Goal: Information Seeking & Learning: Learn about a topic

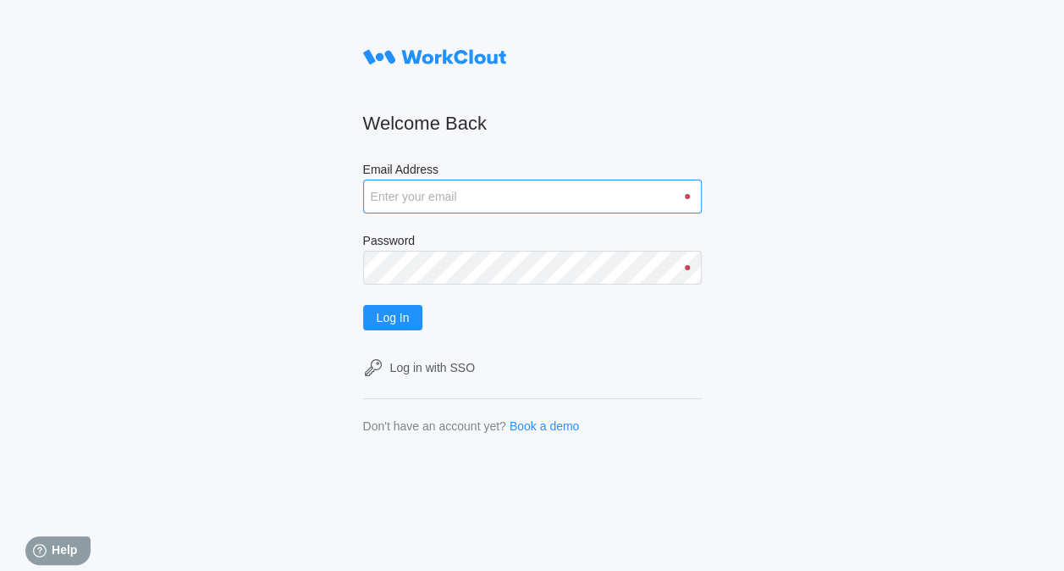
click at [495, 195] on input "Email Address" at bounding box center [532, 197] width 339 height 34
type input "dmiller@mailinator.com"
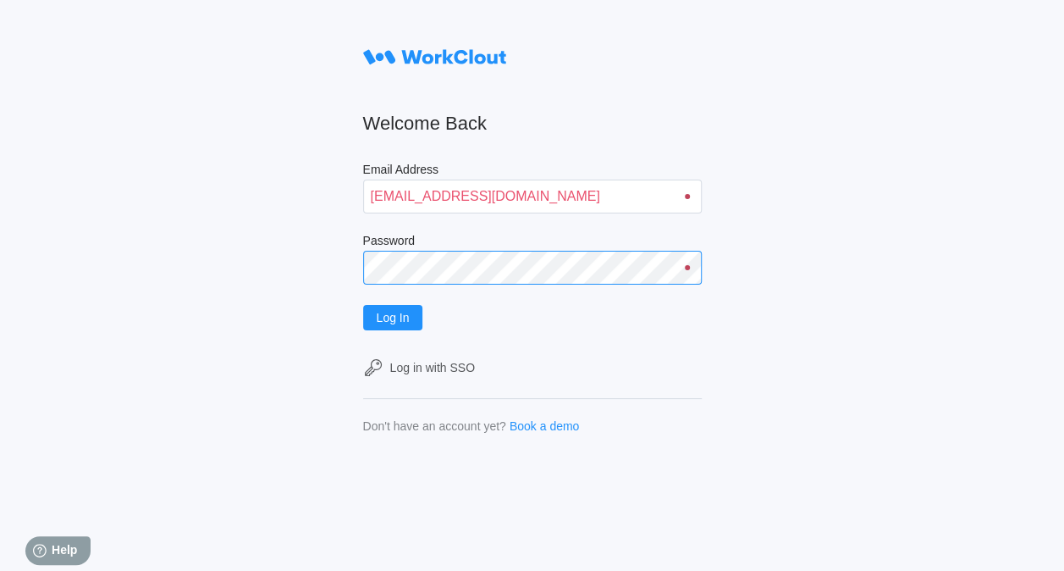
click at [363, 305] on button "Log In" at bounding box center [393, 317] width 60 height 25
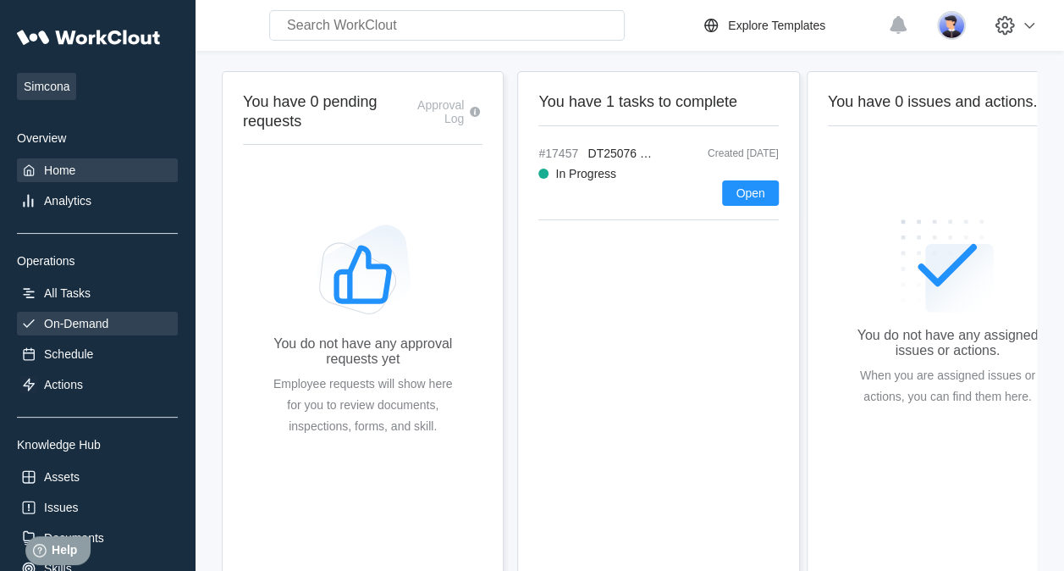
click at [68, 317] on div "On-Demand" at bounding box center [76, 324] width 64 height 14
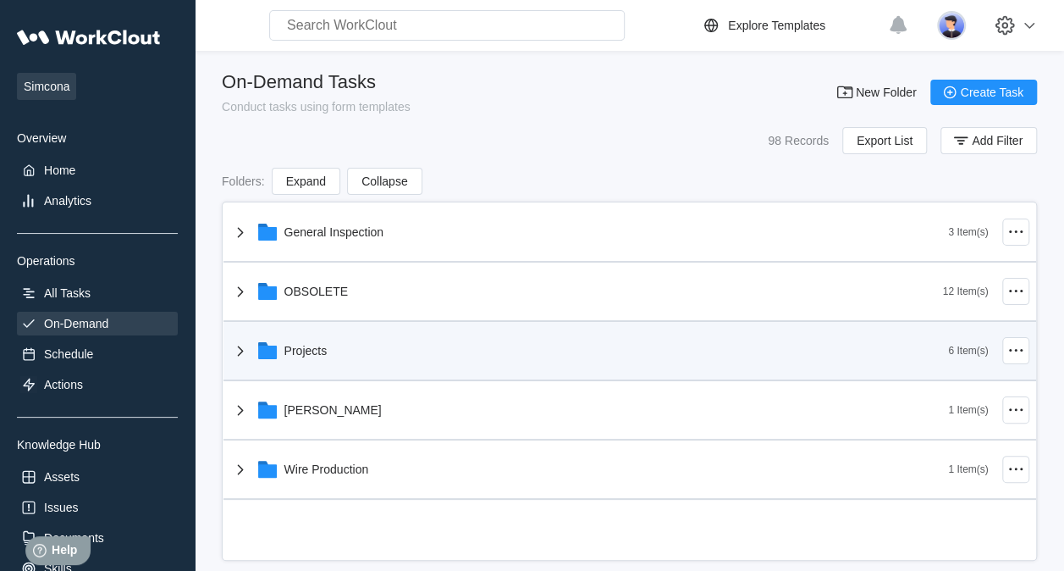
click at [300, 344] on div "Projects" at bounding box center [306, 351] width 43 height 14
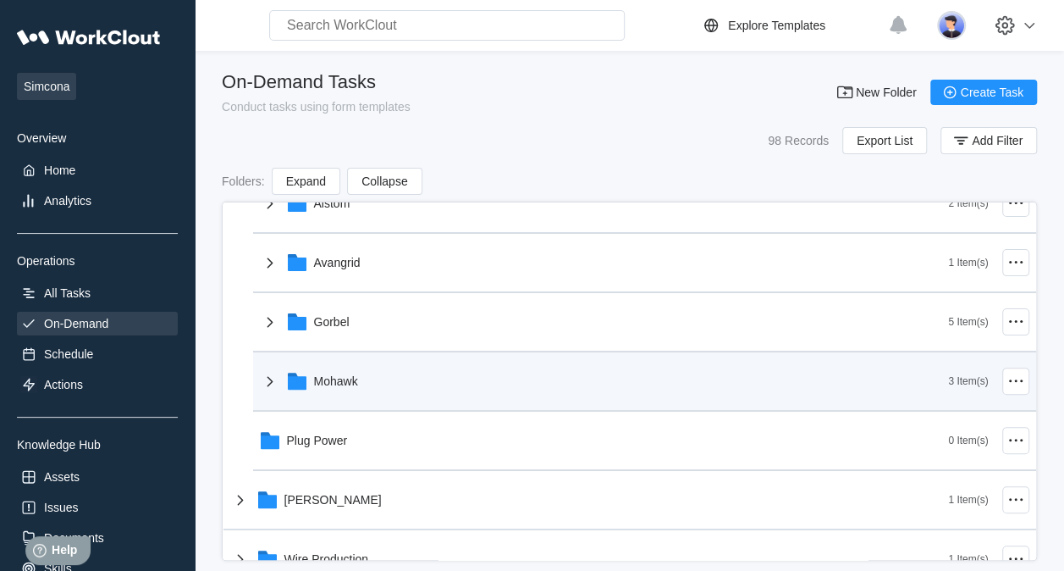
scroll to position [169, 0]
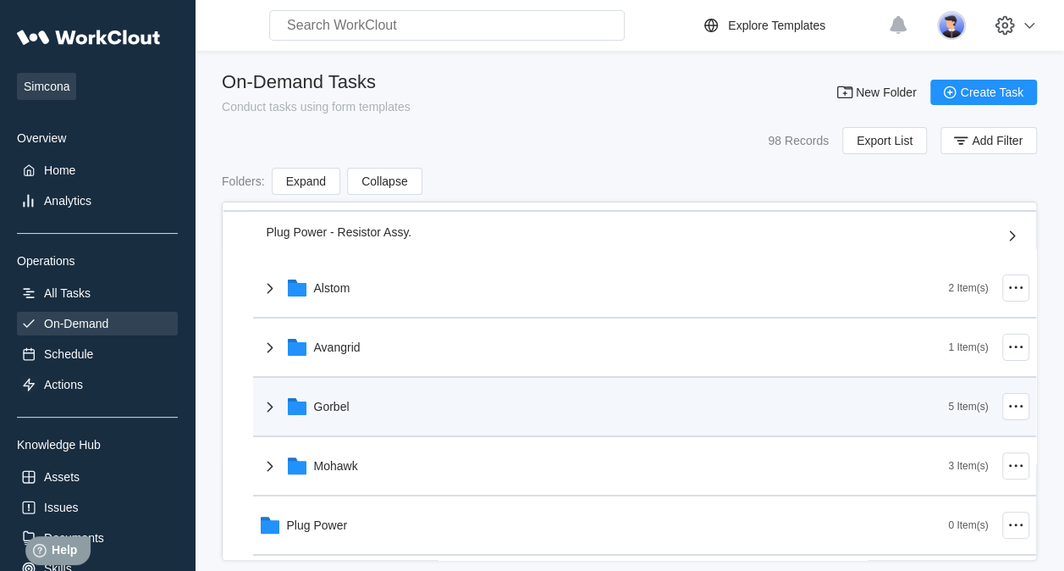
click at [320, 392] on div "Gorbel" at bounding box center [604, 406] width 689 height 44
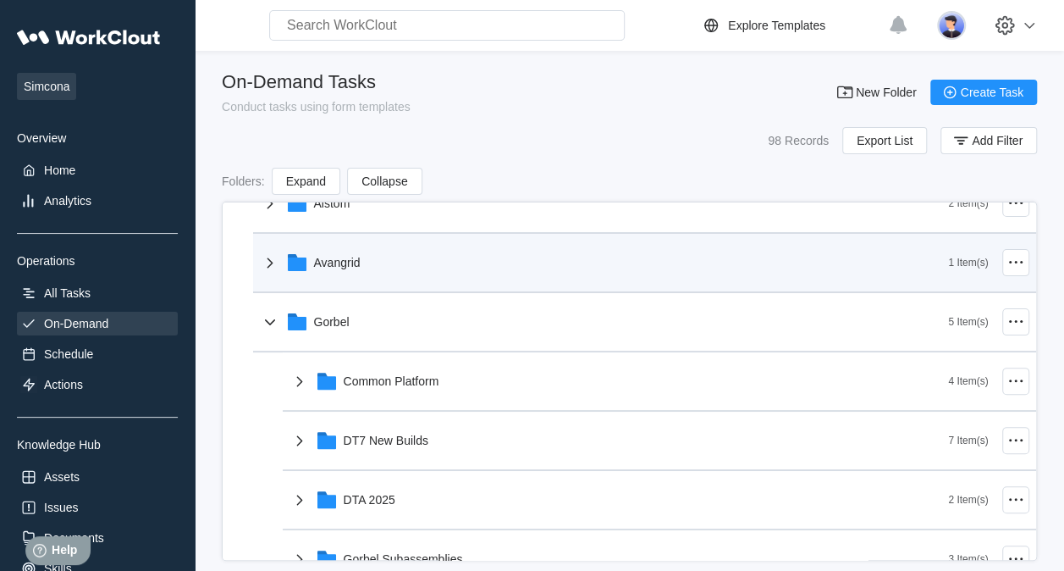
scroll to position [339, 0]
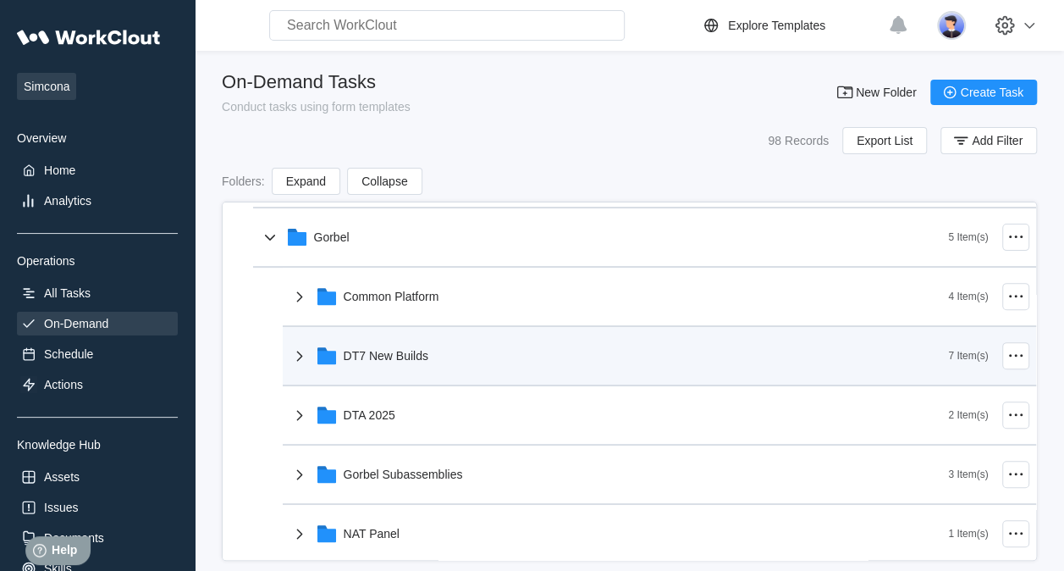
drag, startPoint x: 325, startPoint y: 340, endPoint x: 340, endPoint y: 347, distance: 16.7
click at [326, 344] on div "DT7 New Builds" at bounding box center [620, 356] width 660 height 44
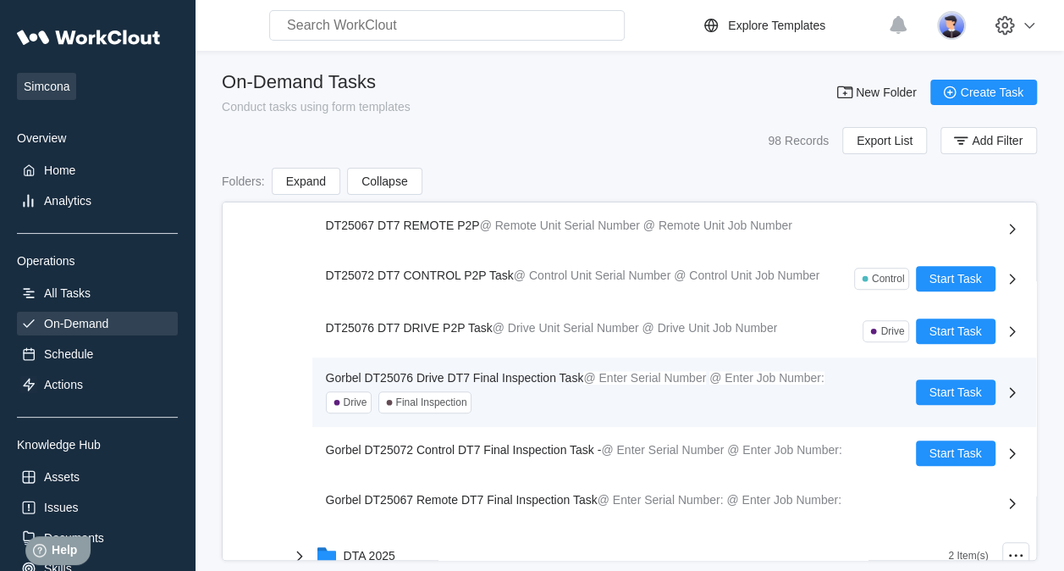
scroll to position [593, 0]
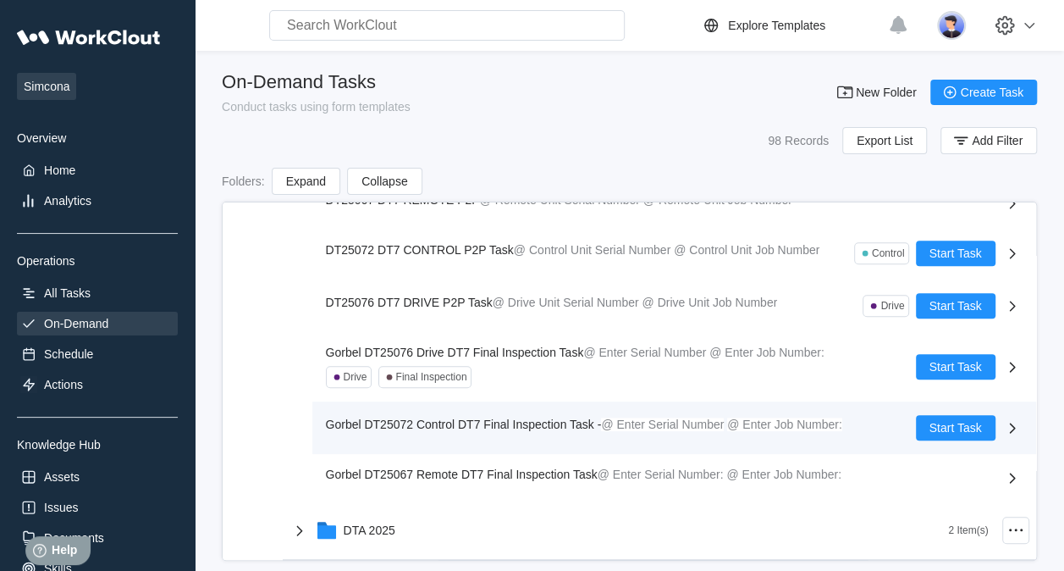
click at [511, 426] on span "Gorbel DT25072 Control DT7 Final Inspection Task -" at bounding box center [464, 424] width 276 height 14
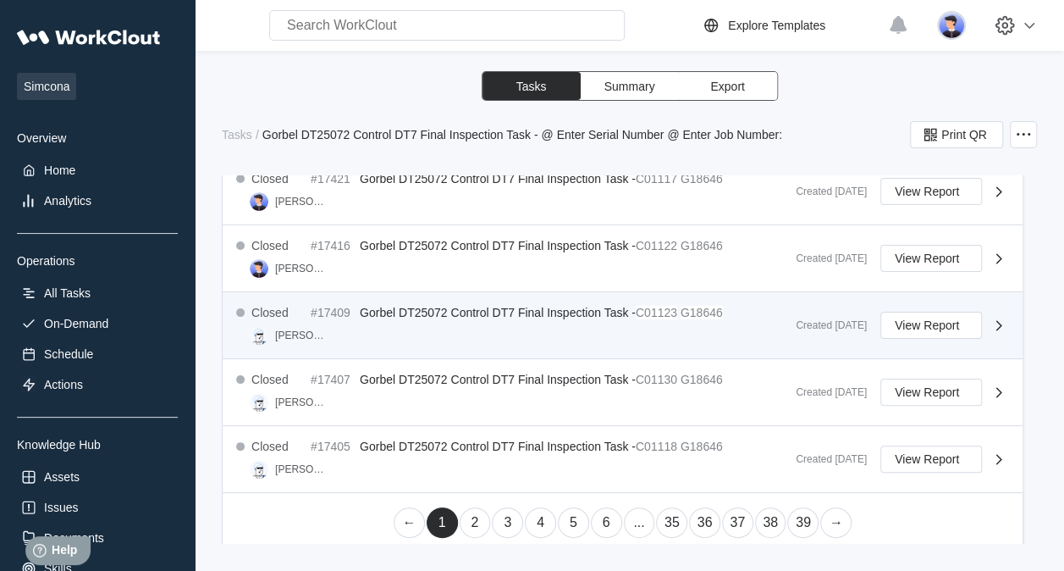
scroll to position [1019, 0]
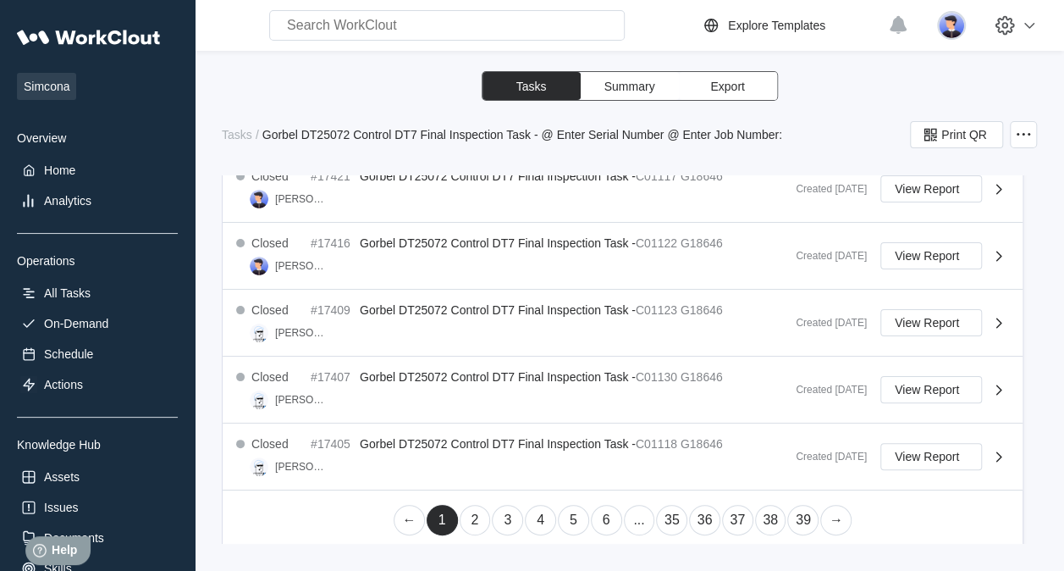
click at [460, 512] on link "2" at bounding box center [475, 520] width 31 height 30
click at [502, 511] on link "3" at bounding box center [507, 520] width 31 height 30
click at [536, 511] on link "4" at bounding box center [540, 520] width 31 height 30
click at [566, 515] on link "5" at bounding box center [573, 520] width 31 height 30
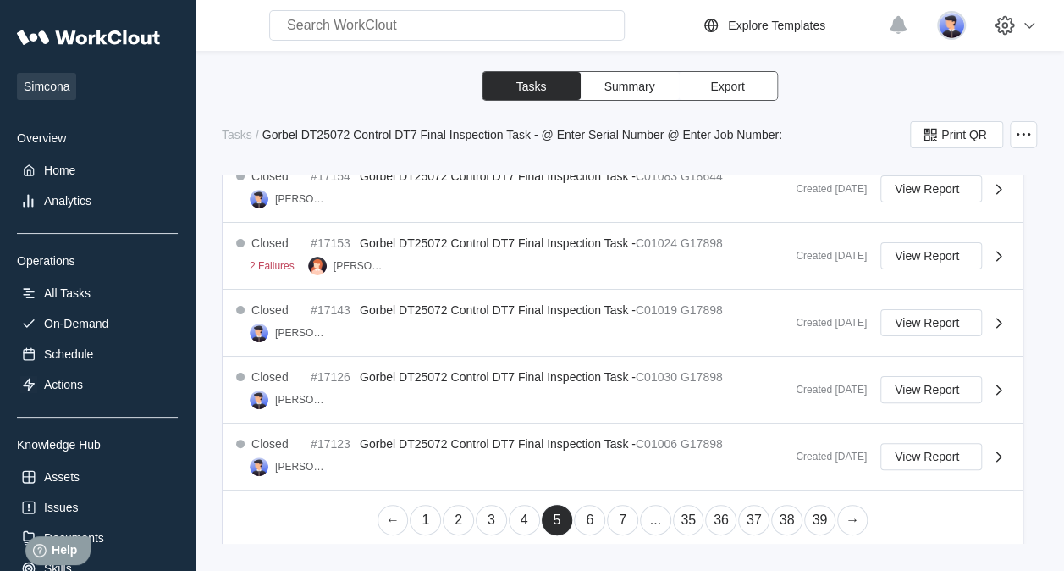
click at [577, 520] on link "6" at bounding box center [589, 520] width 31 height 30
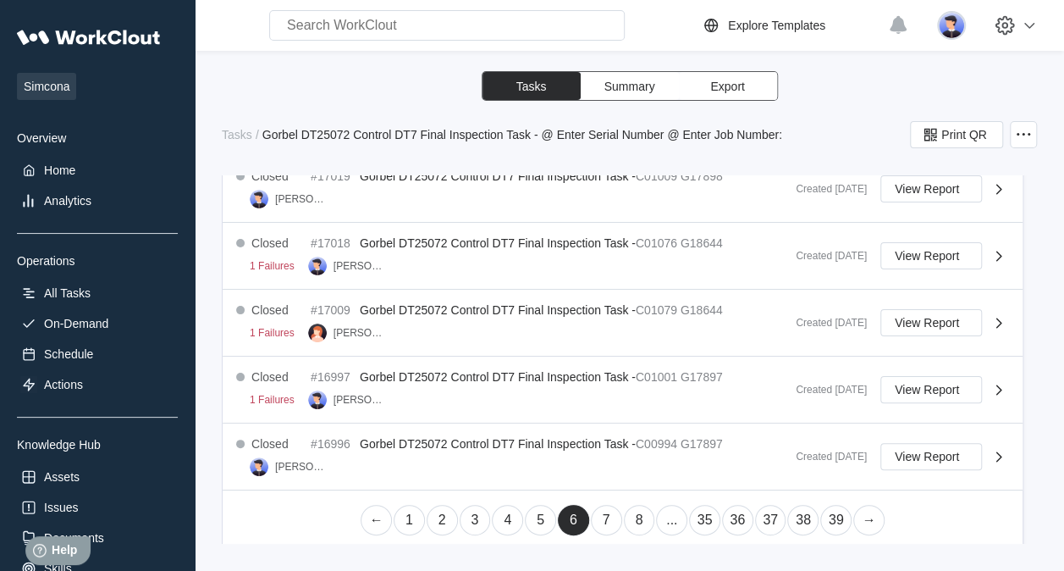
click at [596, 509] on link "7" at bounding box center [606, 520] width 31 height 30
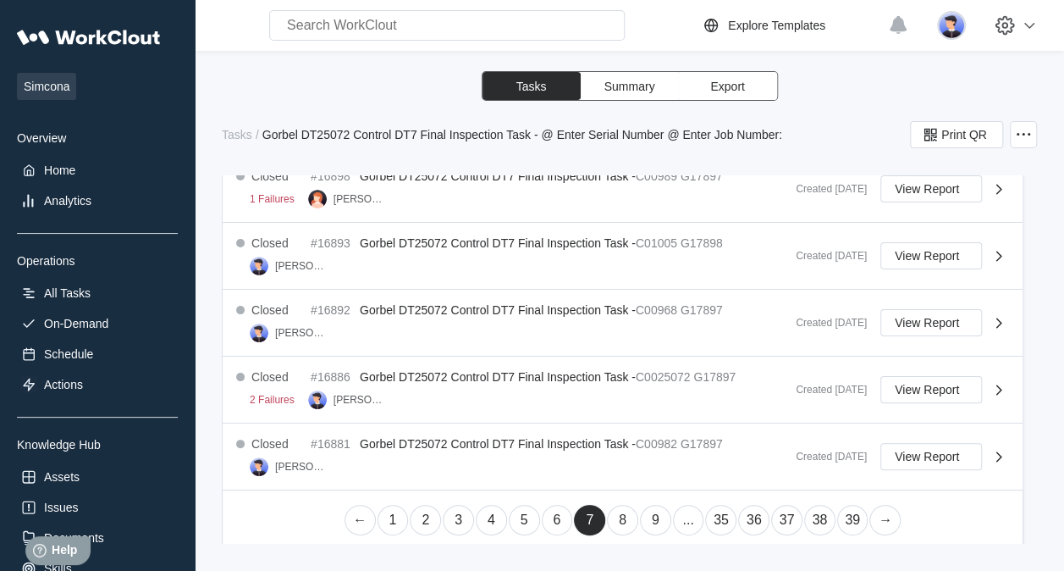
click at [615, 515] on link "8" at bounding box center [622, 520] width 31 height 30
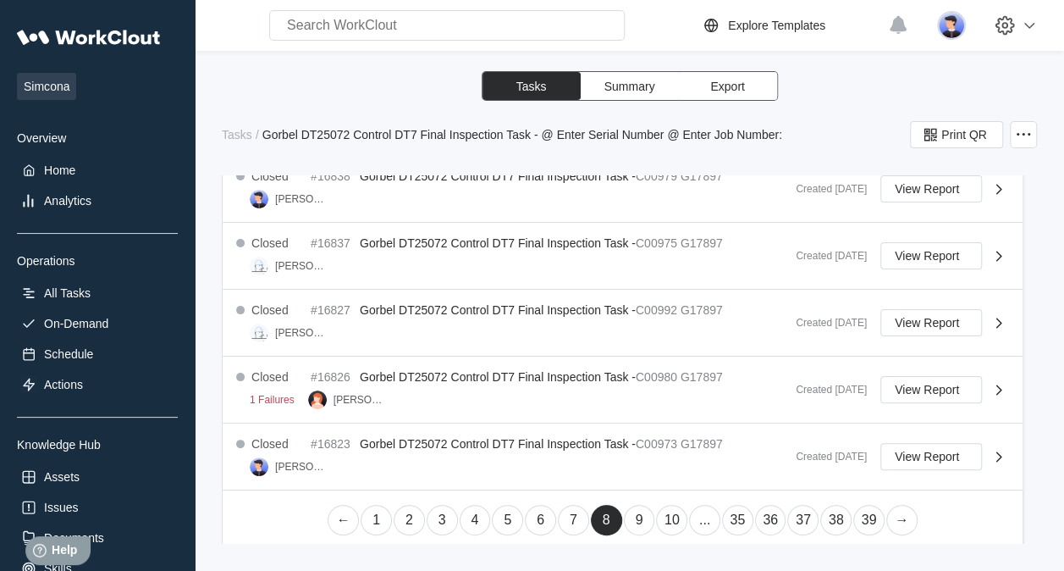
click at [503, 523] on link "5" at bounding box center [507, 520] width 31 height 30
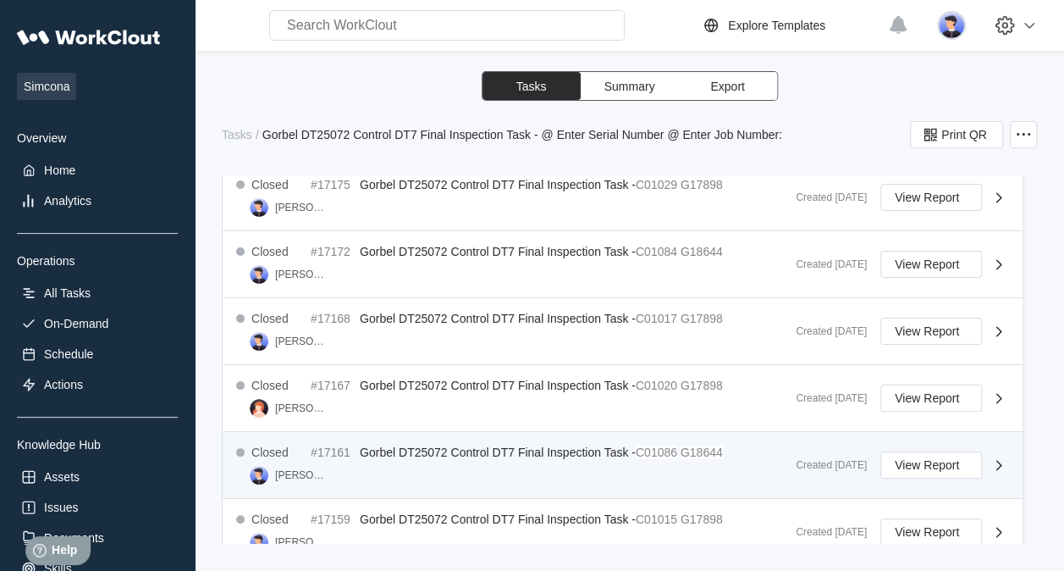
scroll to position [257, 0]
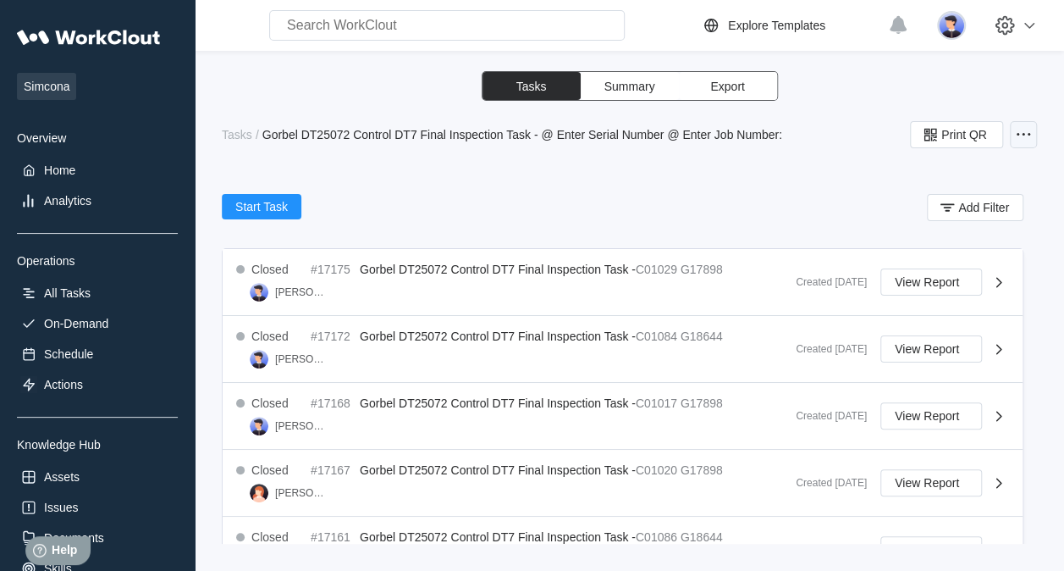
click at [1021, 135] on icon at bounding box center [1024, 134] width 20 height 20
click at [938, 200] on icon "button" at bounding box center [947, 207] width 19 height 19
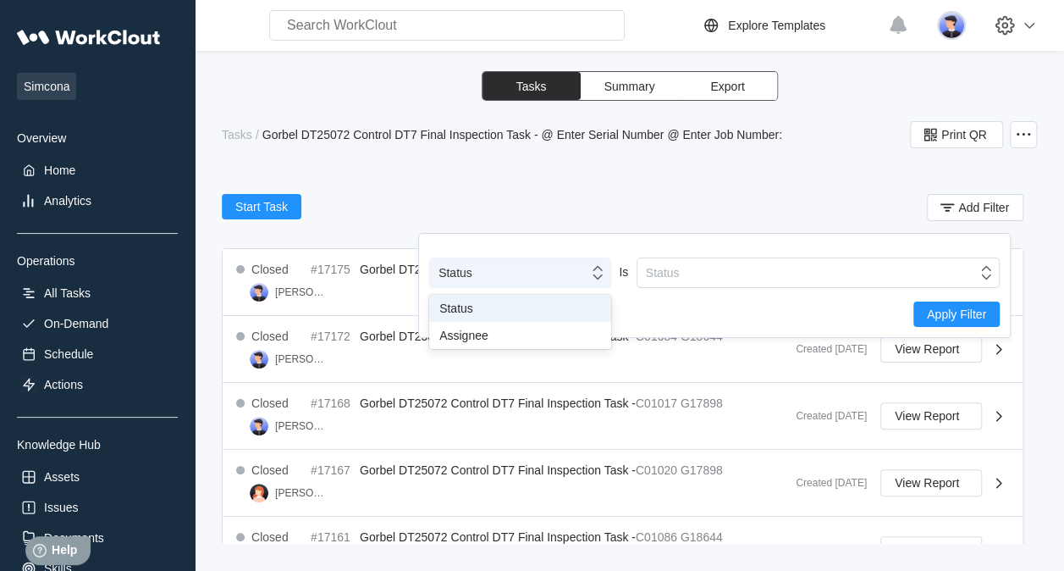
click at [589, 271] on icon at bounding box center [598, 272] width 19 height 19
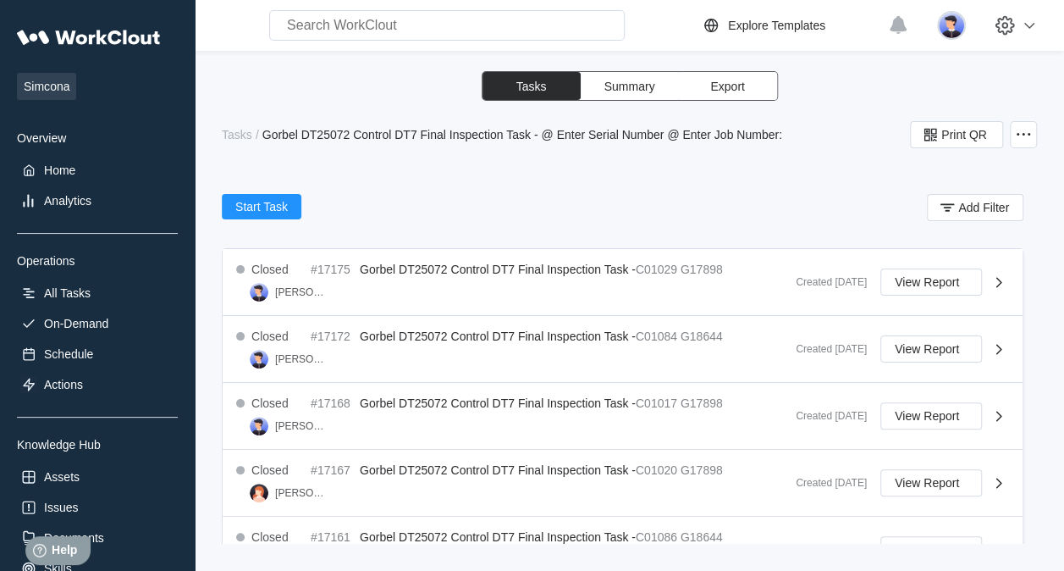
click at [390, 30] on input "text" at bounding box center [447, 25] width 356 height 30
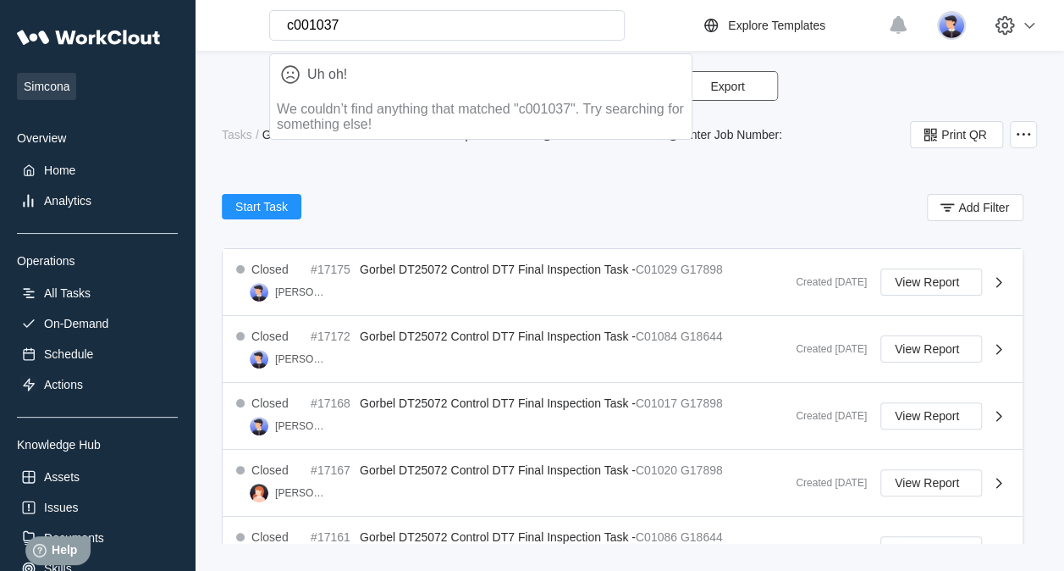
drag, startPoint x: 302, startPoint y: 25, endPoint x: 318, endPoint y: 39, distance: 20.4
click at [302, 29] on input "c001037" at bounding box center [447, 25] width 356 height 30
click at [360, 25] on input "C01037" at bounding box center [447, 25] width 356 height 30
type input "C01037"
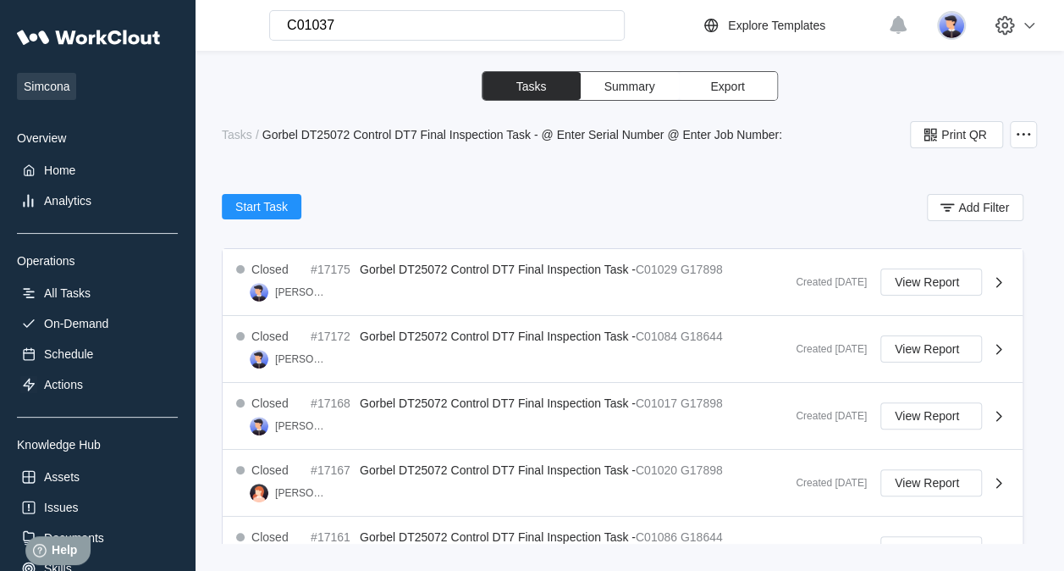
click at [365, 32] on input "C01037" at bounding box center [447, 25] width 356 height 30
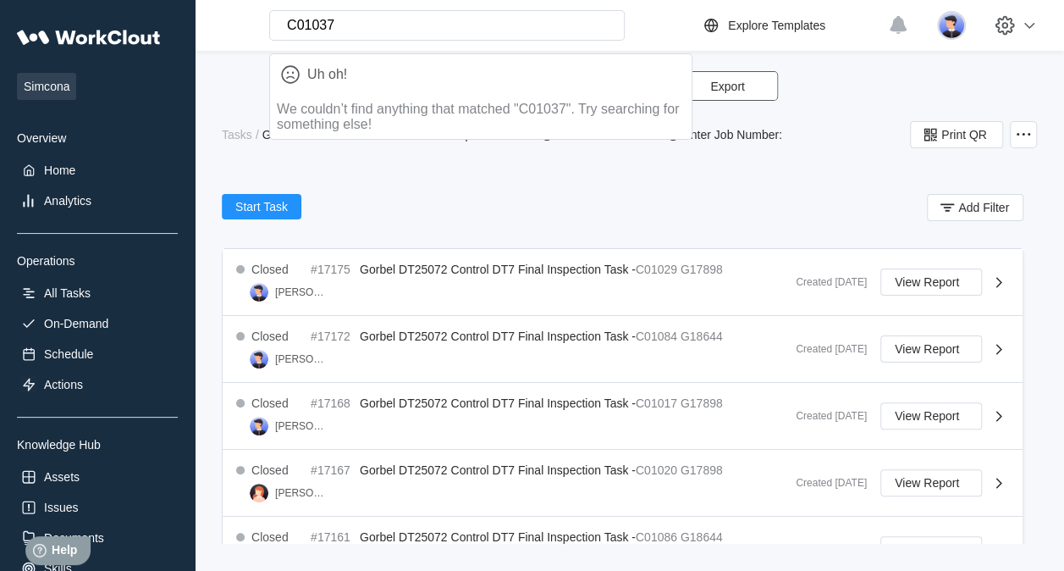
click at [554, 198] on div "Start Task Add Filter" at bounding box center [623, 211] width 802 height 34
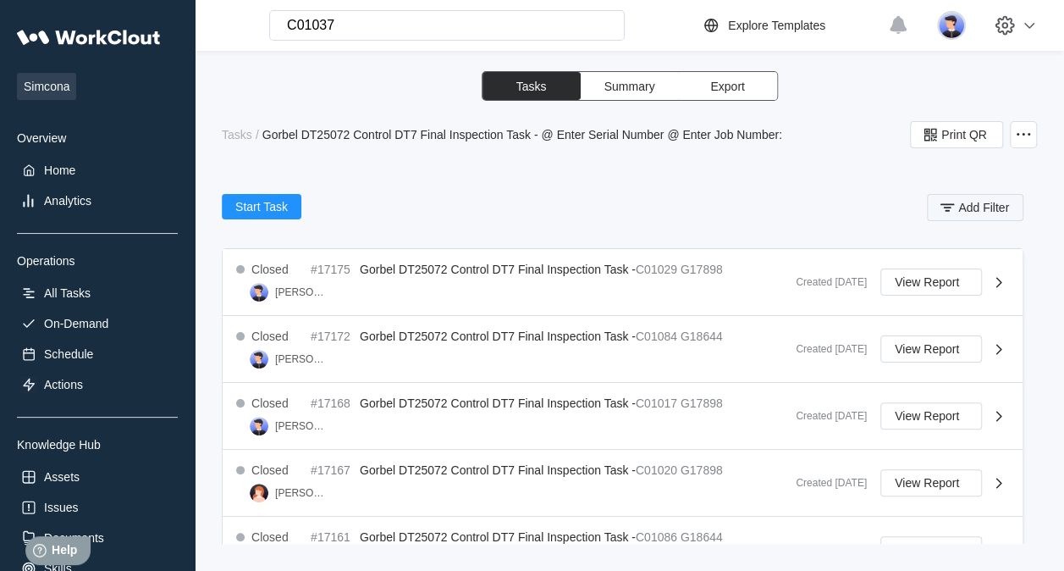
click at [966, 203] on span "Add Filter" at bounding box center [984, 208] width 51 height 12
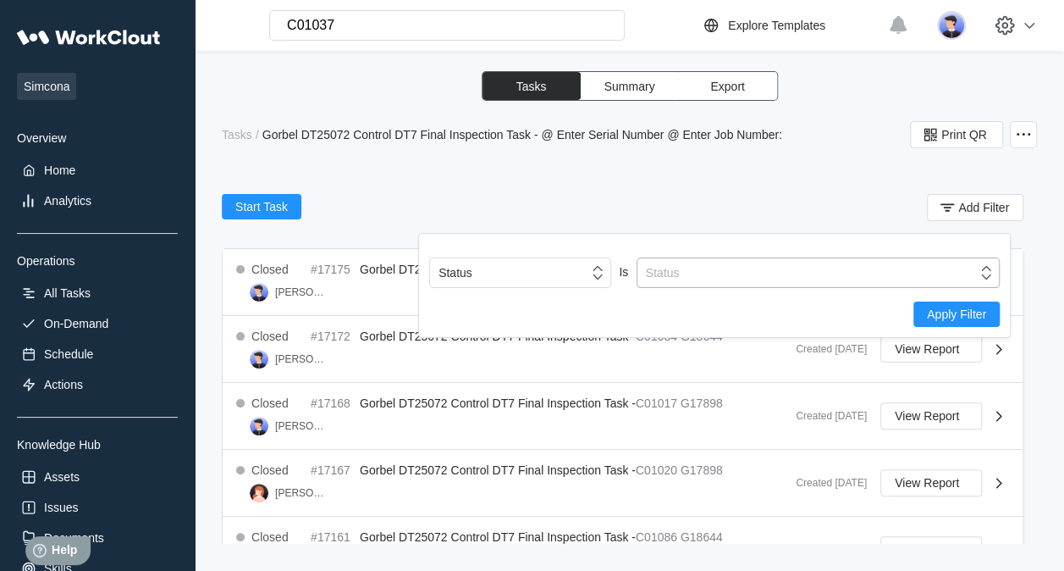
click at [742, 271] on div "Status" at bounding box center [808, 273] width 340 height 24
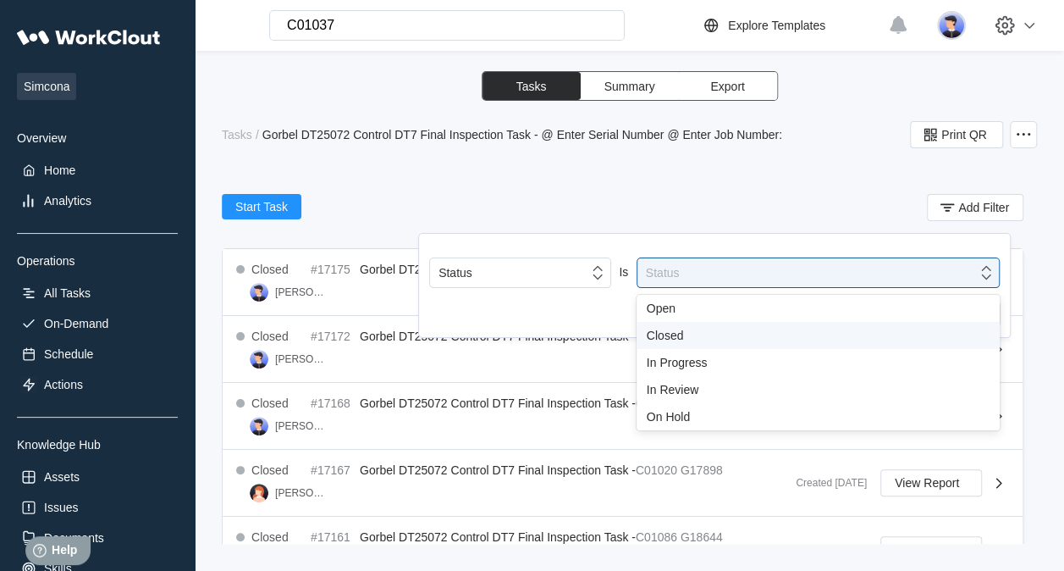
click at [703, 334] on div "Closed" at bounding box center [818, 336] width 343 height 14
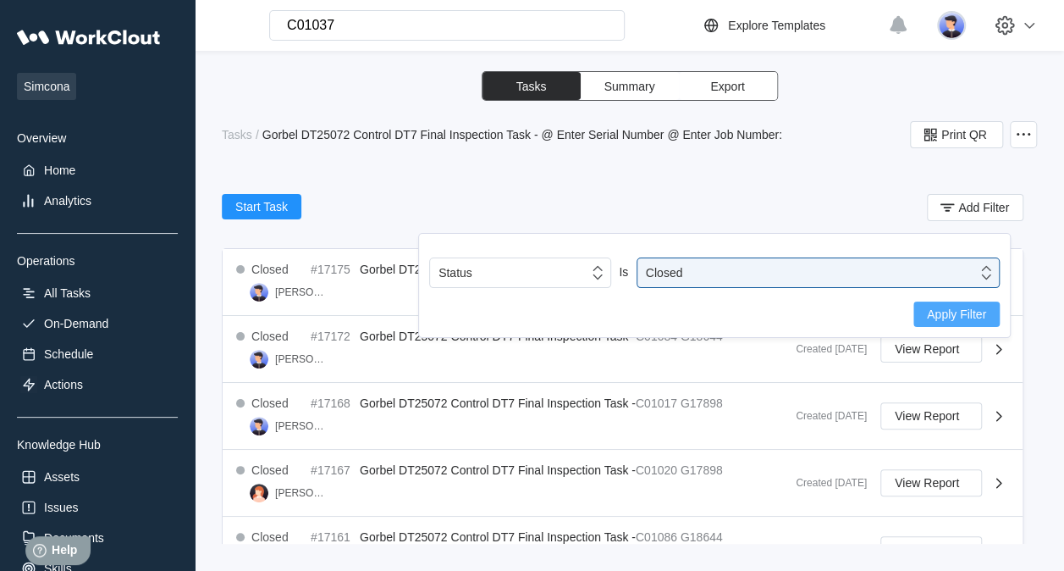
click at [942, 314] on span "Apply Filter" at bounding box center [956, 314] width 59 height 12
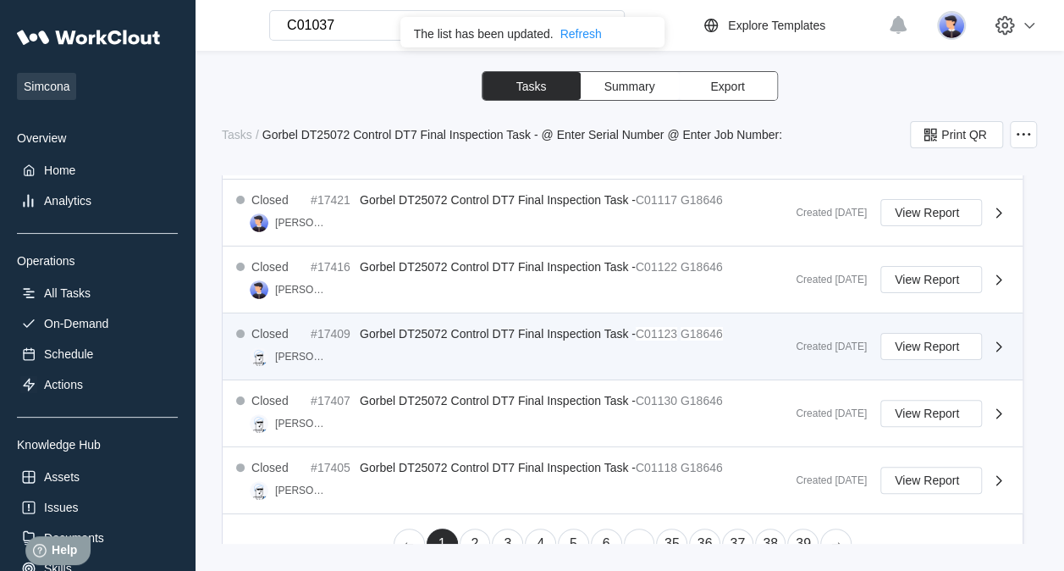
scroll to position [1042, 0]
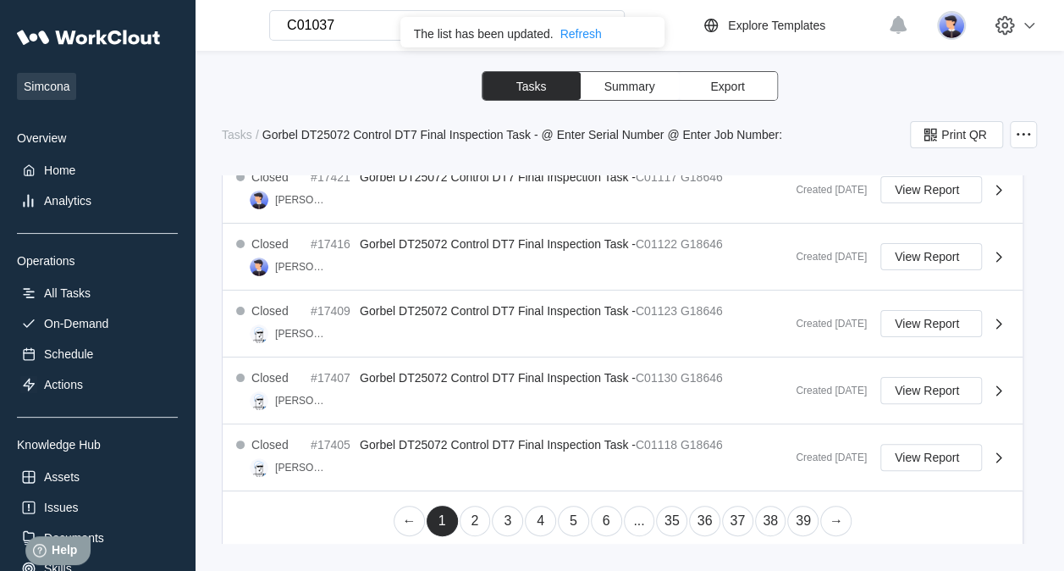
click at [473, 517] on link "2" at bounding box center [475, 521] width 31 height 30
click at [501, 523] on link "3" at bounding box center [507, 521] width 31 height 30
click at [537, 516] on link "4" at bounding box center [540, 521] width 31 height 30
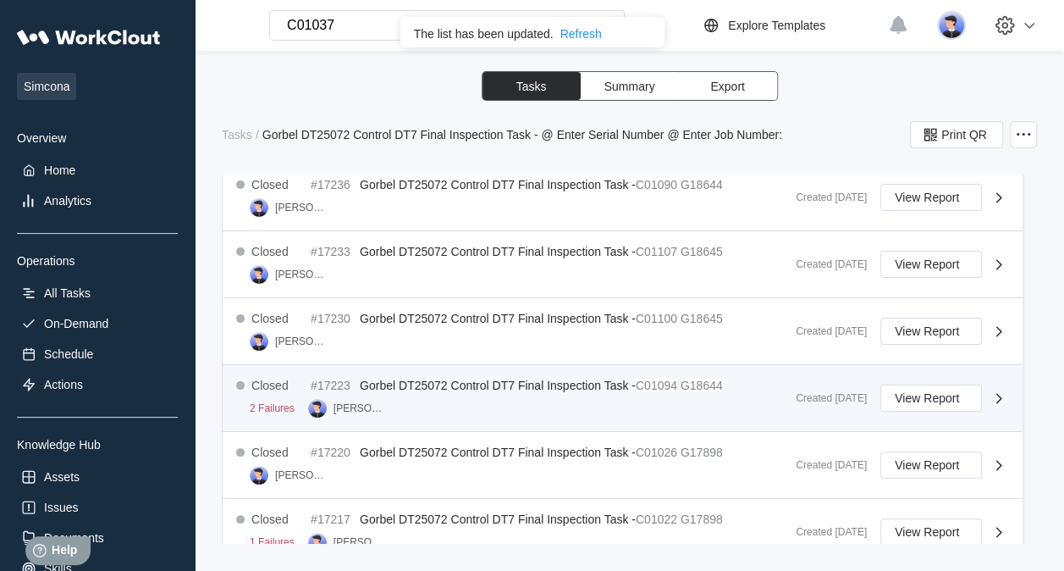
scroll to position [280, 0]
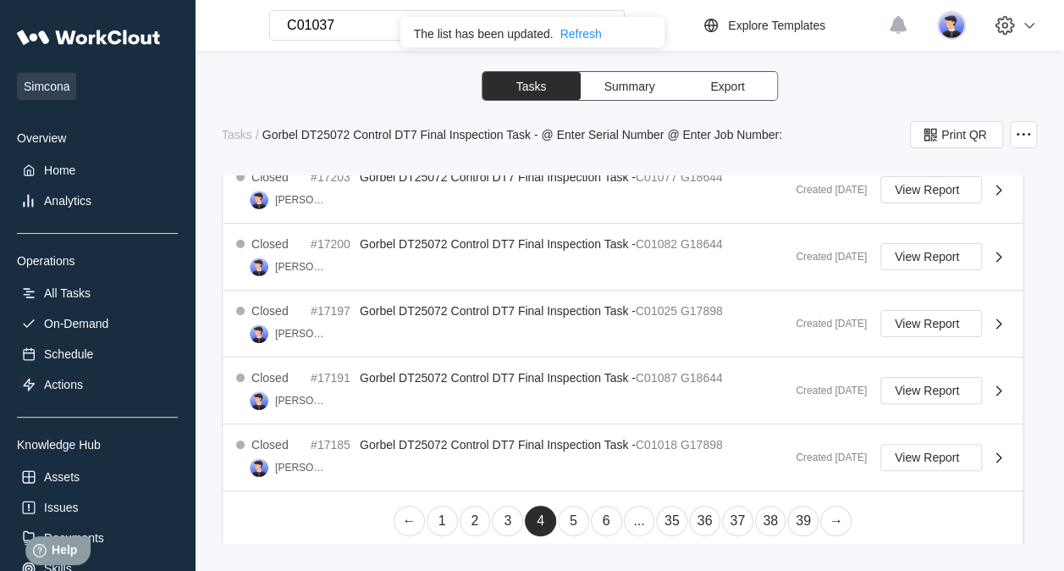
click at [562, 518] on link "5" at bounding box center [573, 521] width 31 height 30
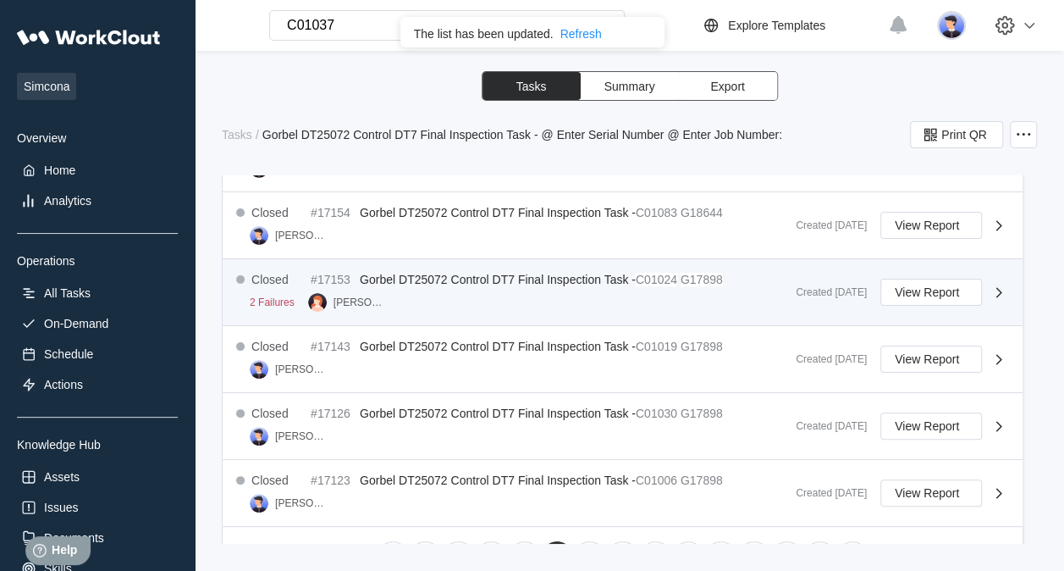
scroll to position [1042, 0]
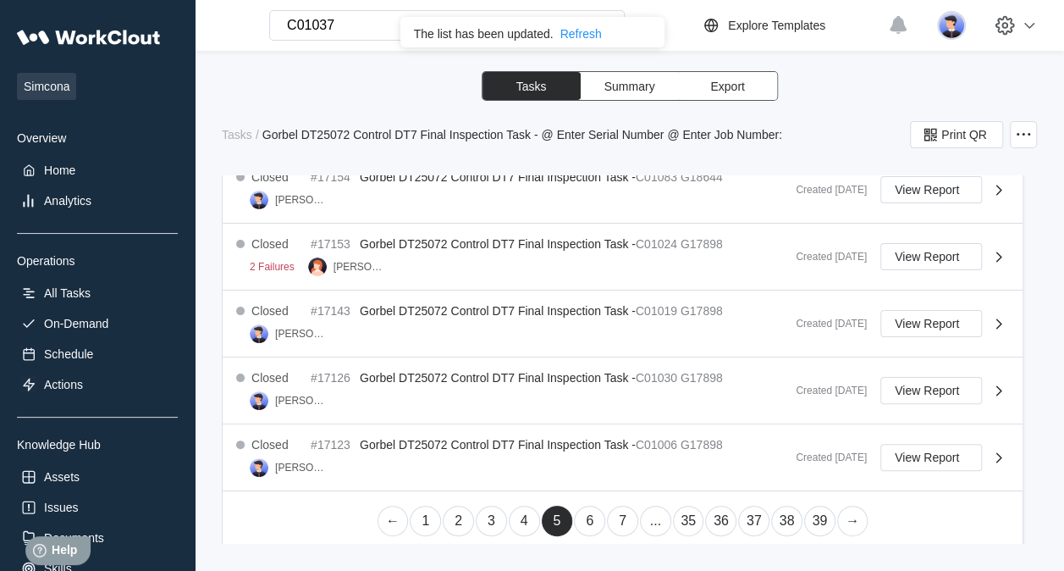
click at [588, 514] on link "6" at bounding box center [589, 521] width 31 height 30
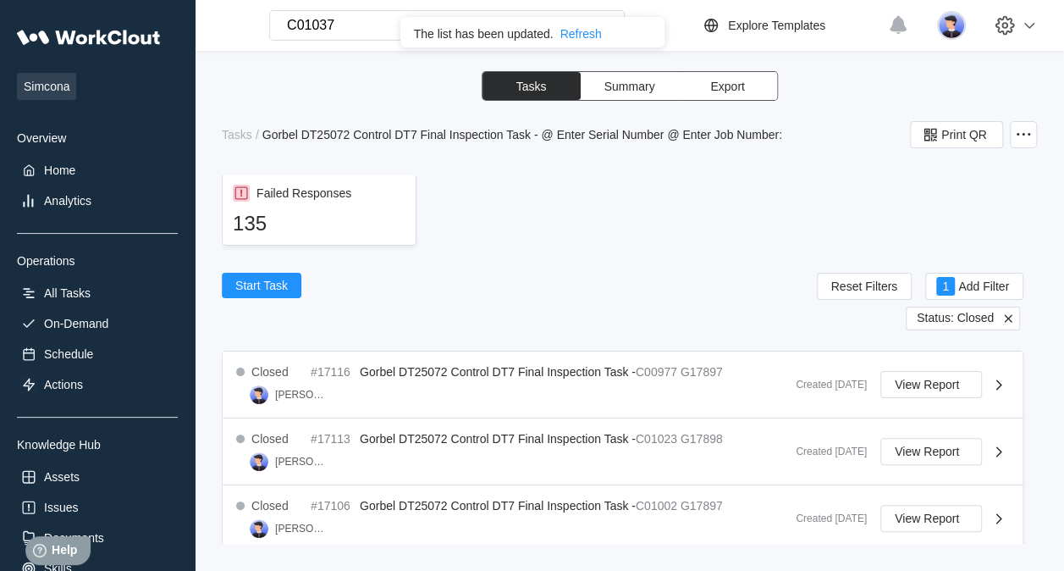
scroll to position [0, 0]
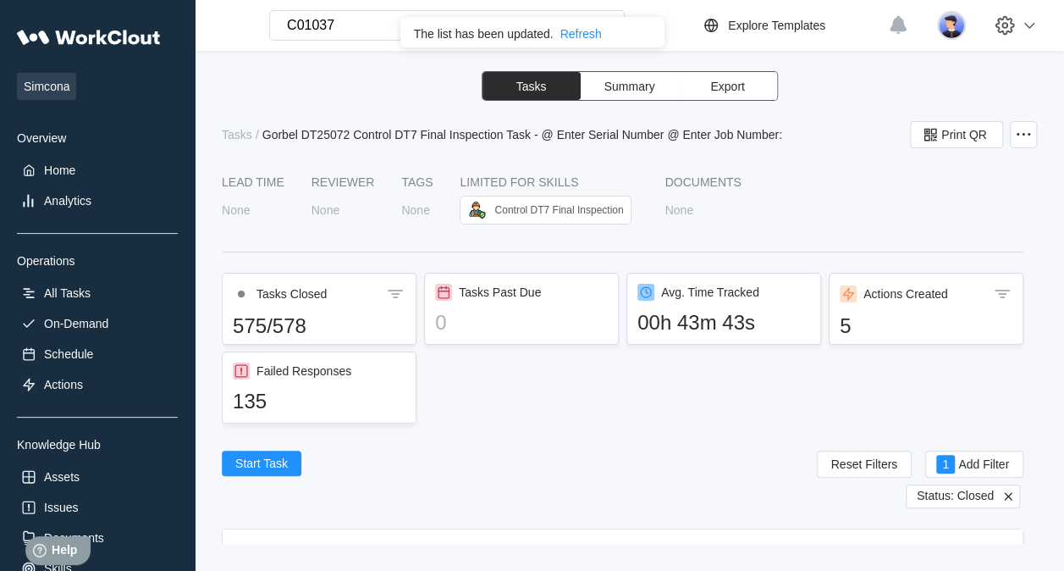
click at [1001, 495] on icon at bounding box center [1008, 496] width 15 height 15
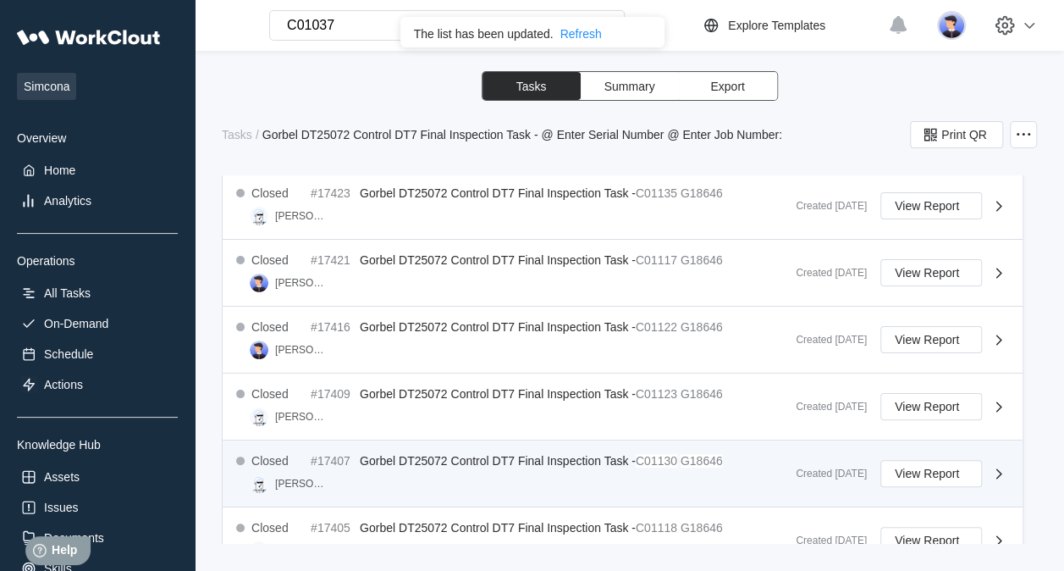
scroll to position [1019, 0]
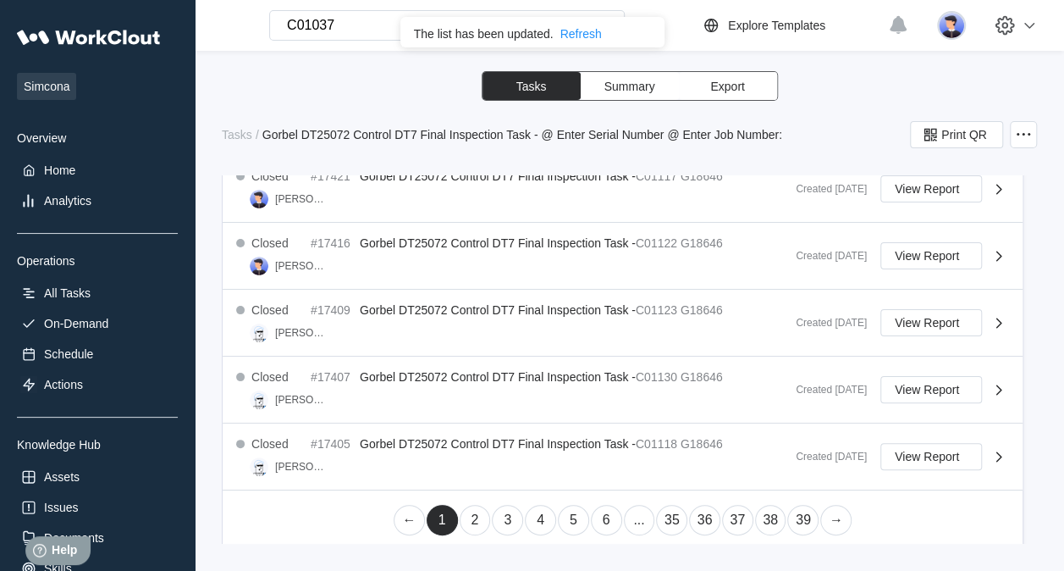
click at [461, 514] on link "2" at bounding box center [475, 520] width 31 height 30
click at [504, 510] on link "3" at bounding box center [507, 520] width 31 height 30
click at [533, 511] on link "4" at bounding box center [540, 520] width 31 height 30
click at [429, 518] on link "1" at bounding box center [442, 520] width 31 height 30
click at [468, 518] on link "2" at bounding box center [475, 520] width 31 height 30
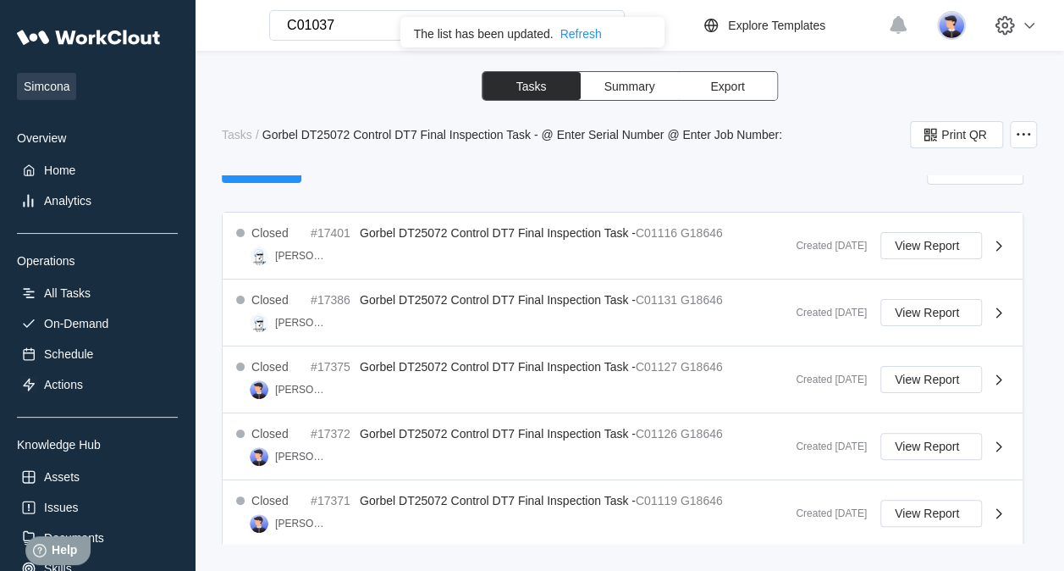
scroll to position [172, 0]
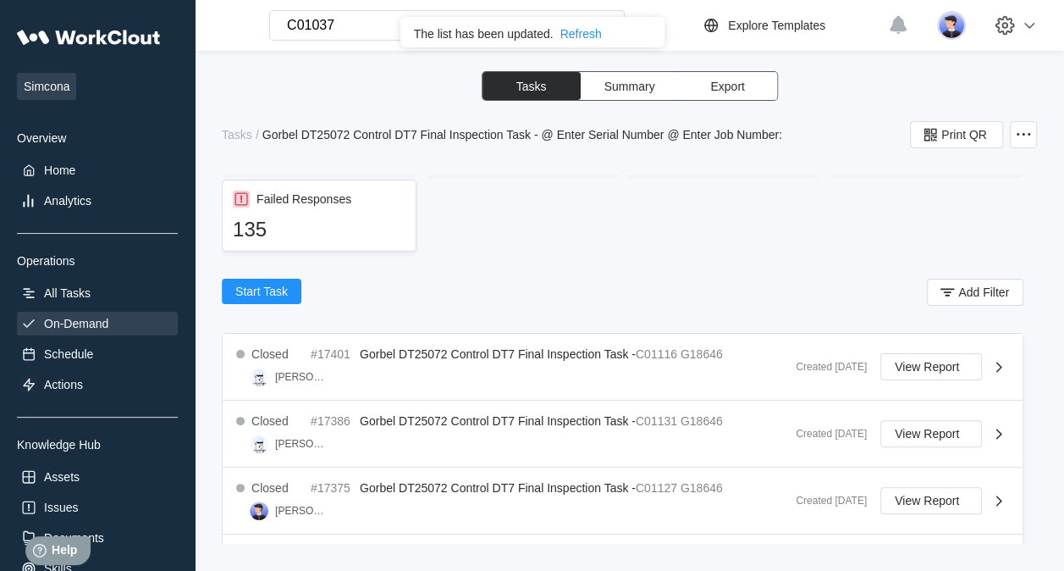
click at [81, 323] on div "On-Demand" at bounding box center [76, 324] width 64 height 14
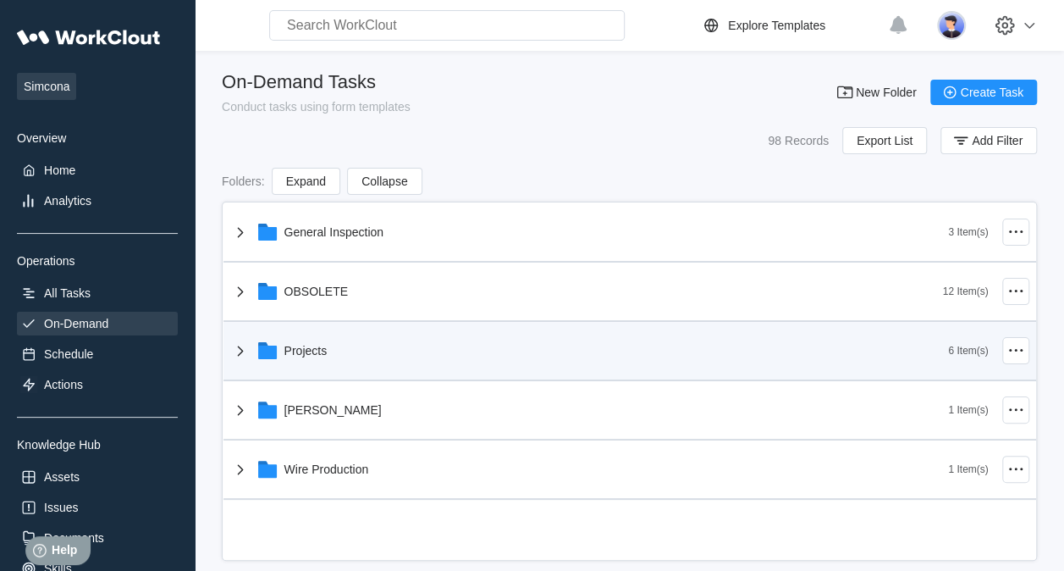
click at [329, 351] on div "Projects" at bounding box center [589, 351] width 719 height 44
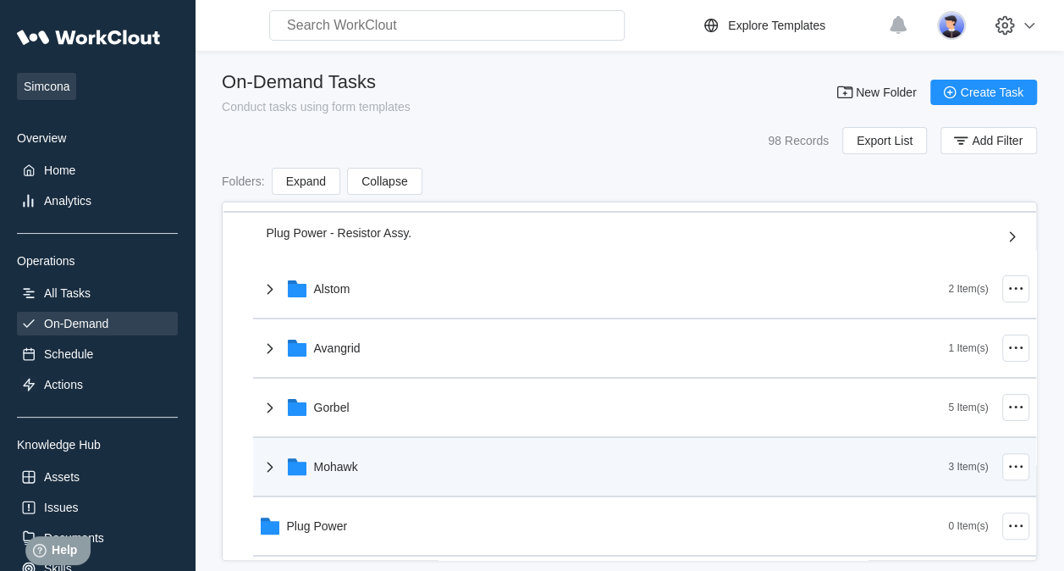
scroll to position [169, 0]
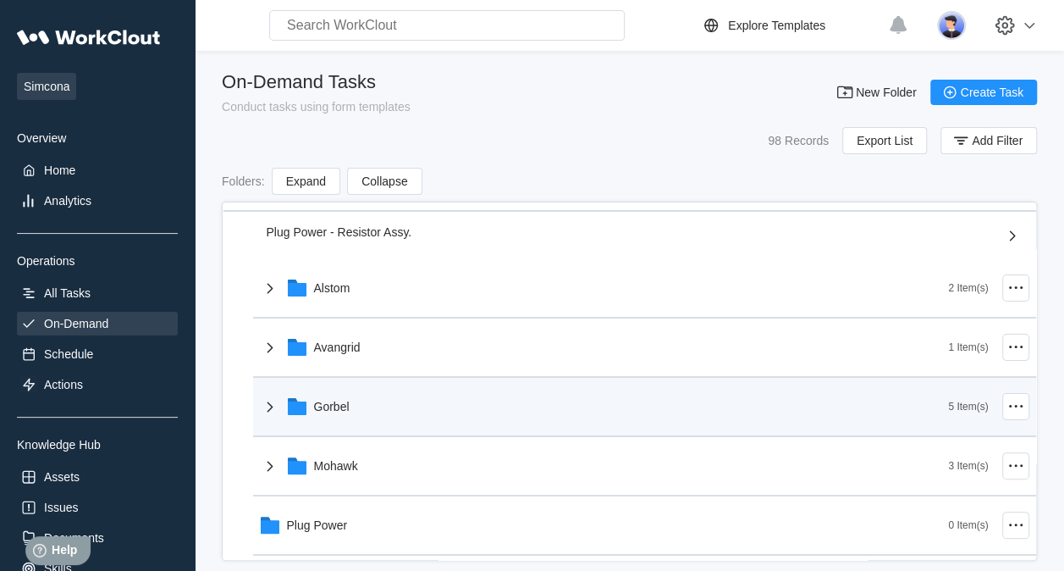
click at [395, 416] on div "Gorbel" at bounding box center [604, 406] width 689 height 44
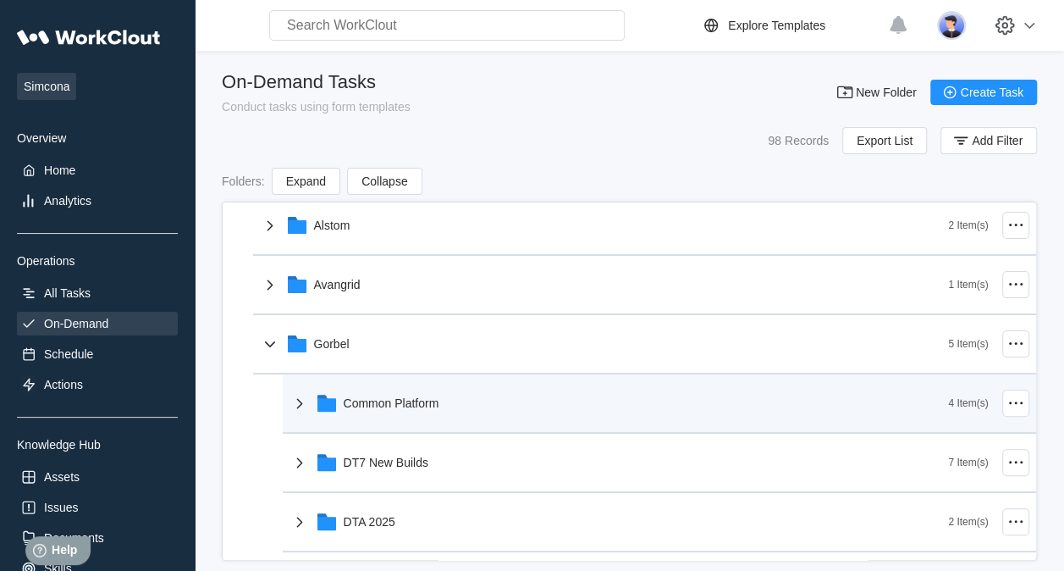
scroll to position [339, 0]
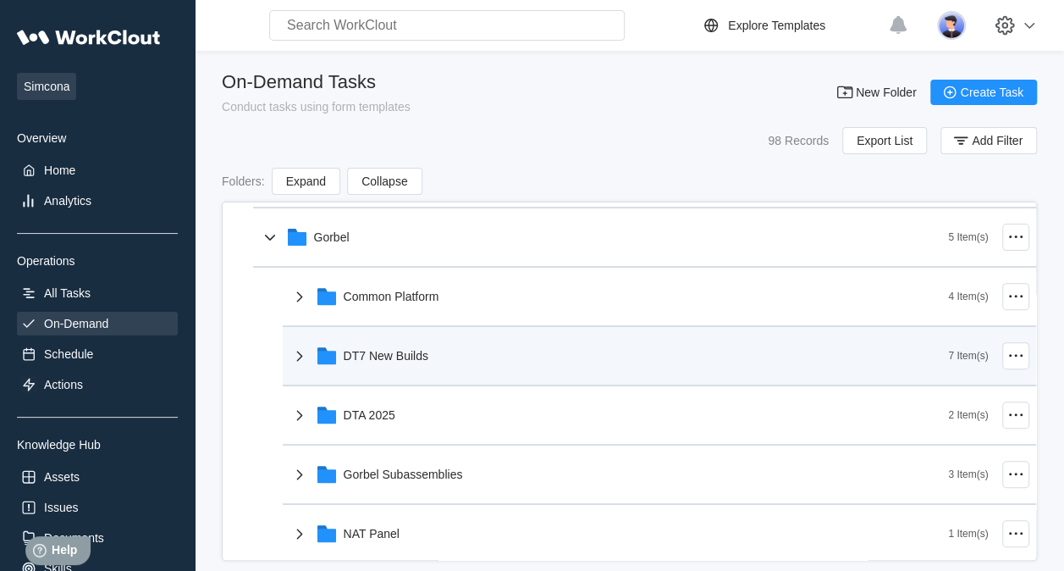
click at [413, 352] on div "DT7 New Builds" at bounding box center [386, 356] width 85 height 14
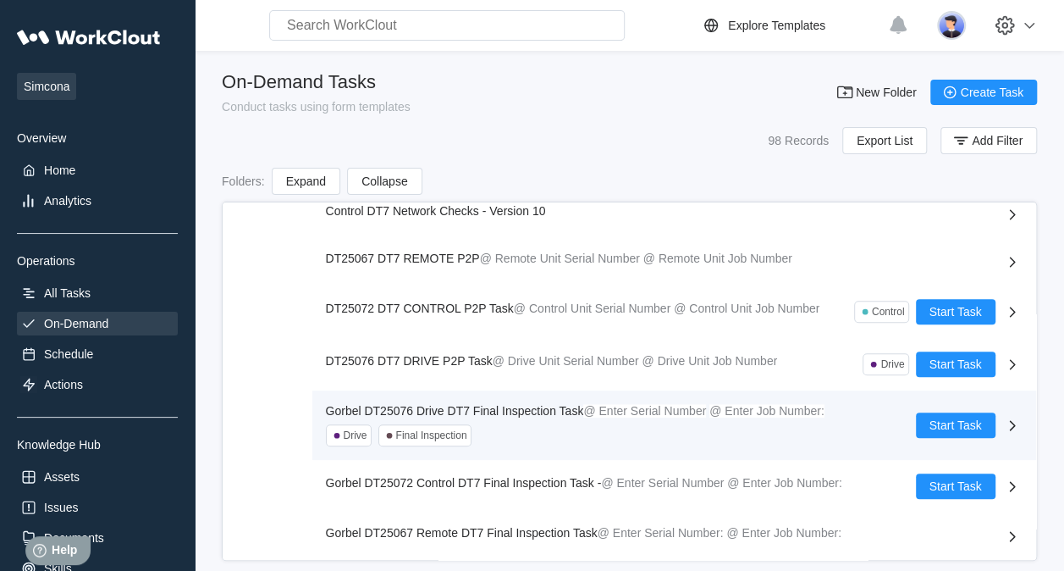
scroll to position [508, 0]
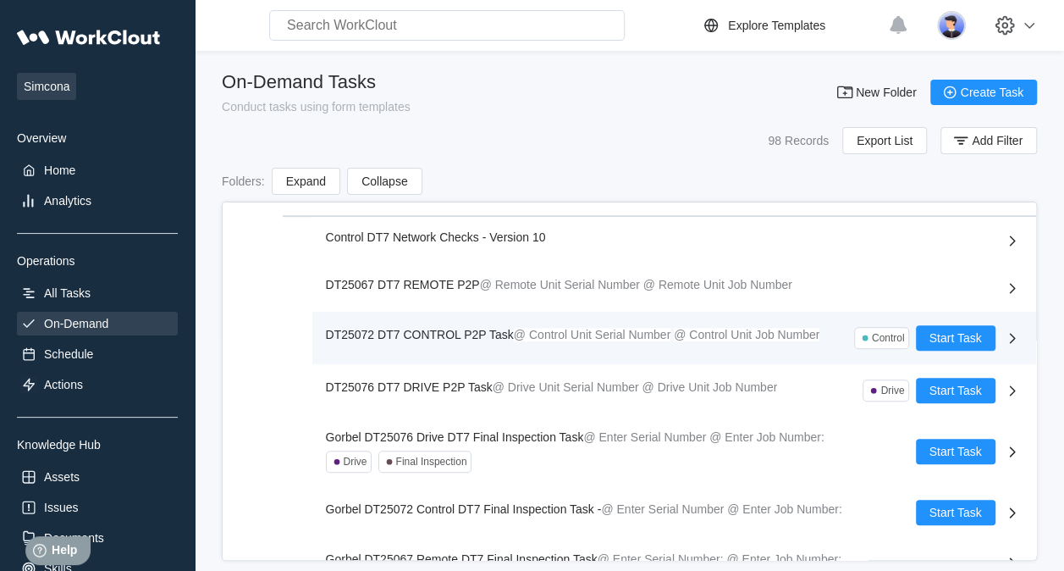
click at [456, 331] on span "DT25072 DT7 CONTROL P2P Task" at bounding box center [420, 335] width 188 height 14
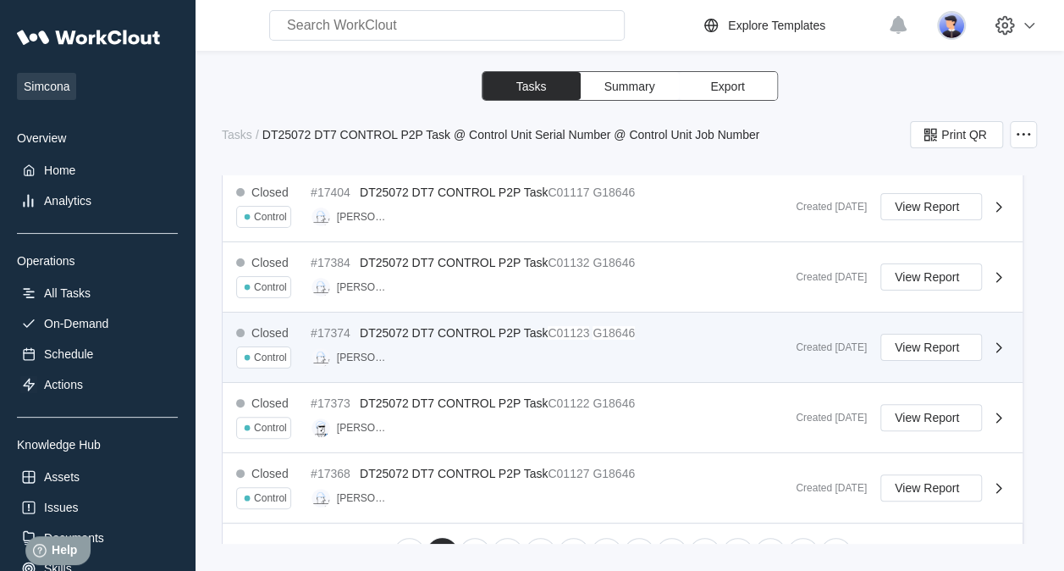
scroll to position [1041, 0]
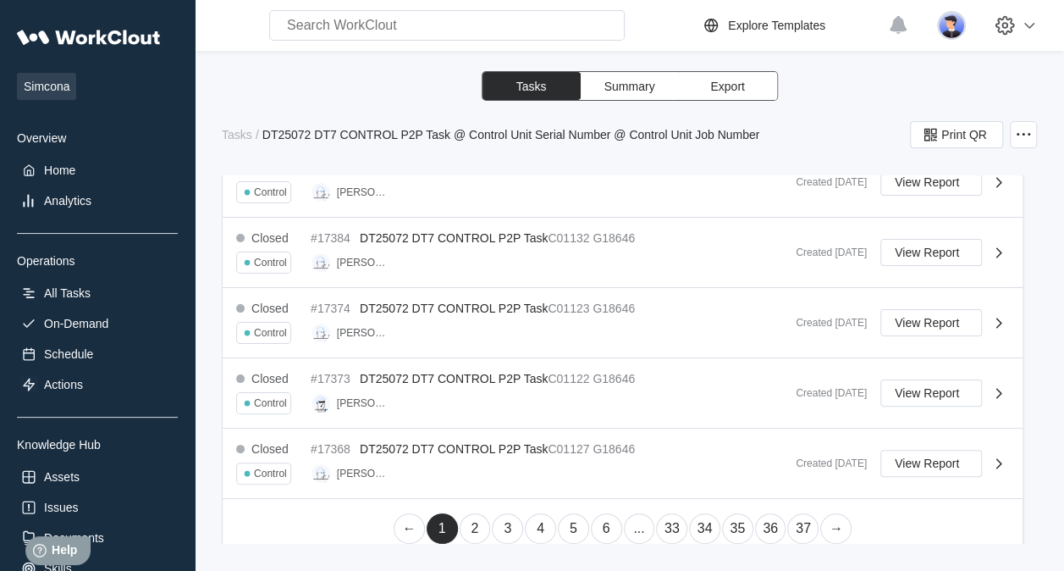
click at [475, 521] on link "2" at bounding box center [475, 528] width 31 height 30
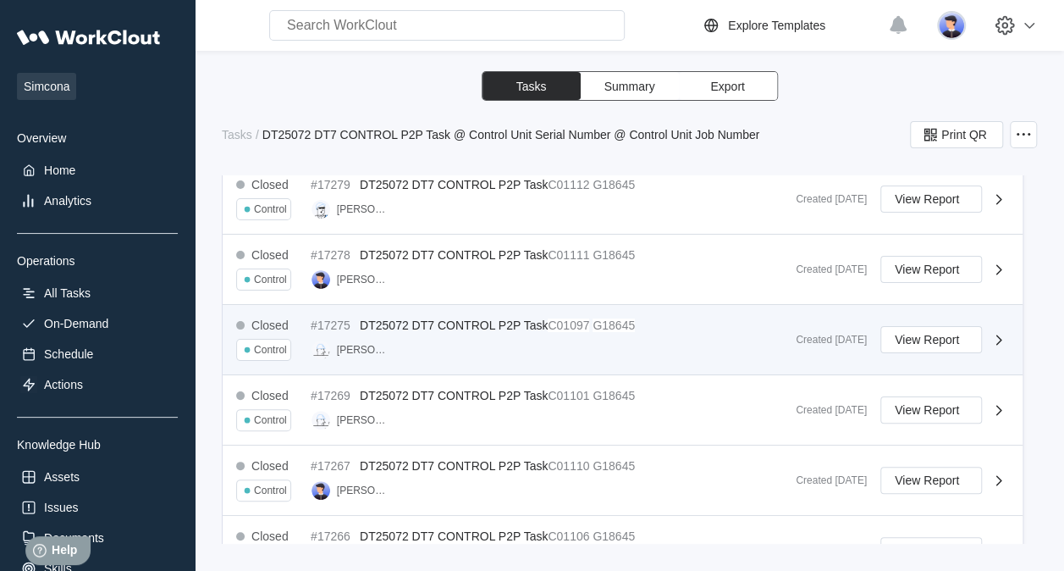
scroll to position [1061, 0]
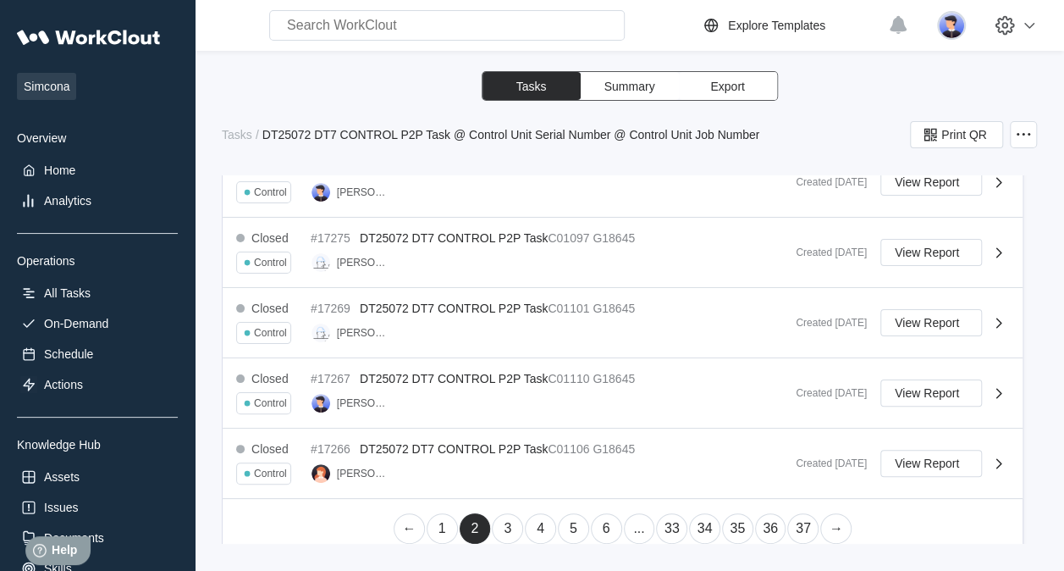
click at [506, 525] on link "3" at bounding box center [507, 528] width 31 height 30
click at [535, 513] on link "4" at bounding box center [540, 528] width 31 height 30
click at [571, 513] on link "5" at bounding box center [573, 528] width 31 height 30
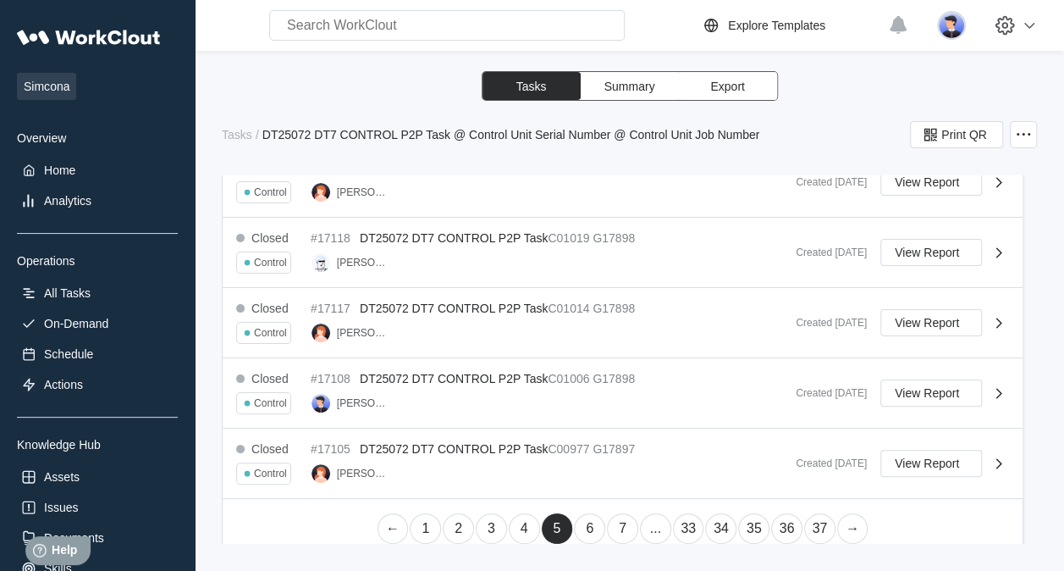
click at [591, 513] on link "6" at bounding box center [589, 528] width 31 height 30
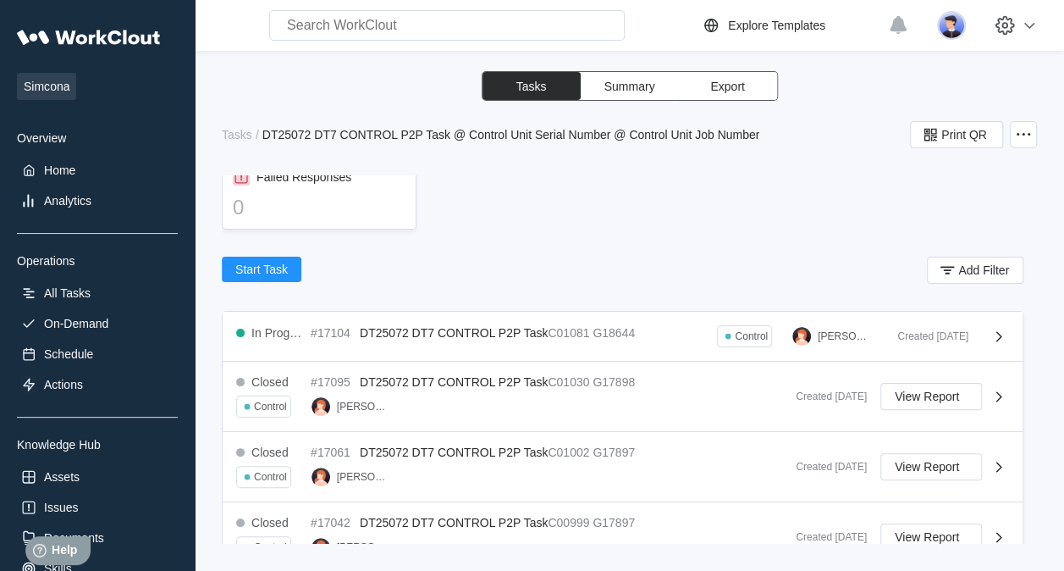
scroll to position [279, 0]
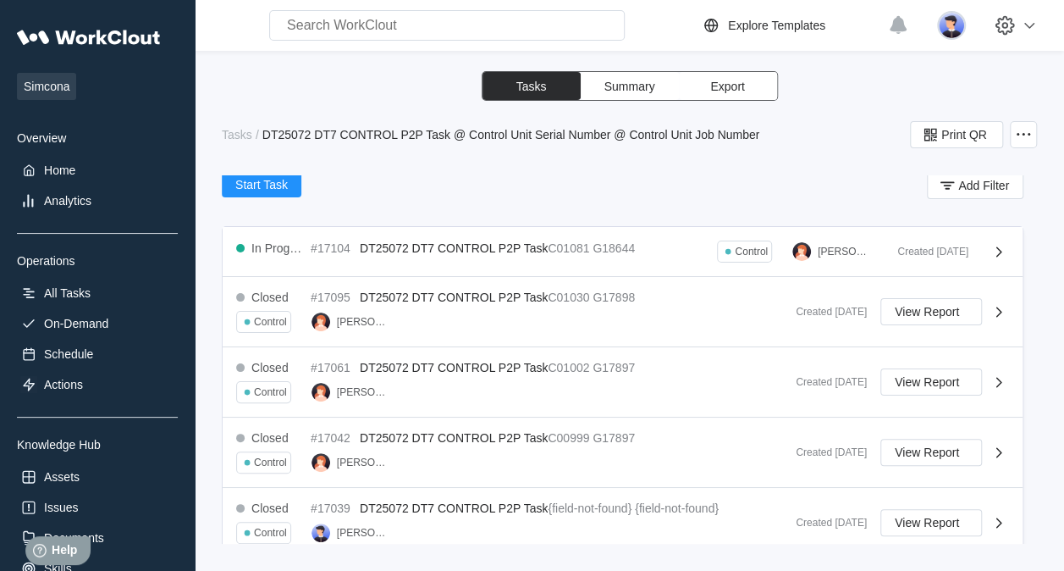
drag, startPoint x: 380, startPoint y: 24, endPoint x: 379, endPoint y: 35, distance: 11.0
click at [383, 27] on input "text" at bounding box center [447, 25] width 356 height 30
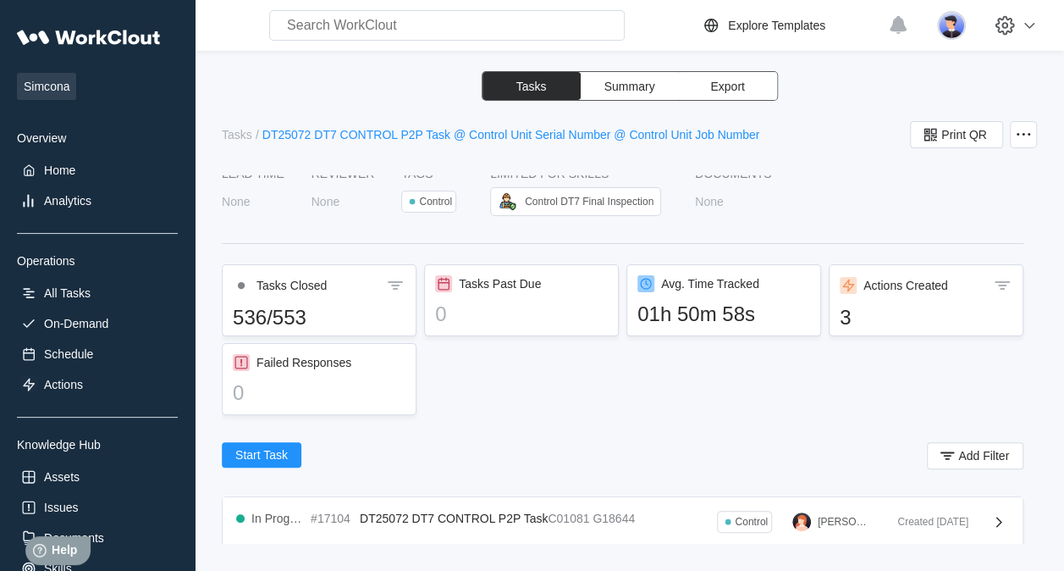
scroll to position [0, 0]
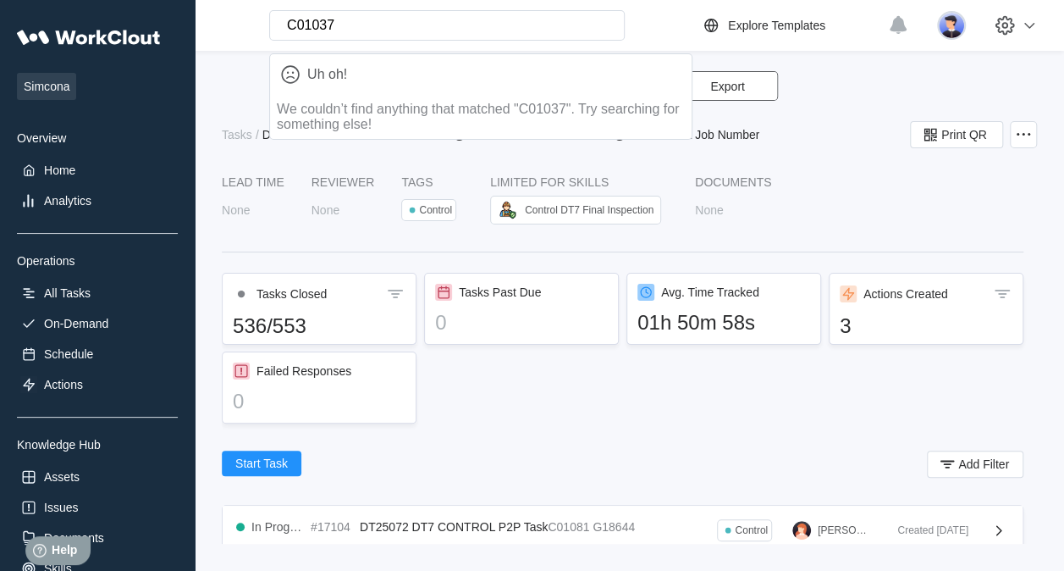
type input "C01037"
click at [613, 384] on div "Tasks Closed 536/553 Tasks Past Due 0 Avg. Time Tracked 01h 50m 58s Actions Cre…" at bounding box center [623, 352] width 802 height 158
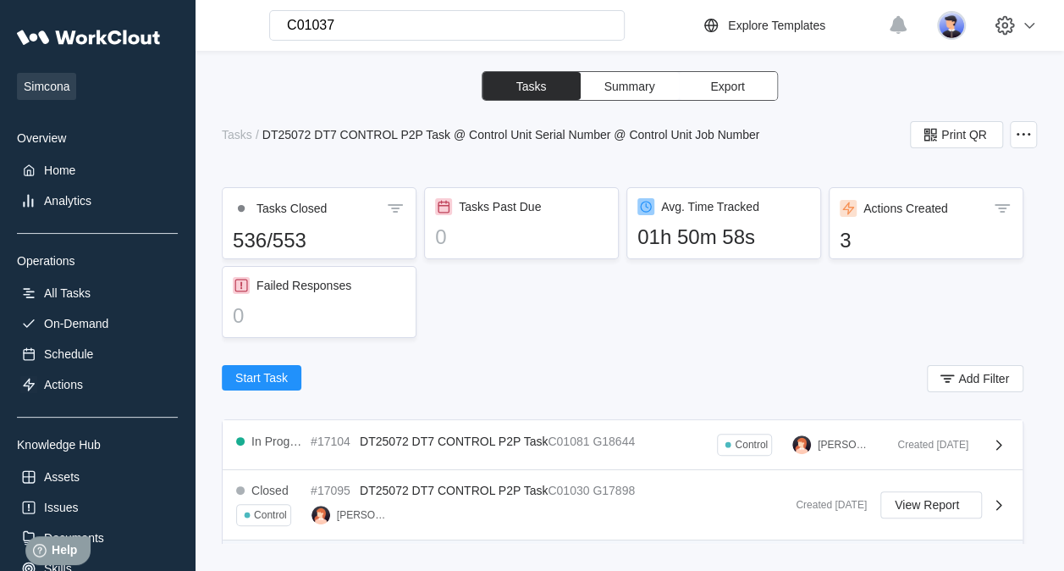
scroll to position [169, 0]
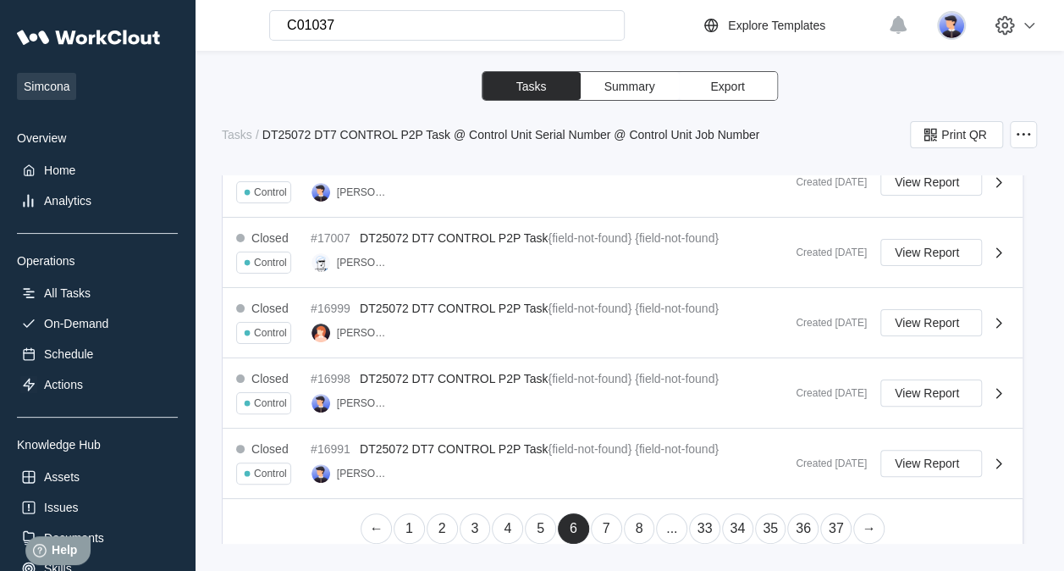
click at [603, 520] on link "7" at bounding box center [606, 528] width 31 height 30
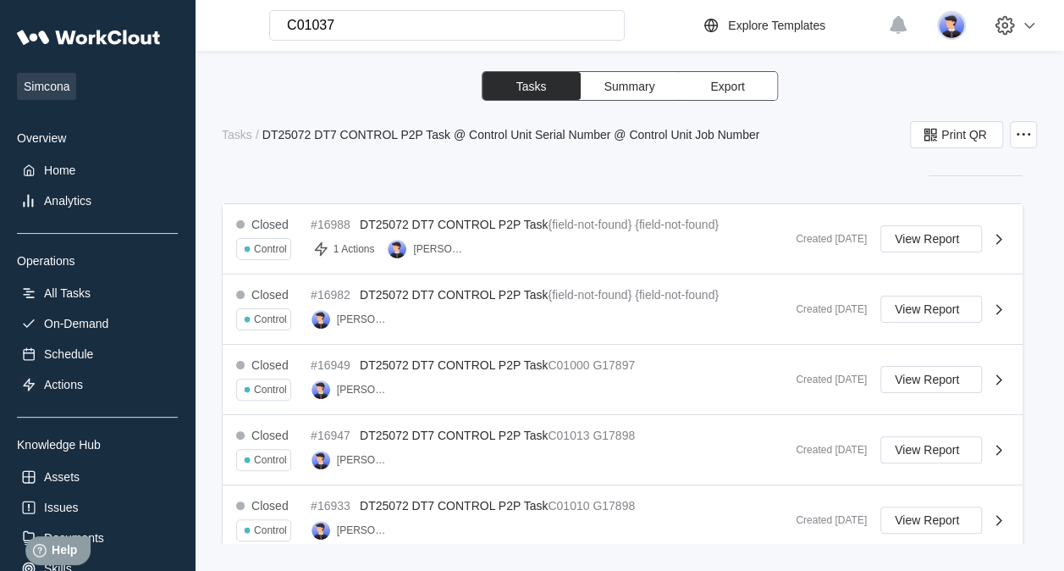
scroll to position [279, 0]
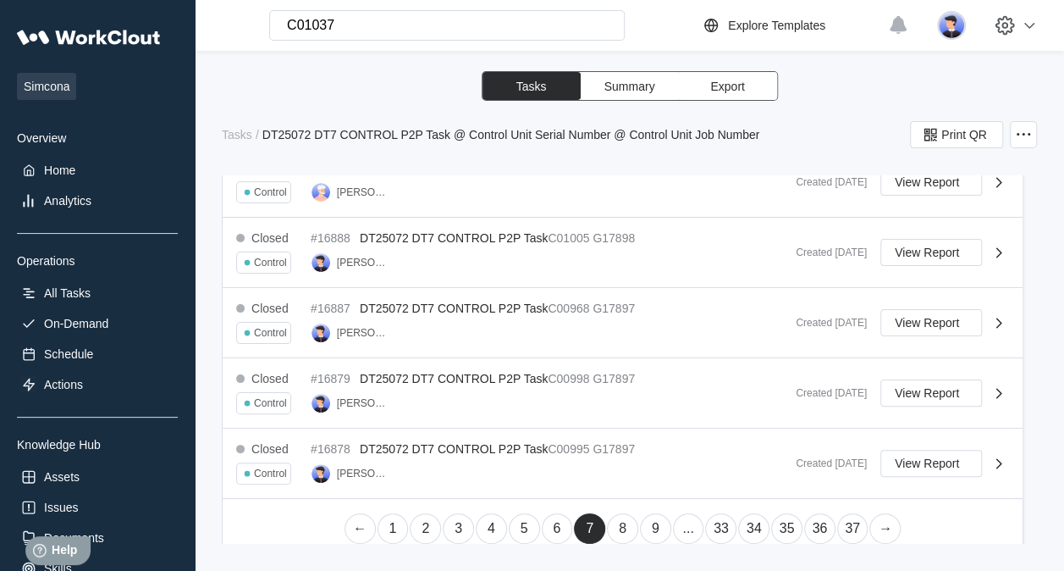
click at [618, 521] on link "8" at bounding box center [622, 528] width 31 height 30
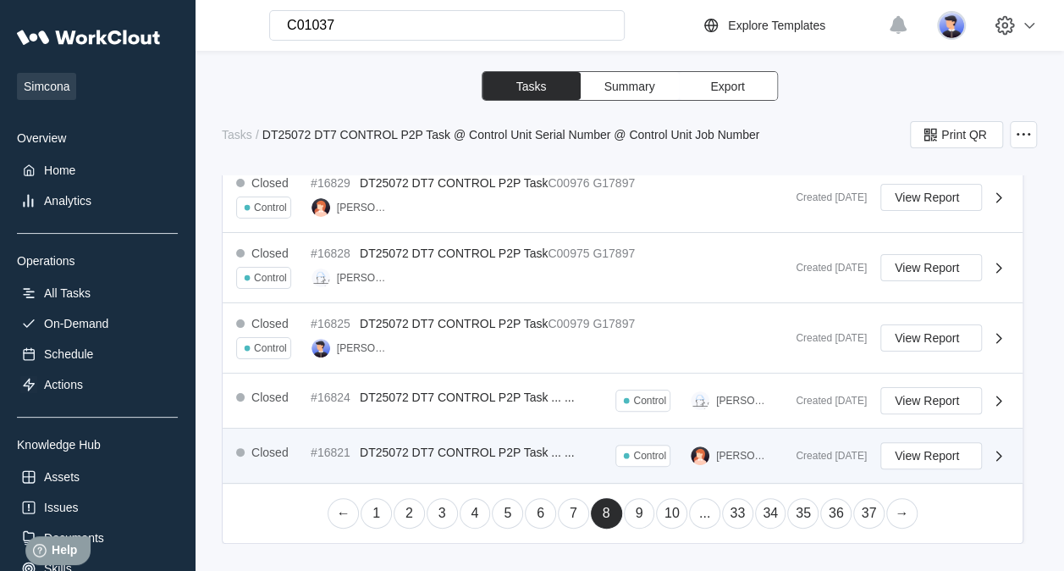
scroll to position [1061, 0]
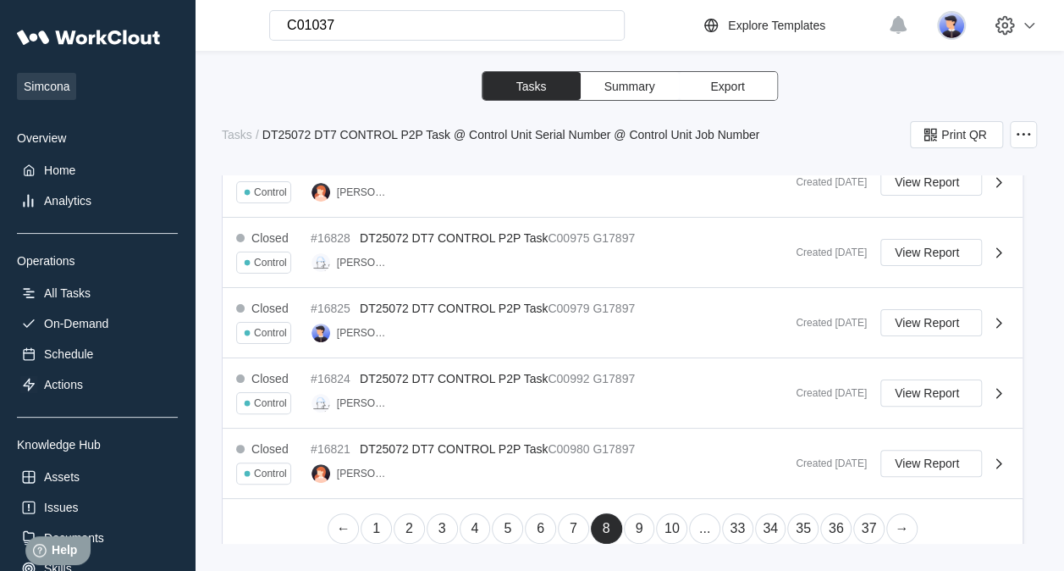
click at [647, 513] on link "9" at bounding box center [639, 528] width 31 height 30
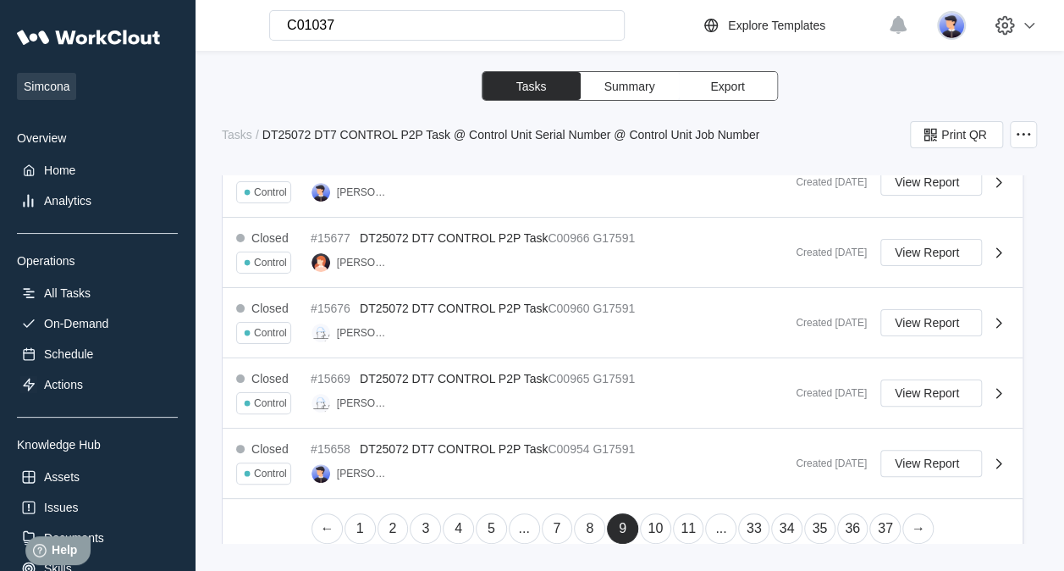
click at [357, 513] on link "1" at bounding box center [360, 528] width 31 height 30
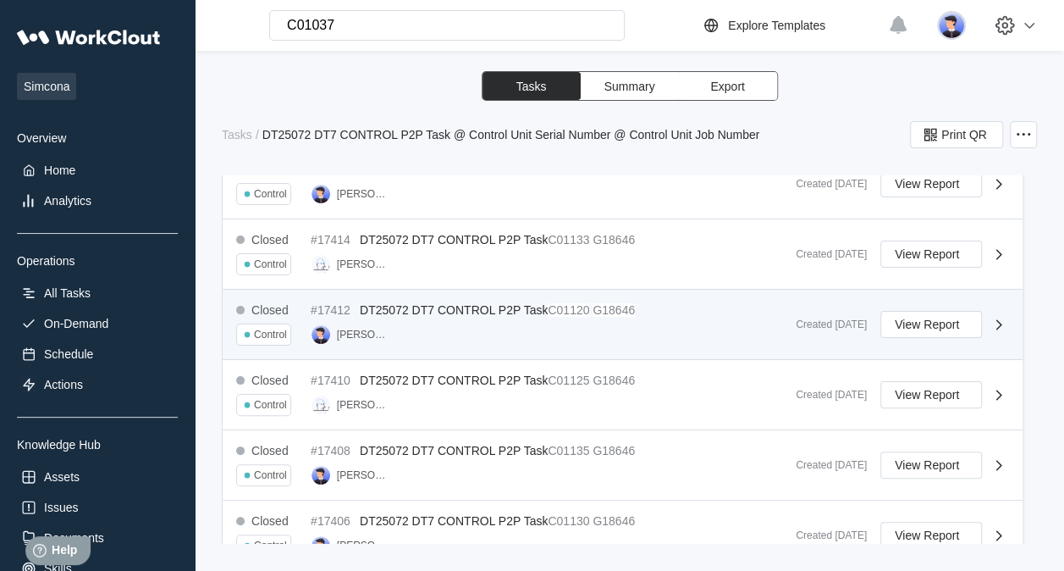
scroll to position [1041, 0]
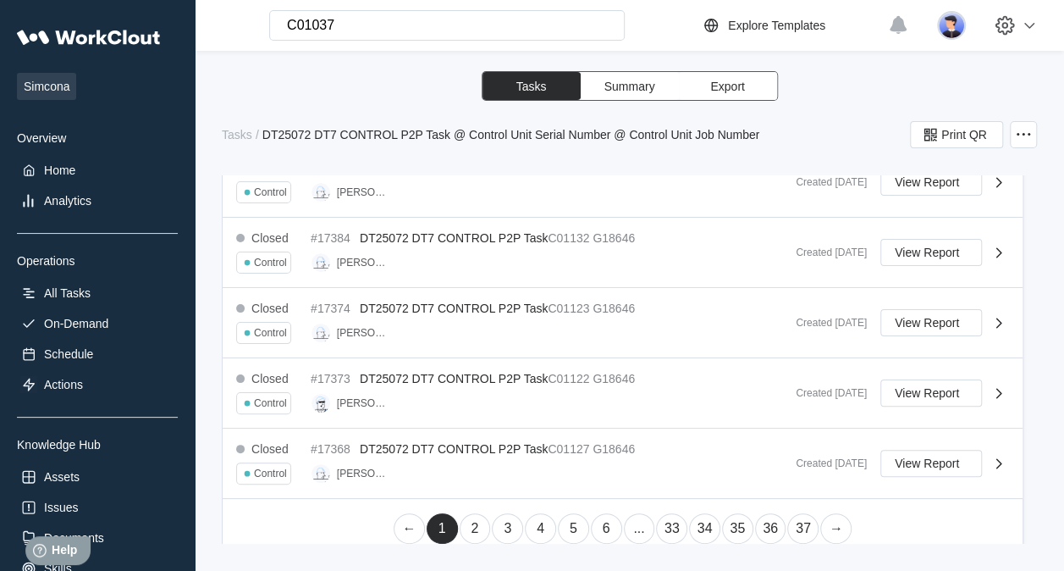
drag, startPoint x: 464, startPoint y: 518, endPoint x: 571, endPoint y: 498, distance: 108.6
click at [464, 518] on link "2" at bounding box center [475, 528] width 31 height 30
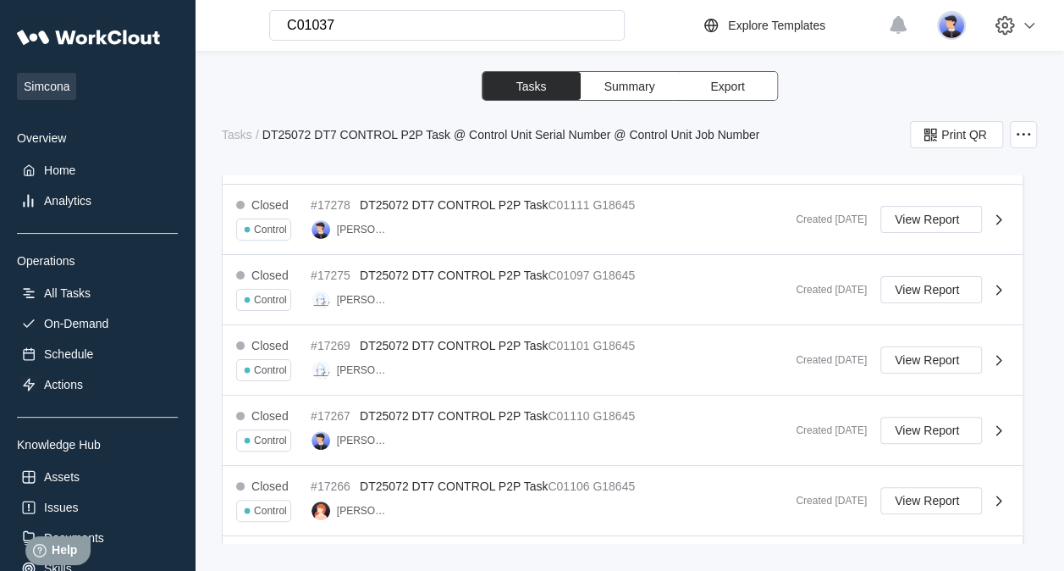
scroll to position [1061, 0]
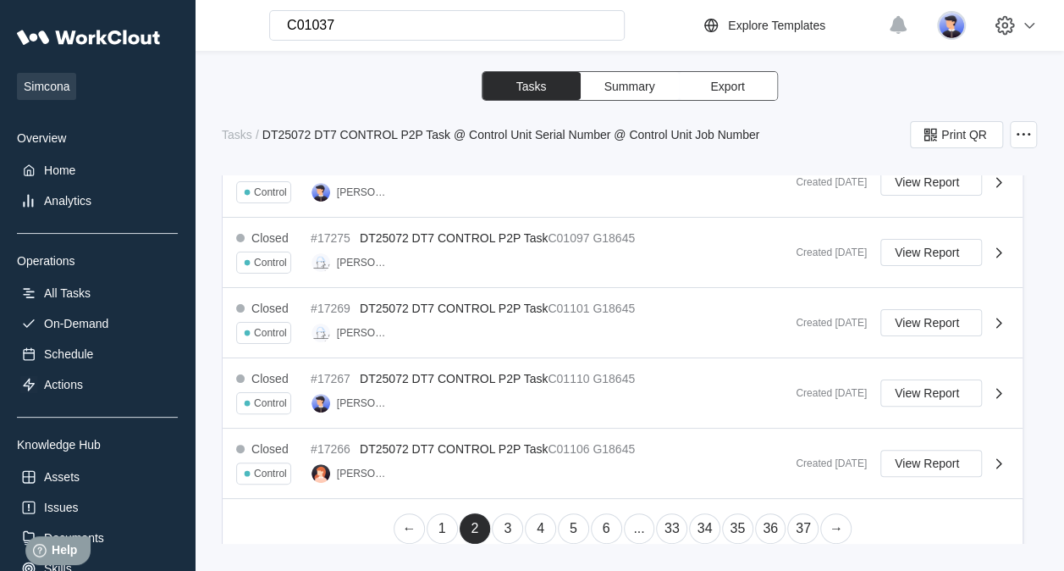
click at [506, 513] on link "3" at bounding box center [507, 528] width 31 height 30
click at [543, 513] on link "4" at bounding box center [540, 528] width 31 height 30
click at [576, 513] on link "5" at bounding box center [573, 528] width 31 height 30
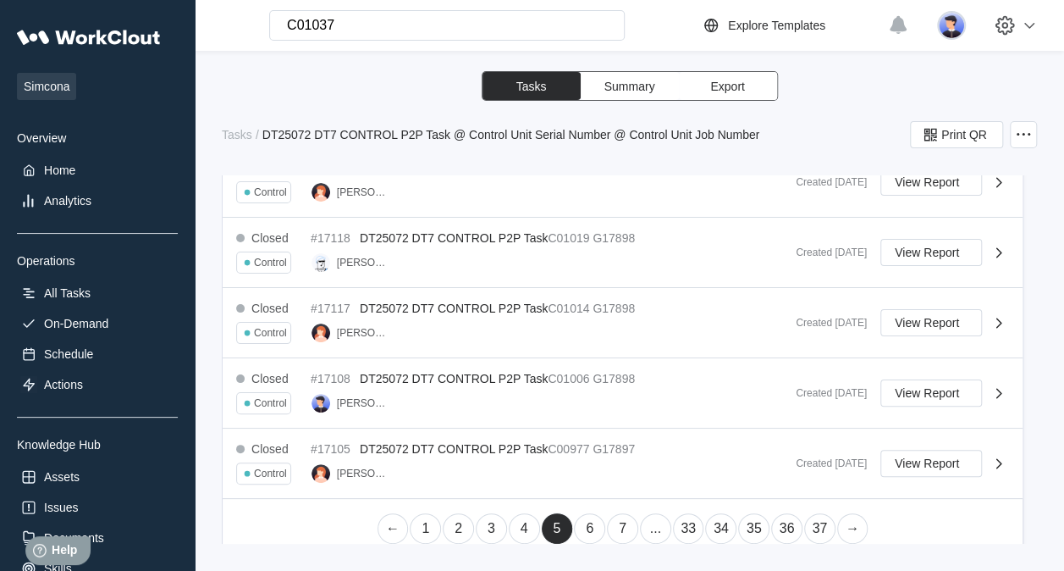
click at [592, 516] on link "6" at bounding box center [589, 528] width 31 height 30
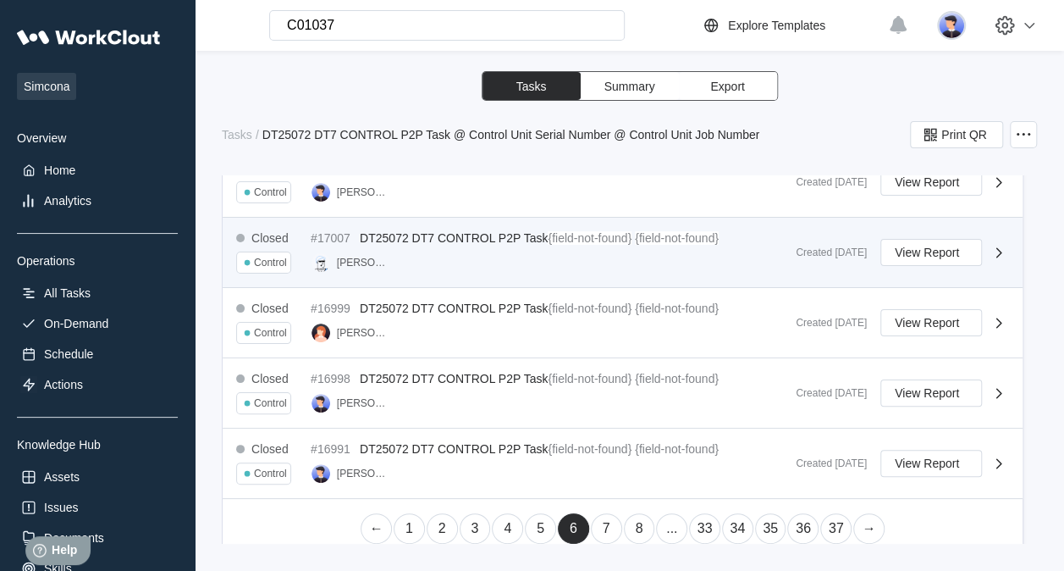
drag, startPoint x: 681, startPoint y: 305, endPoint x: 679, endPoint y: 264, distance: 40.7
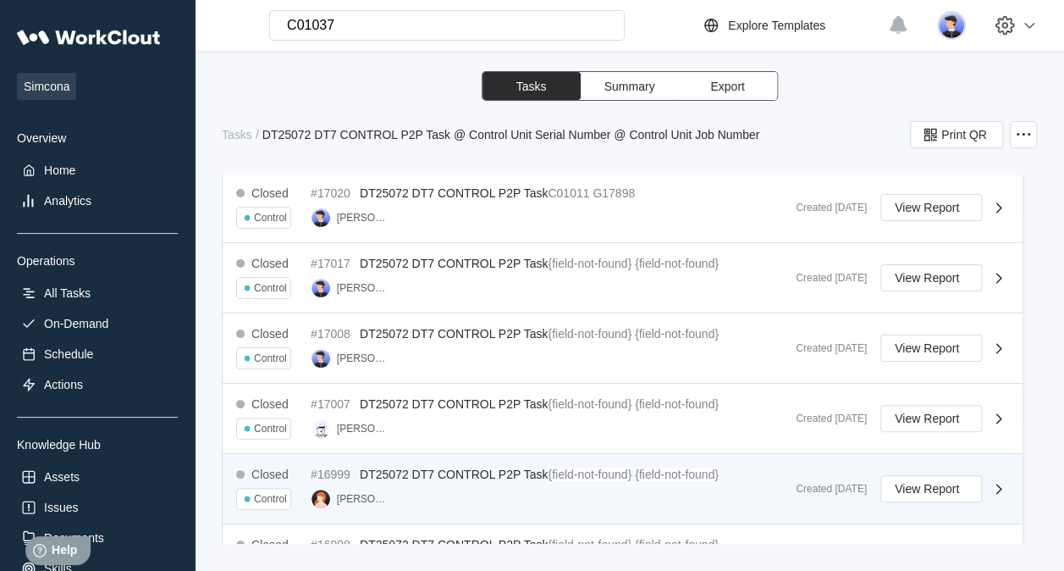
scroll to position [871, 0]
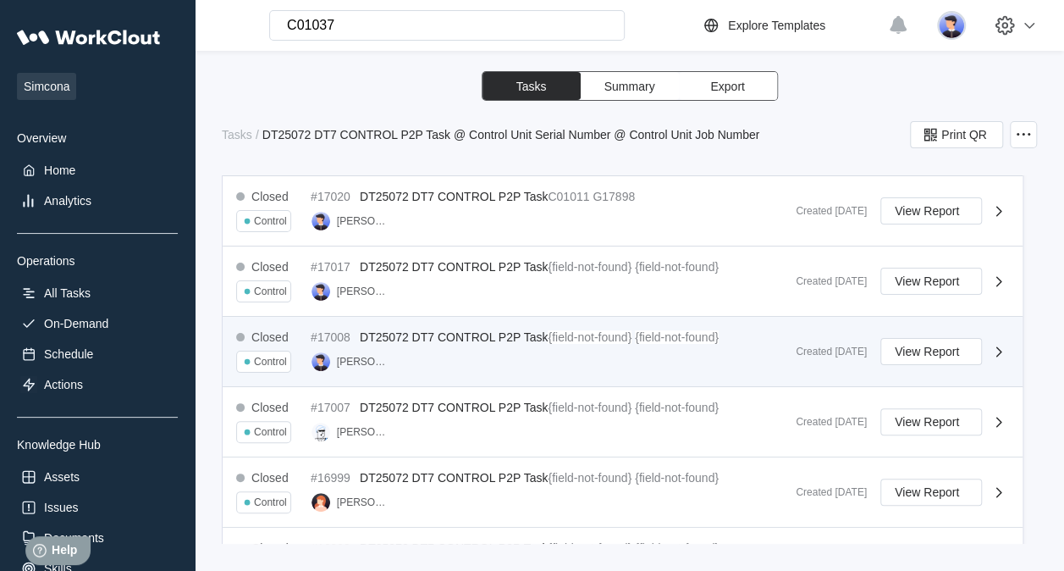
drag, startPoint x: 688, startPoint y: 352, endPoint x: 676, endPoint y: 311, distance: 43.2
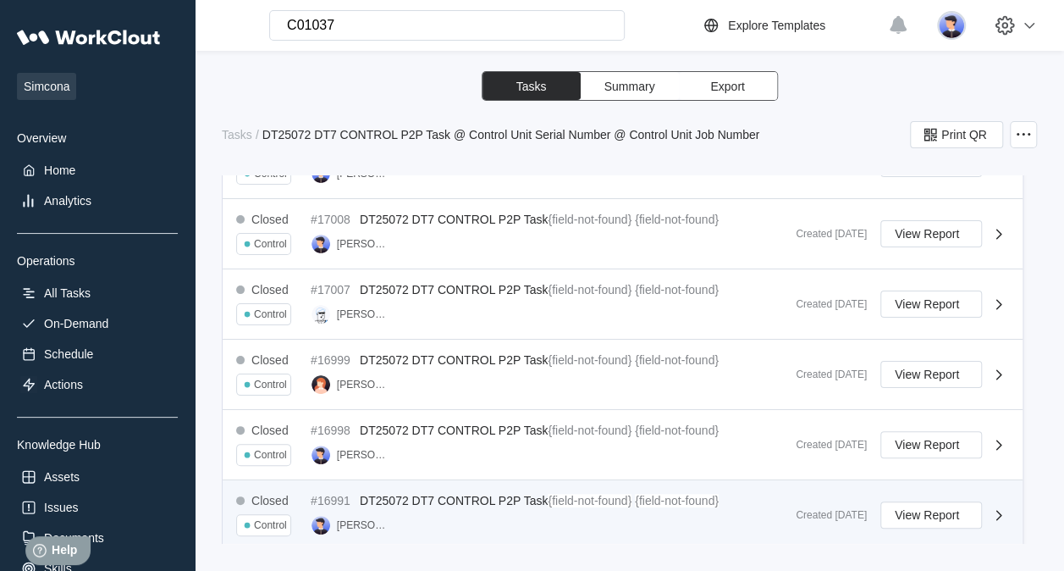
scroll to position [1041, 0]
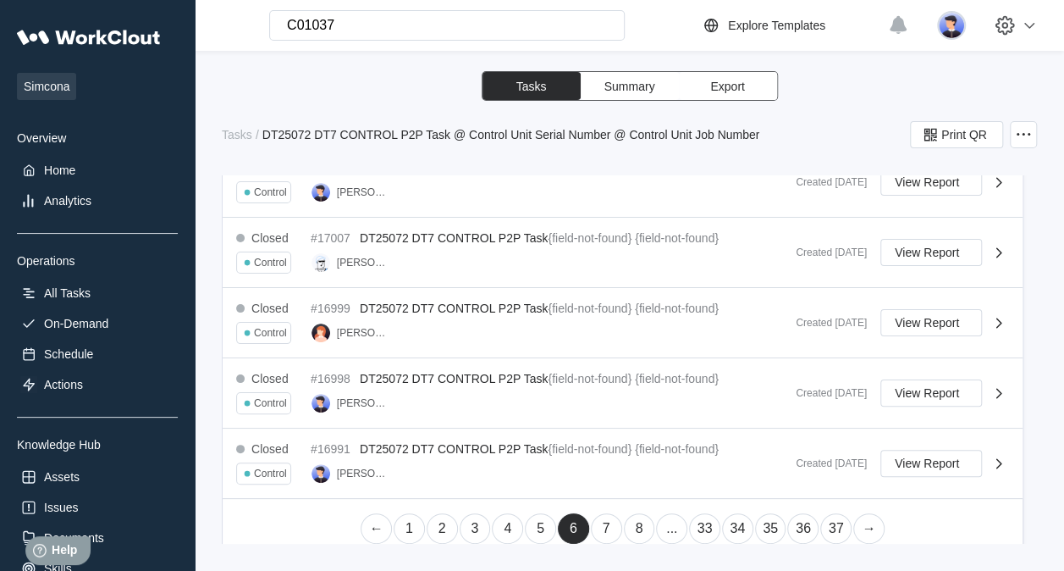
click at [603, 519] on link "7" at bounding box center [606, 528] width 31 height 30
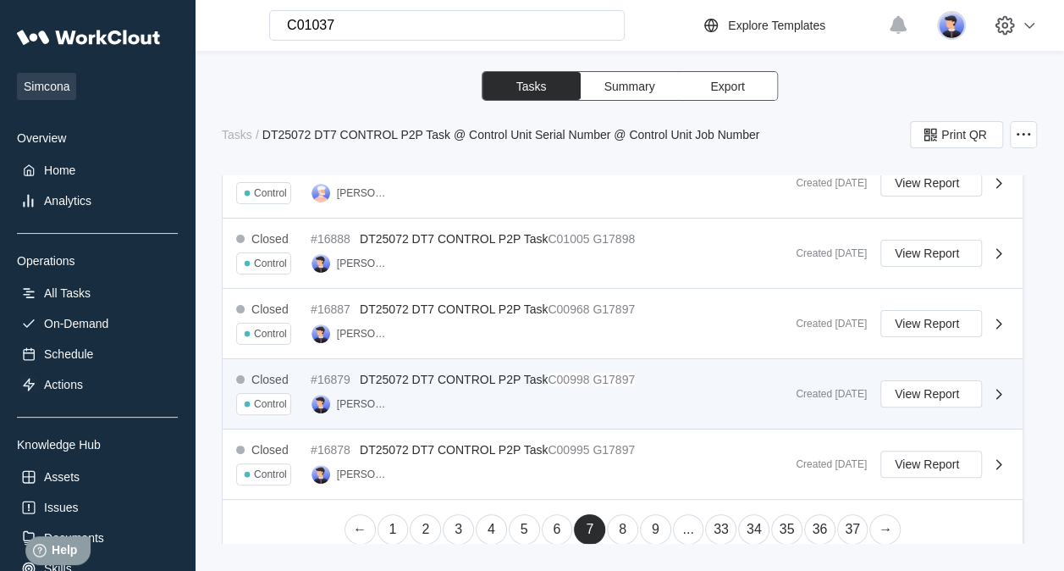
scroll to position [1061, 0]
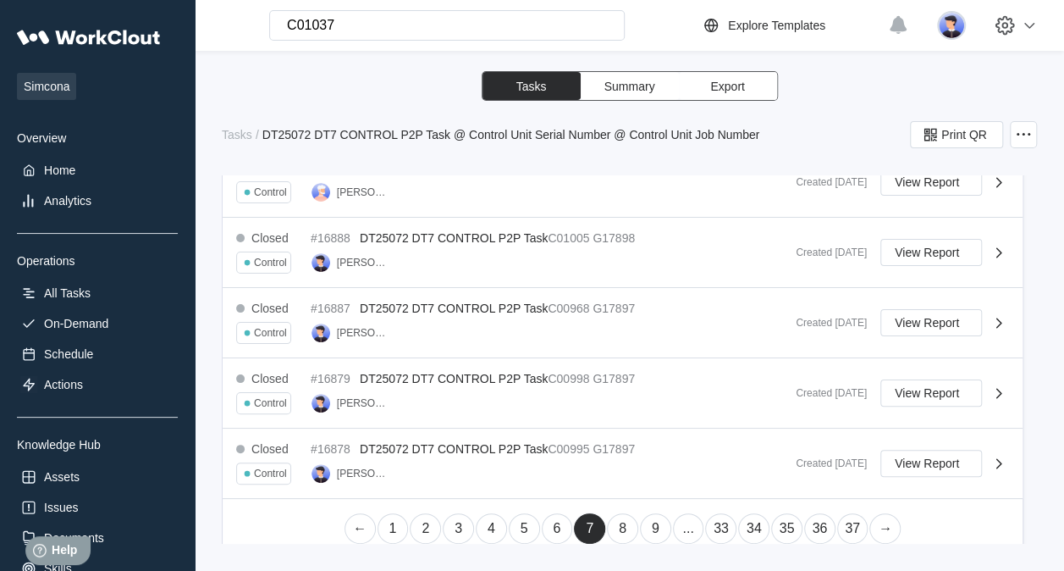
click at [608, 513] on link "8" at bounding box center [622, 528] width 31 height 30
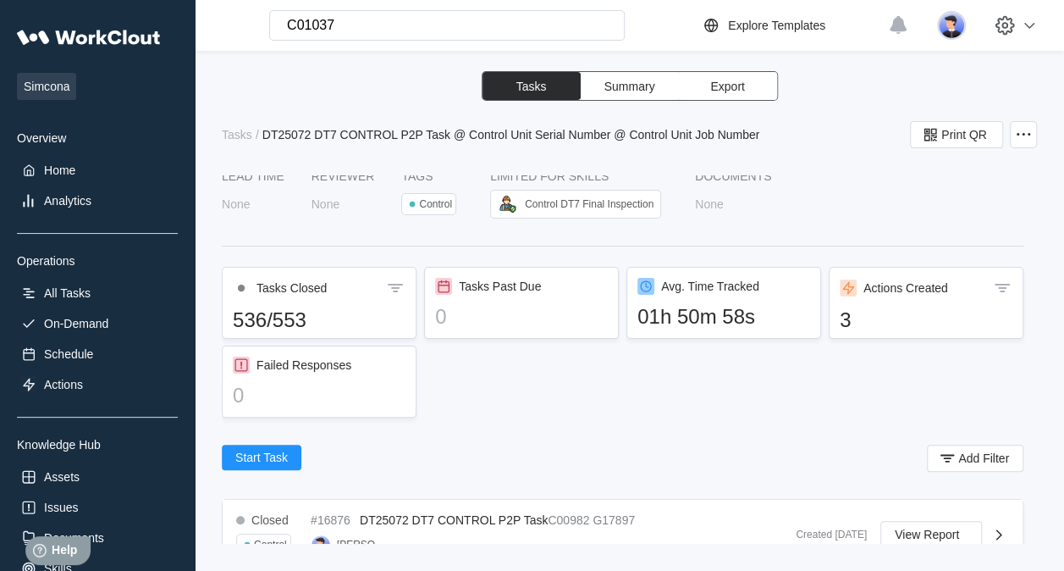
scroll to position [0, 0]
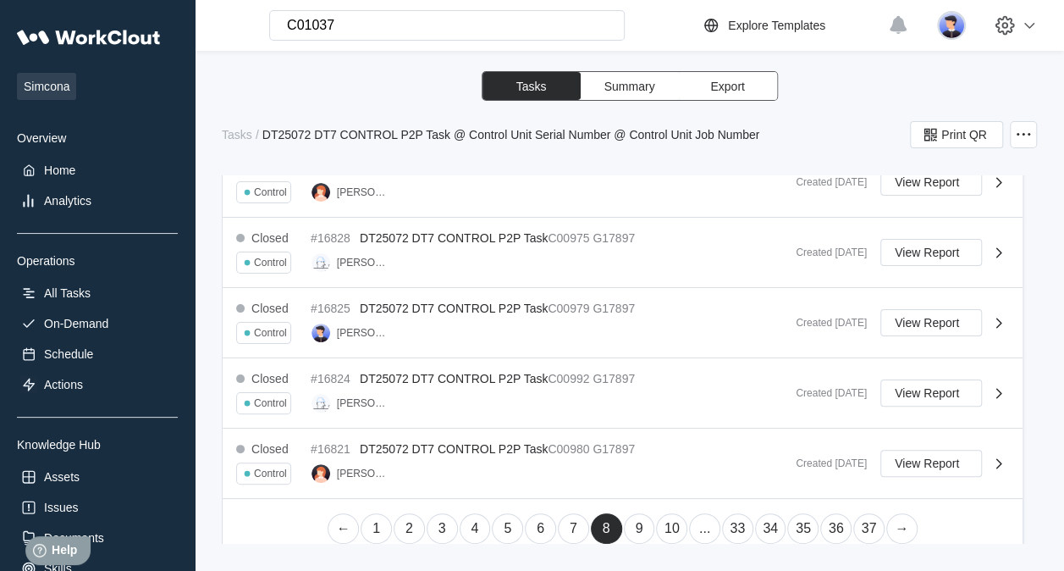
click at [373, 520] on link "1" at bounding box center [376, 528] width 31 height 30
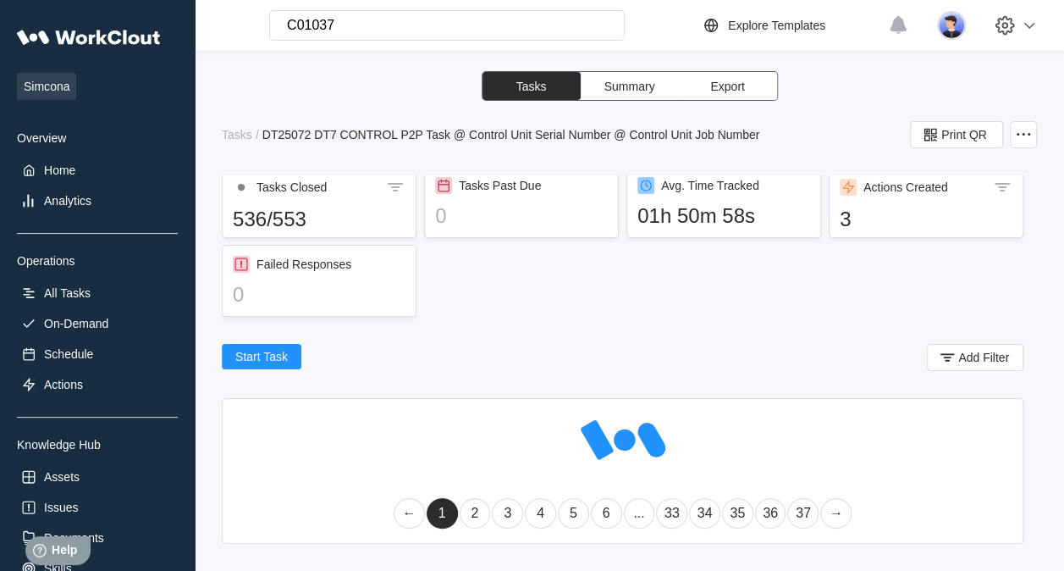
scroll to position [1041, 0]
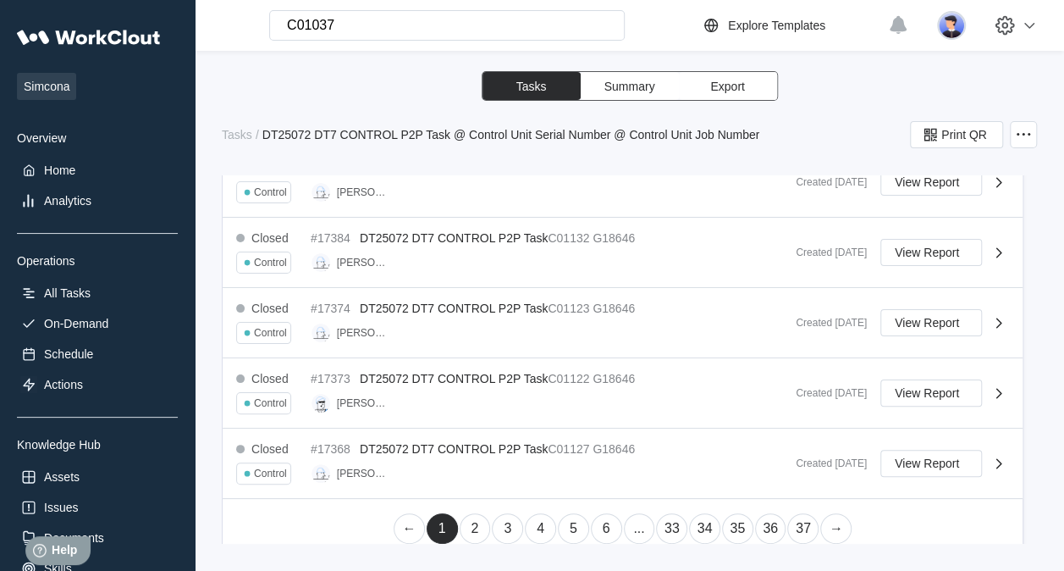
click at [471, 513] on link "2" at bounding box center [475, 528] width 31 height 30
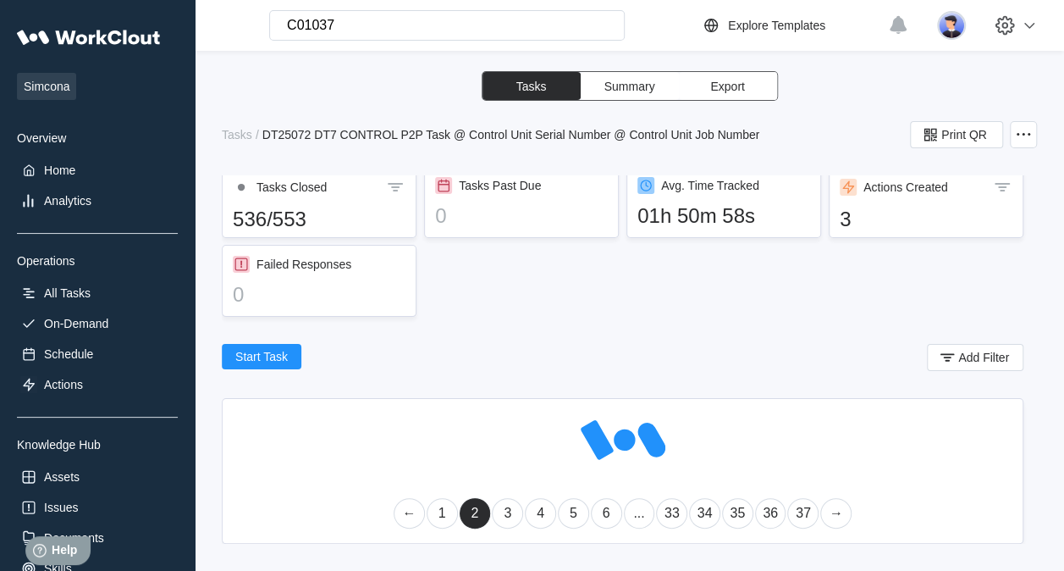
scroll to position [1061, 0]
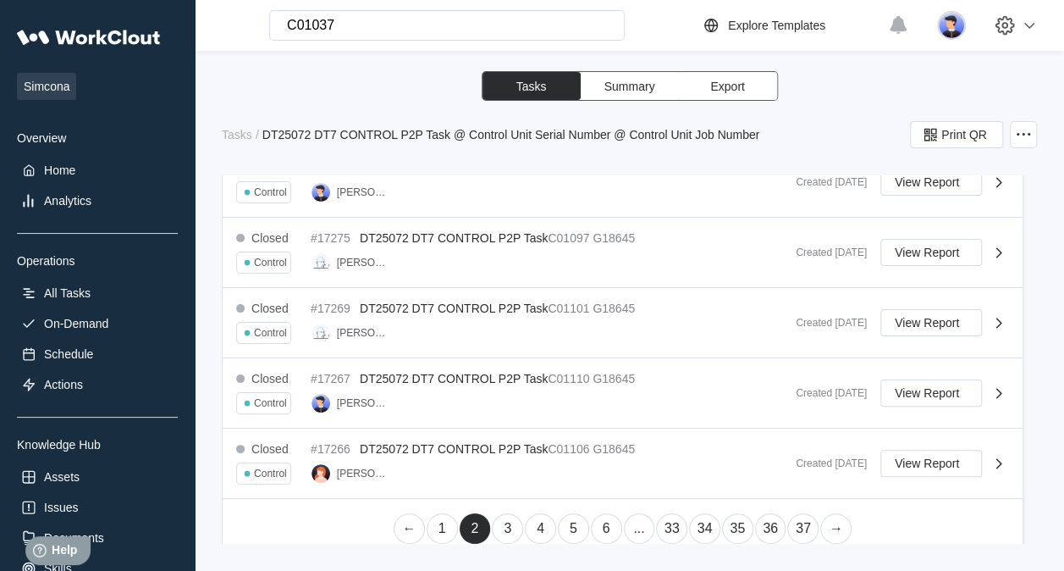
click at [492, 520] on link "3" at bounding box center [507, 528] width 31 height 30
click at [538, 513] on link "4" at bounding box center [540, 528] width 31 height 30
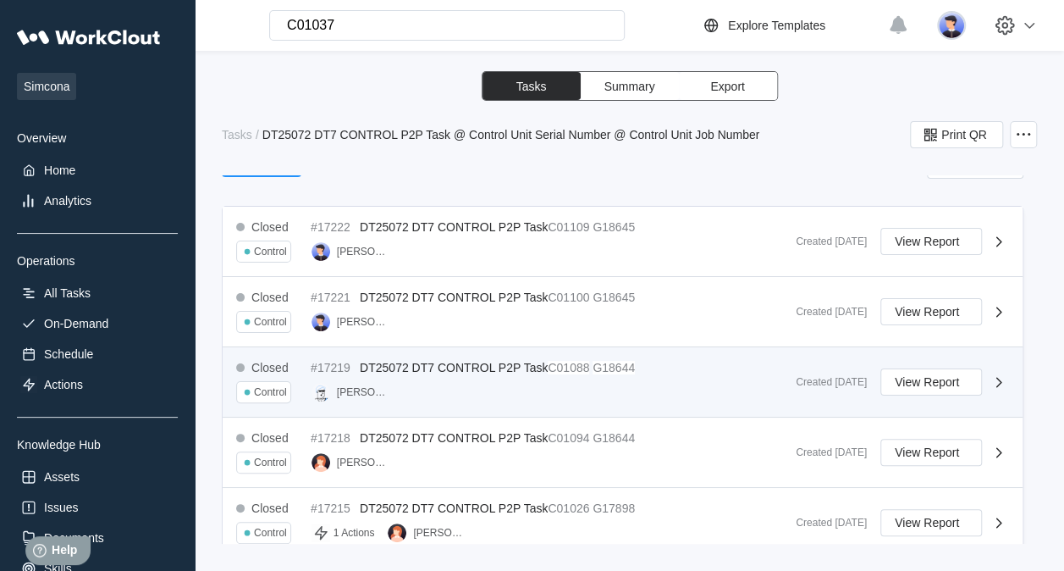
scroll to position [214, 0]
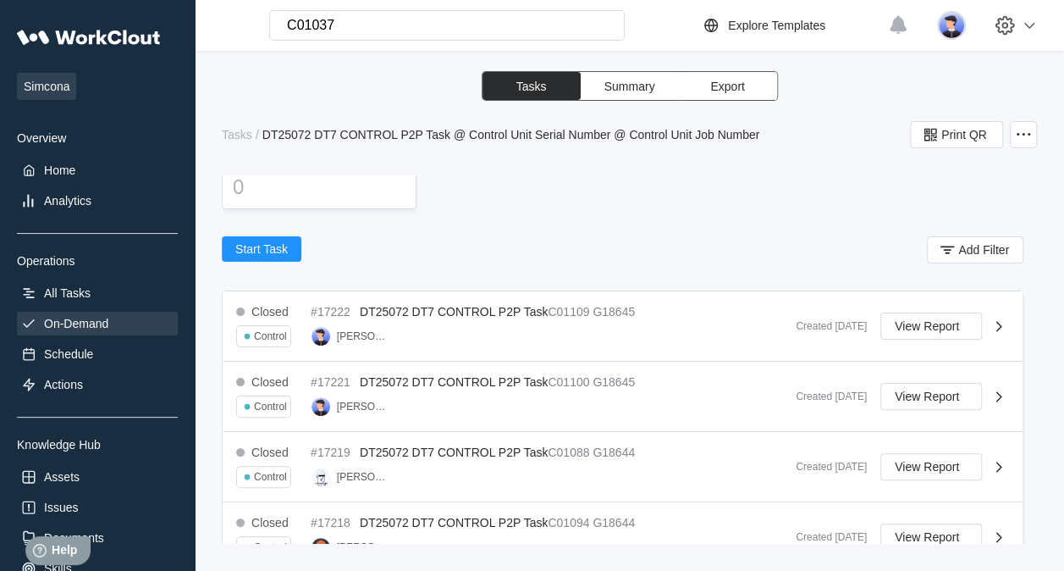
click at [107, 327] on div "On-Demand" at bounding box center [76, 324] width 64 height 14
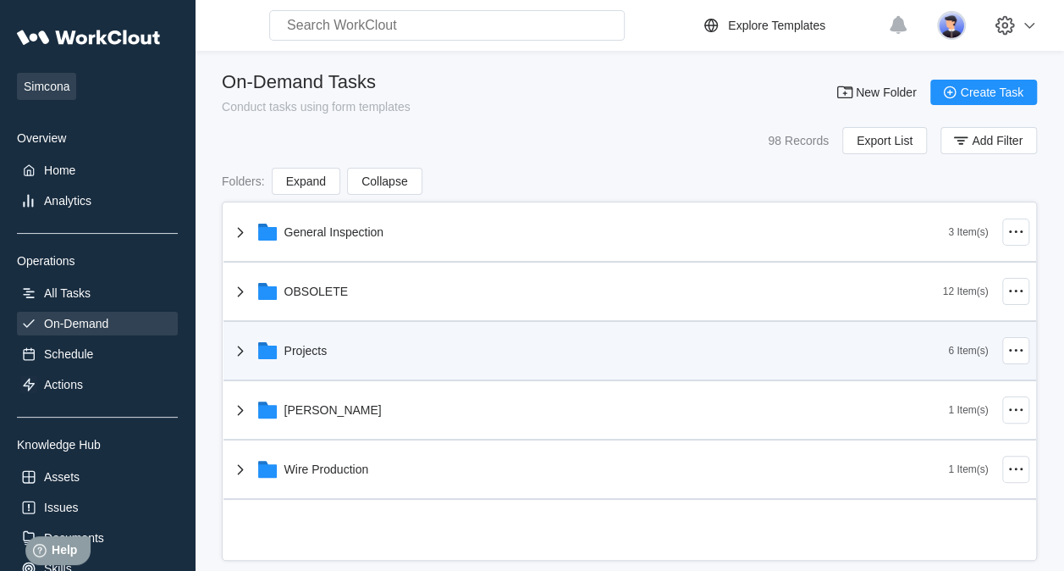
drag, startPoint x: 328, startPoint y: 335, endPoint x: 327, endPoint y: 349, distance: 13.6
click at [328, 336] on div "Projects" at bounding box center [589, 351] width 719 height 44
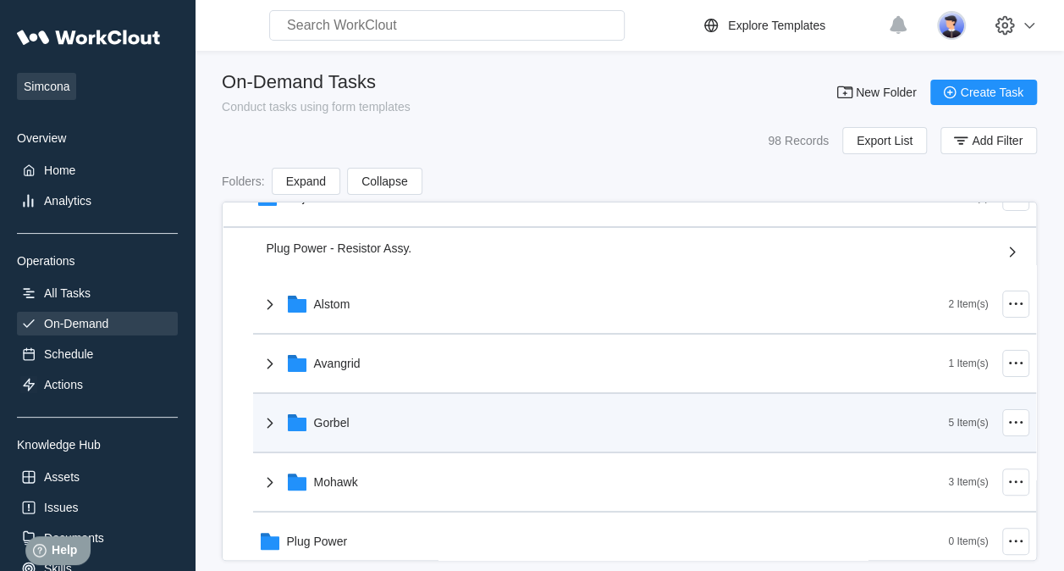
scroll to position [169, 0]
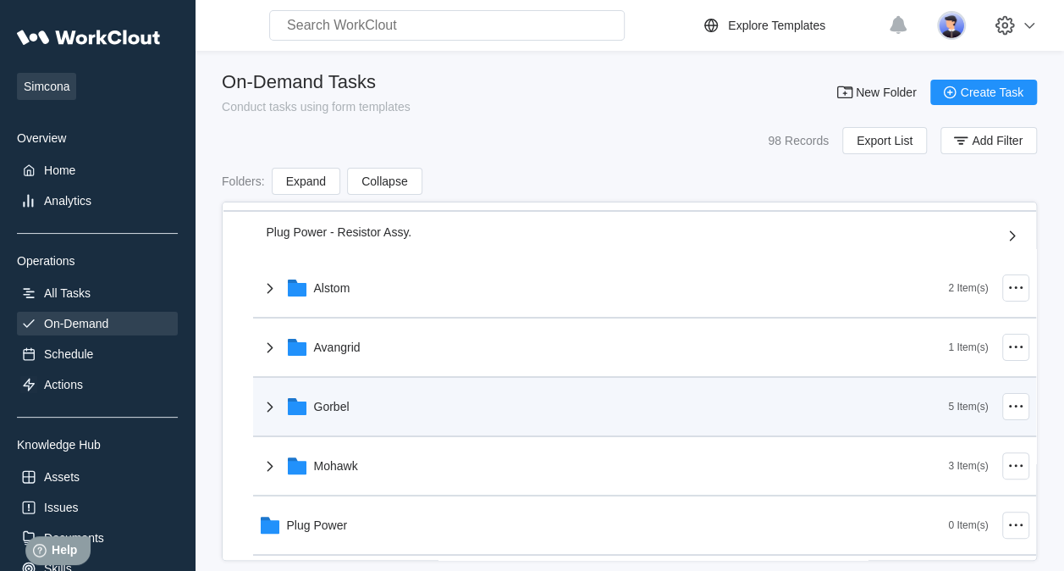
click at [379, 415] on div "Gorbel" at bounding box center [604, 406] width 689 height 44
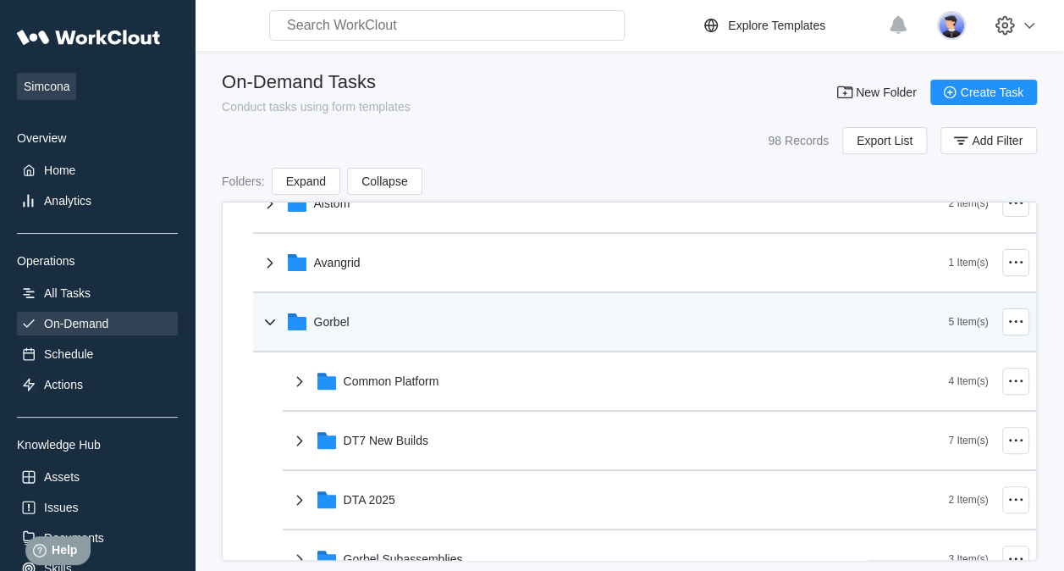
scroll to position [339, 0]
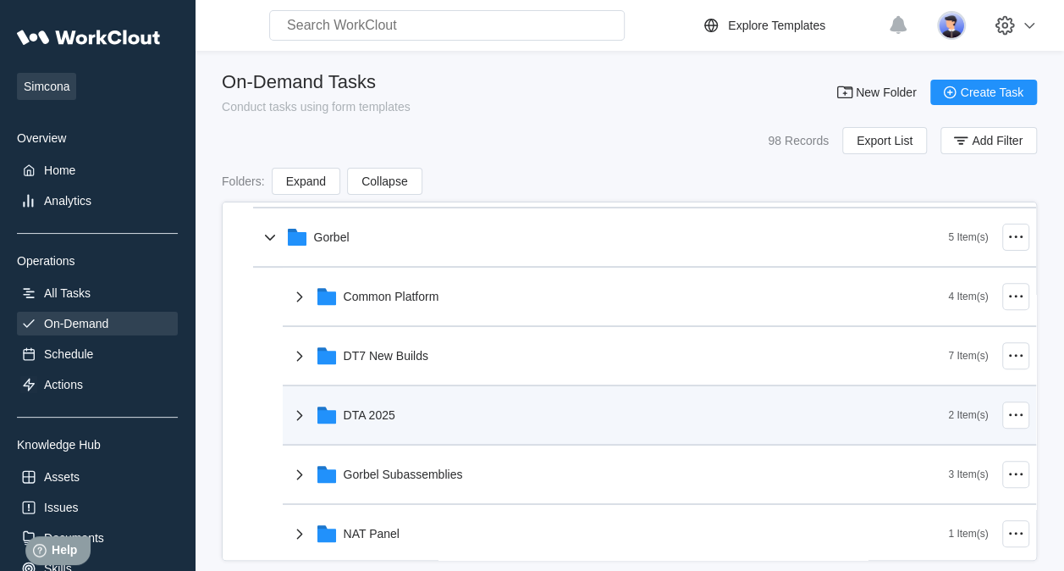
click at [384, 417] on div "DTA 2025" at bounding box center [370, 415] width 52 height 14
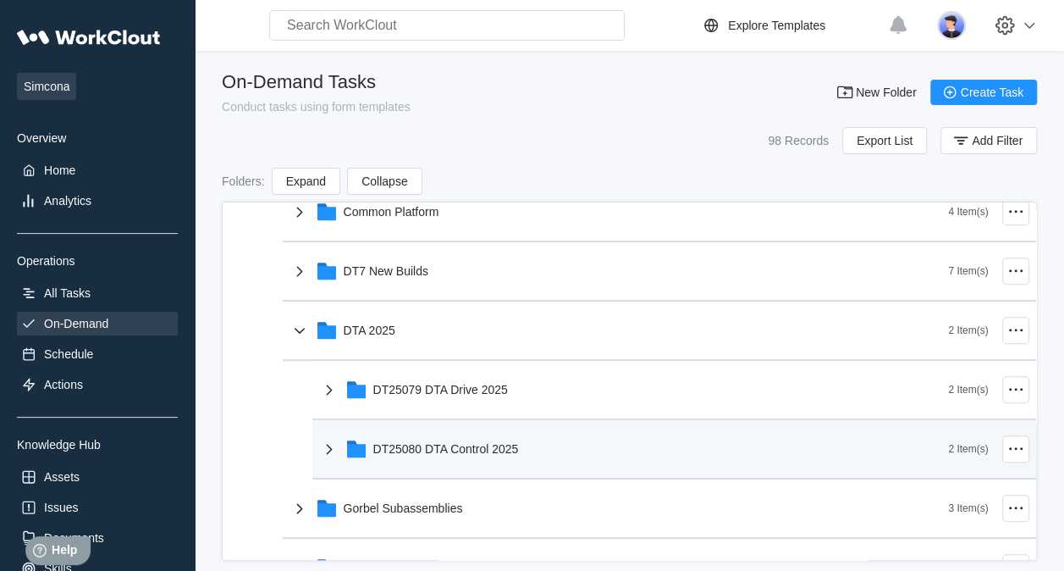
click at [462, 447] on div "DT25080 DTA Control 2025" at bounding box center [446, 449] width 146 height 14
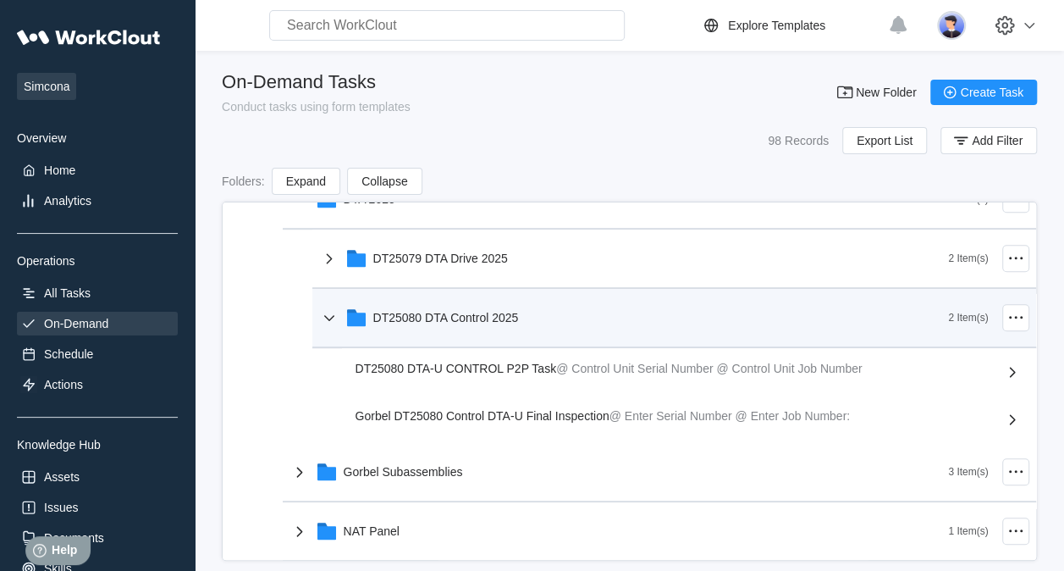
scroll to position [593, 0]
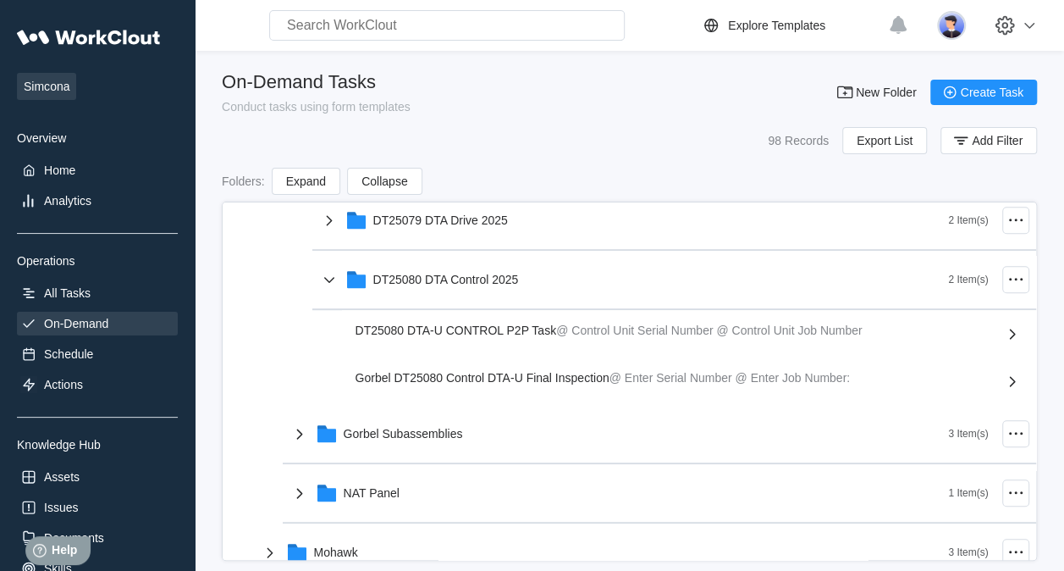
click at [547, 383] on div "Gorbel DT25080 Control DTA-U Final Inspection @ Enter Serial Number @ Enter Job…" at bounding box center [676, 381] width 640 height 20
click at [520, 381] on span "Gorbel DT25080 Control DTA-U Final Inspection" at bounding box center [483, 378] width 254 height 14
click at [109, 320] on div "On-Demand" at bounding box center [97, 324] width 161 height 24
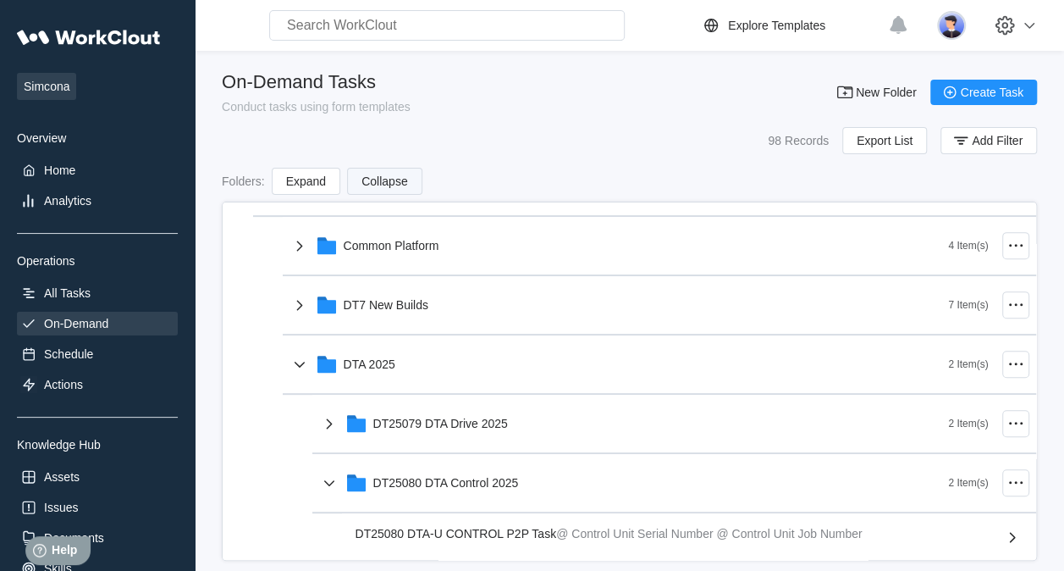
scroll to position [339, 0]
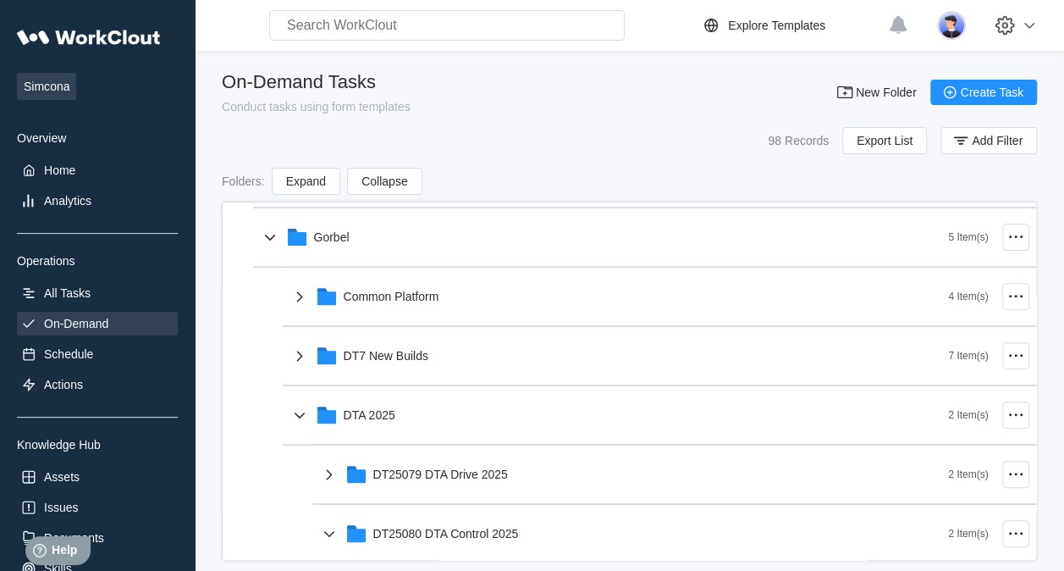
click at [383, 19] on input "text" at bounding box center [447, 25] width 356 height 30
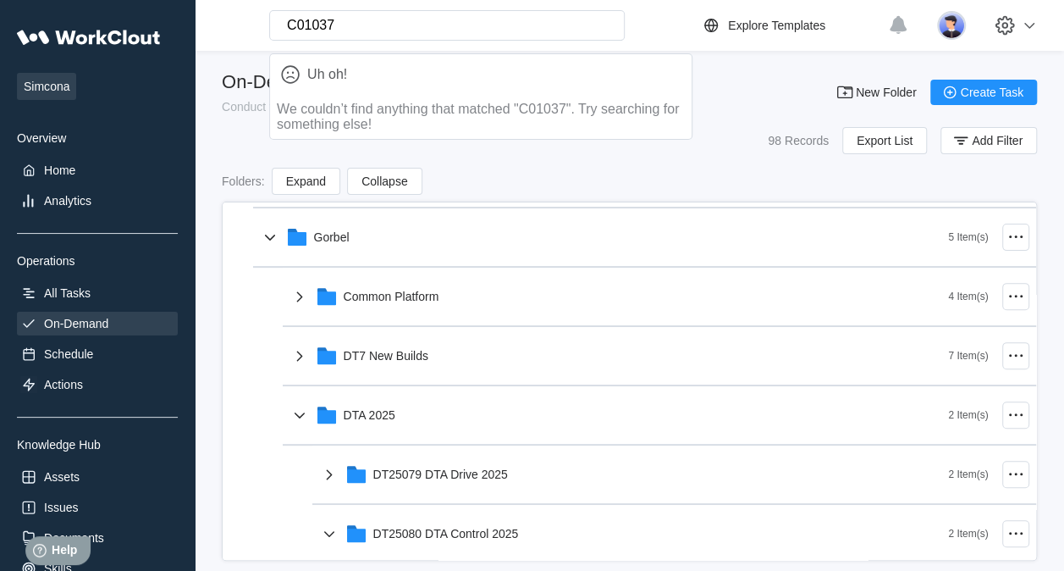
type input "C01037"
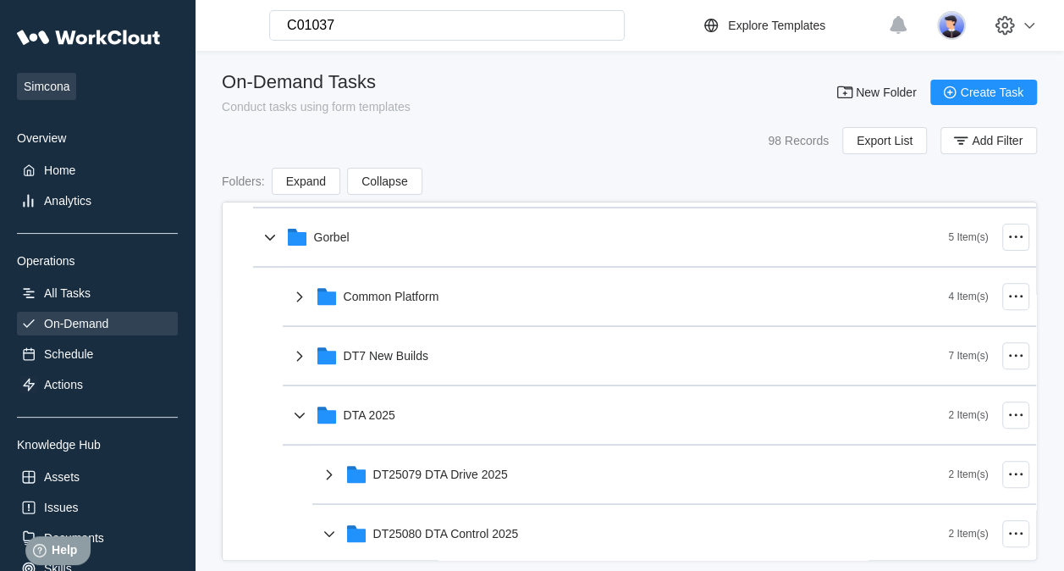
click at [716, 143] on div "98 Records Export List Add Filter" at bounding box center [629, 140] width 815 height 27
click at [40, 170] on div "Home" at bounding box center [97, 170] width 161 height 24
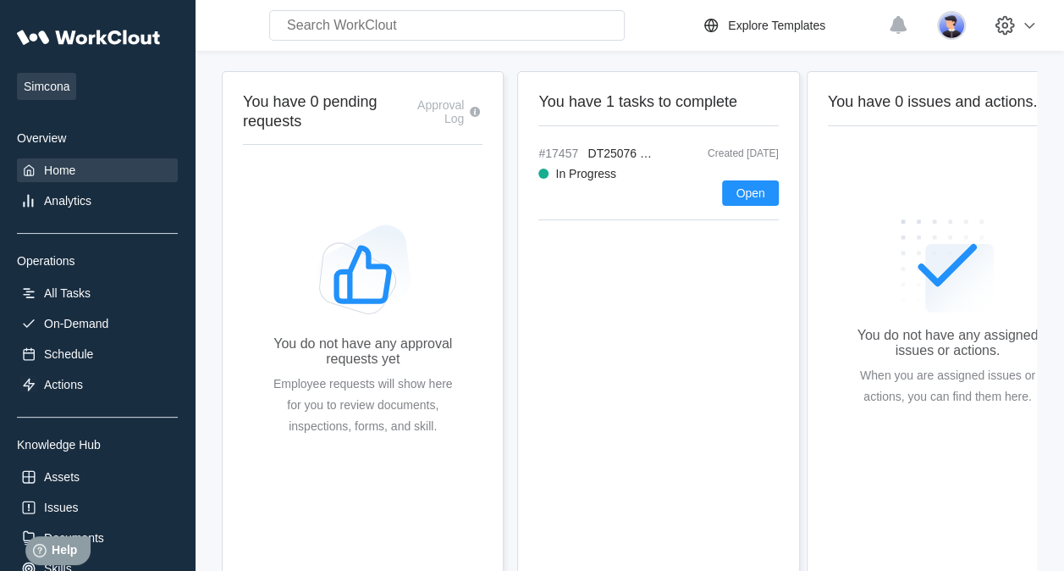
click at [351, 35] on input "text" at bounding box center [447, 25] width 356 height 30
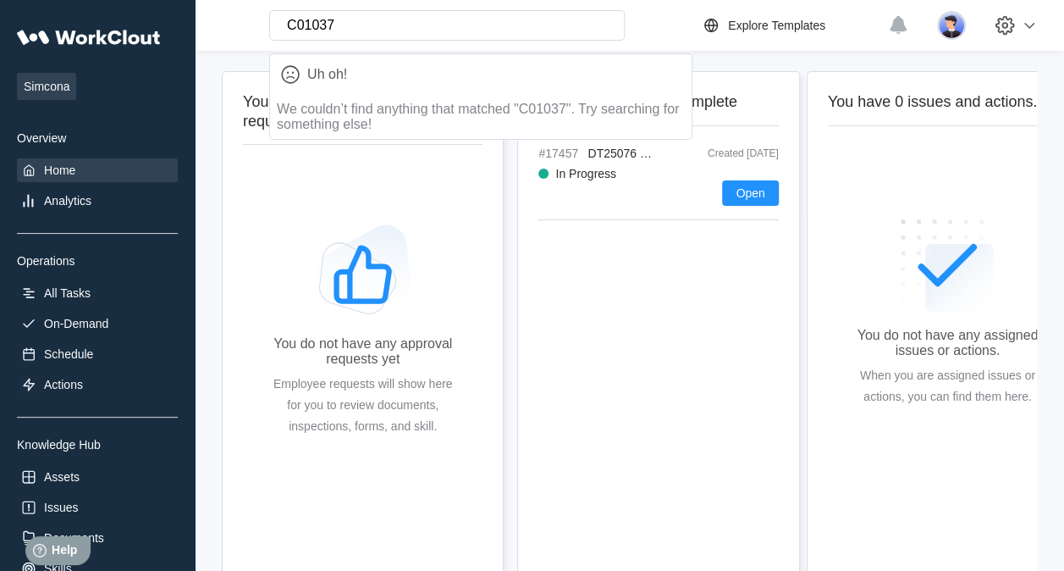
type input "C01037"
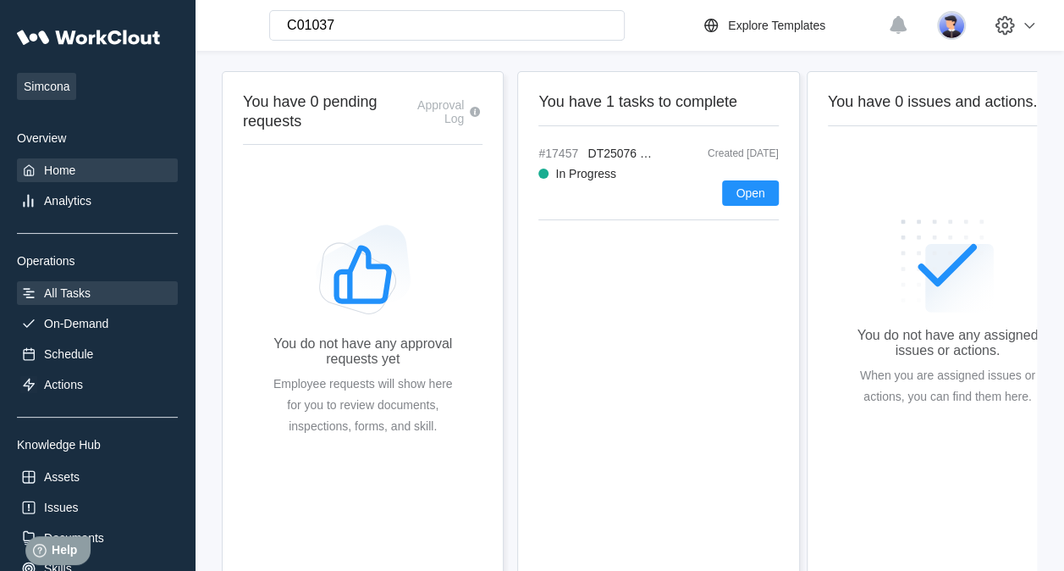
click at [92, 287] on div "All Tasks" at bounding box center [97, 293] width 161 height 24
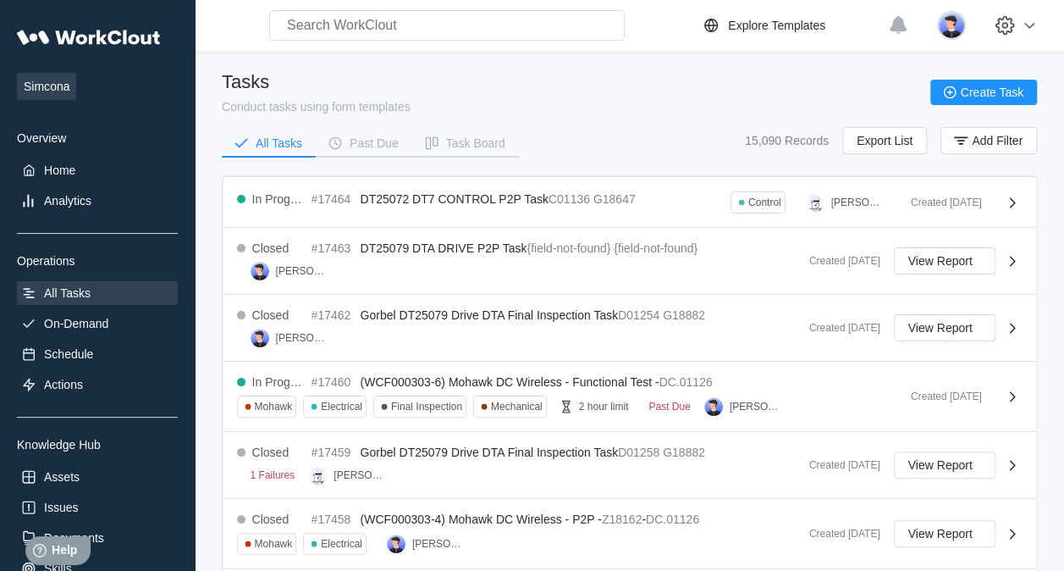
click at [394, 19] on input "text" at bounding box center [447, 25] width 356 height 30
click at [716, 143] on div "All Tasks Past Due Task Board 15,090 Records Export List Add Filter" at bounding box center [629, 148] width 815 height 42
click at [352, 22] on input "C01037" at bounding box center [447, 25] width 356 height 30
type input "C010"
click at [740, 86] on div "Tasks Conduct tasks using form templates Create Task" at bounding box center [629, 92] width 815 height 42
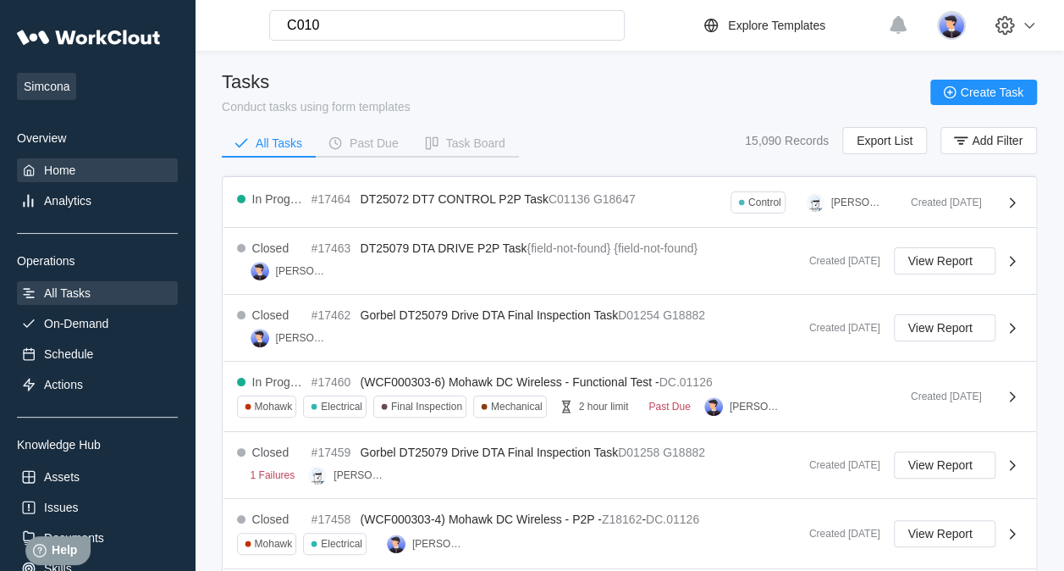
click at [93, 176] on div "Home" at bounding box center [97, 170] width 161 height 24
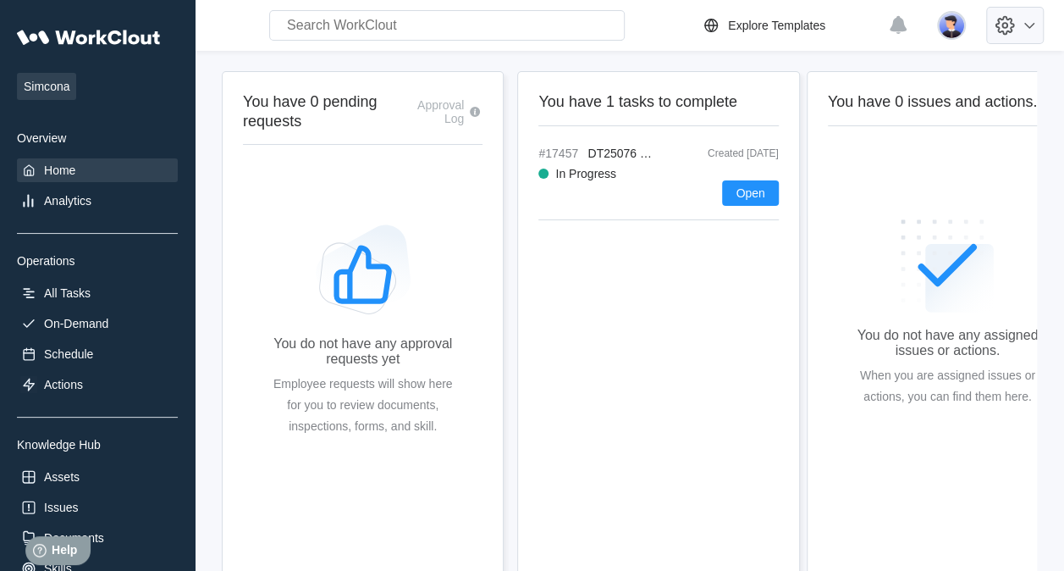
click at [1040, 29] on icon at bounding box center [1030, 25] width 20 height 20
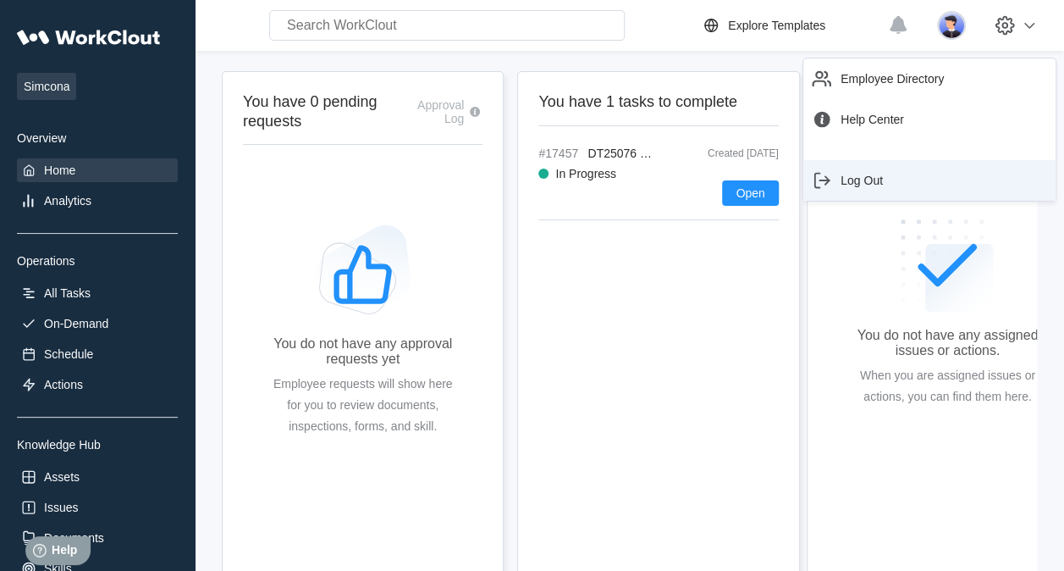
click at [877, 176] on div "Log Out" at bounding box center [862, 181] width 42 height 14
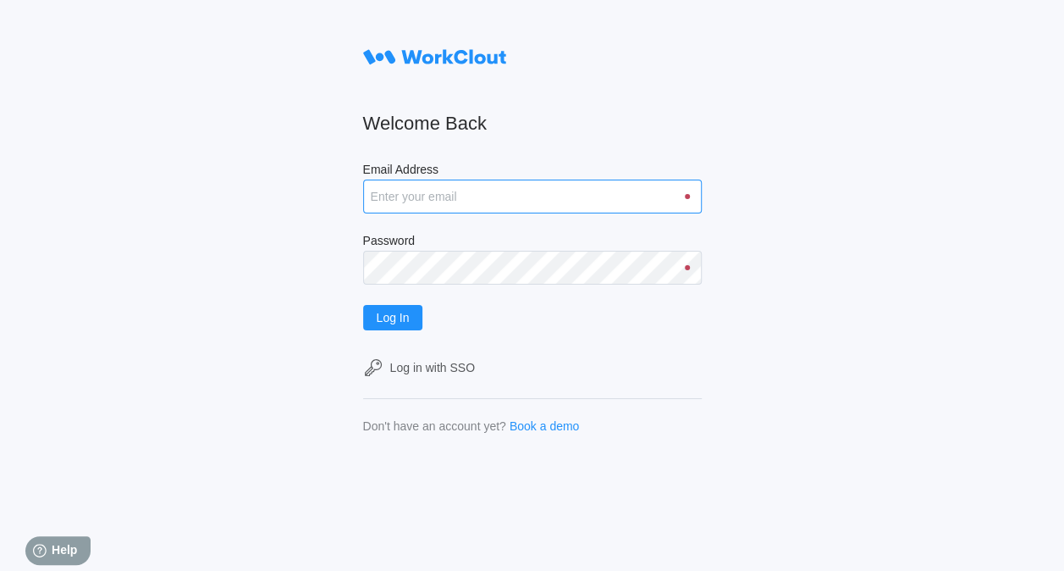
drag, startPoint x: 489, startPoint y: 183, endPoint x: 491, endPoint y: 207, distance: 23.8
click at [489, 183] on input "Email Address" at bounding box center [532, 197] width 339 height 34
type input "[EMAIL_ADDRESS][DOMAIN_NAME]"
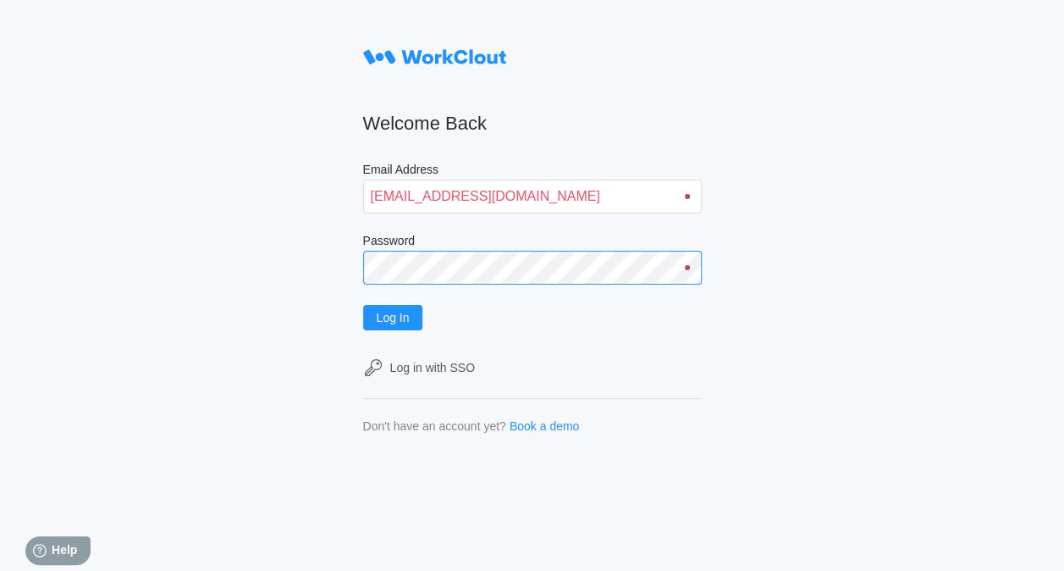
click at [363, 305] on button "Log In" at bounding box center [393, 317] width 60 height 25
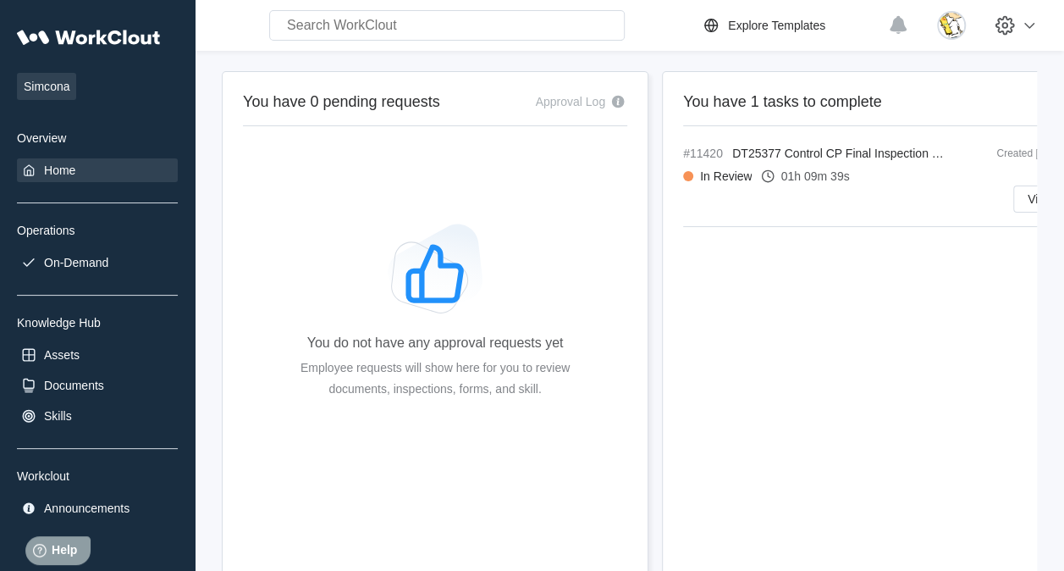
click at [345, 29] on input "text" at bounding box center [447, 25] width 356 height 30
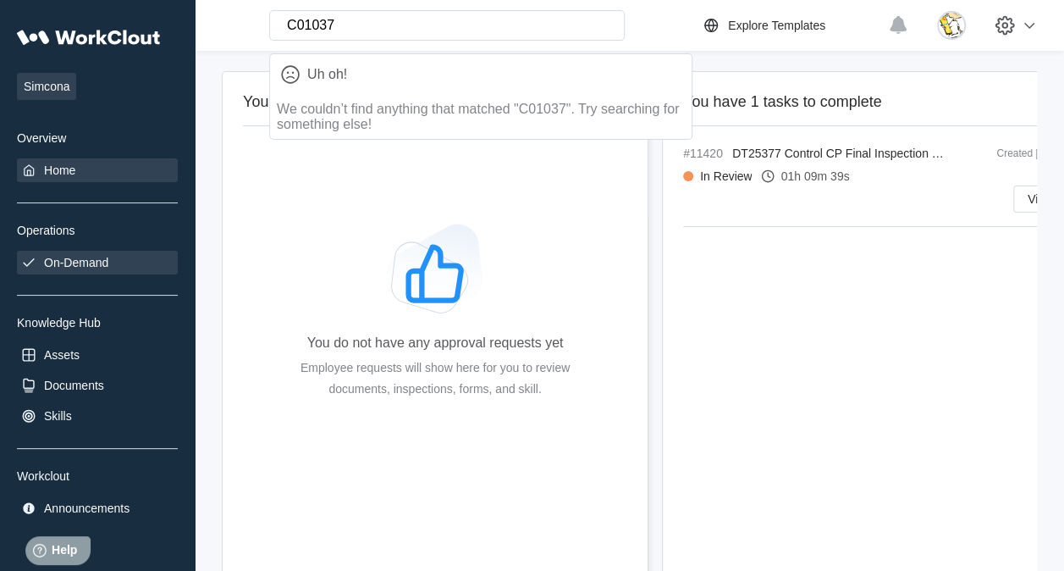
type input "C01037"
click at [89, 265] on div "On-Demand" at bounding box center [76, 263] width 64 height 14
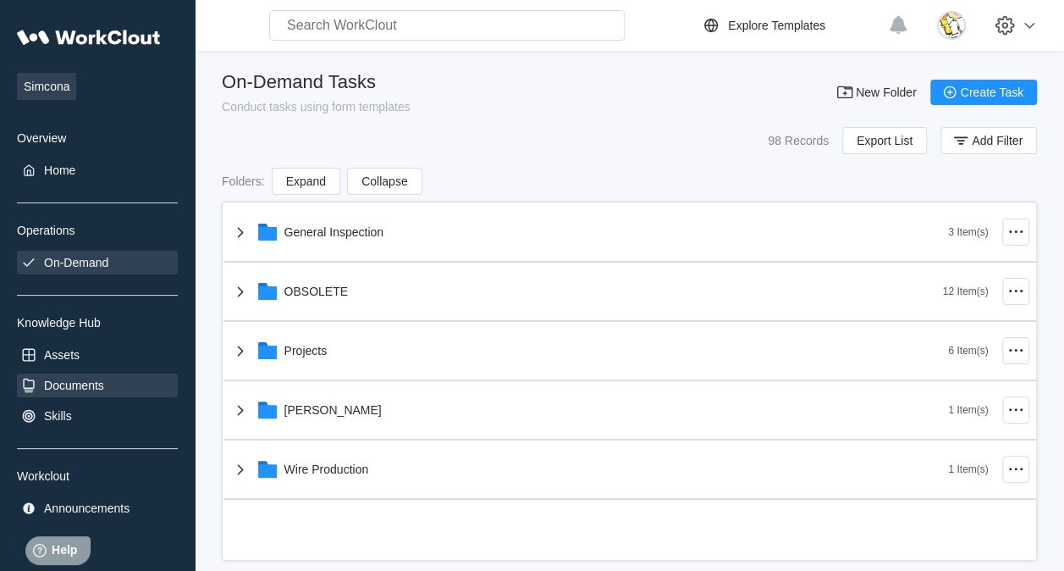
click at [81, 373] on div "Documents" at bounding box center [97, 385] width 161 height 24
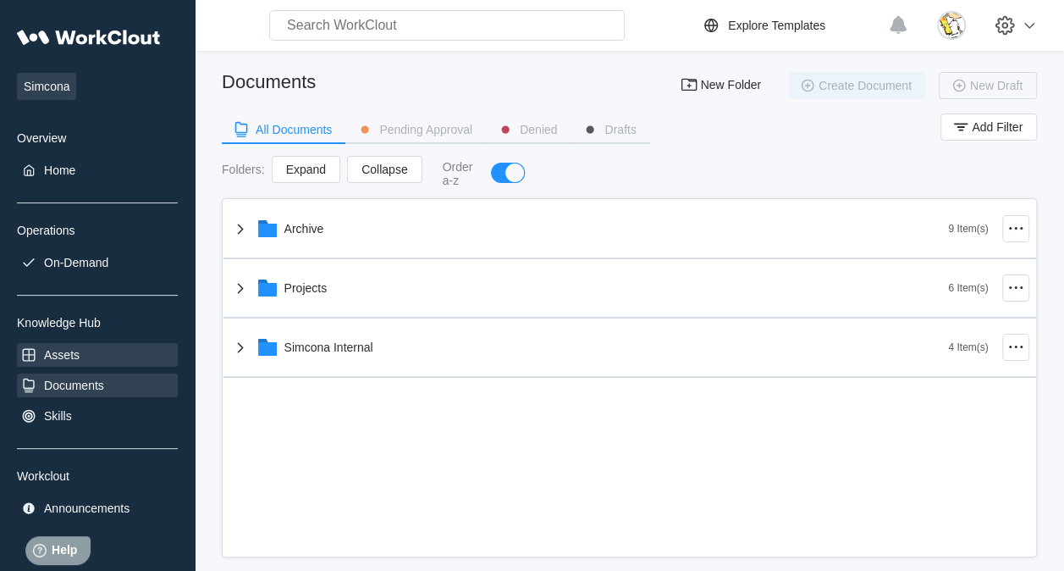
click at [70, 356] on div "Assets" at bounding box center [62, 355] width 36 height 14
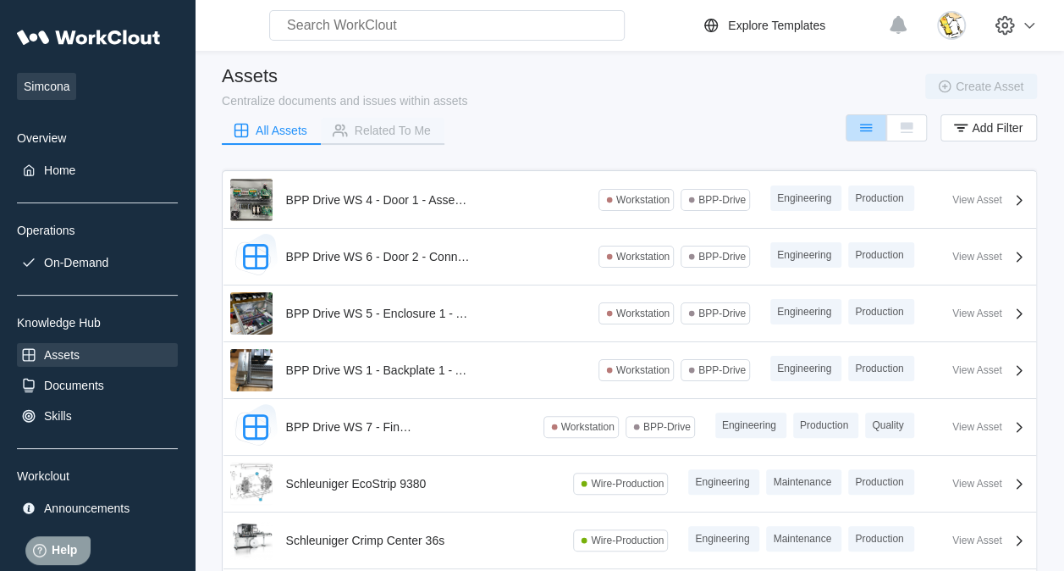
click at [397, 129] on div "Related To Me" at bounding box center [393, 130] width 76 height 12
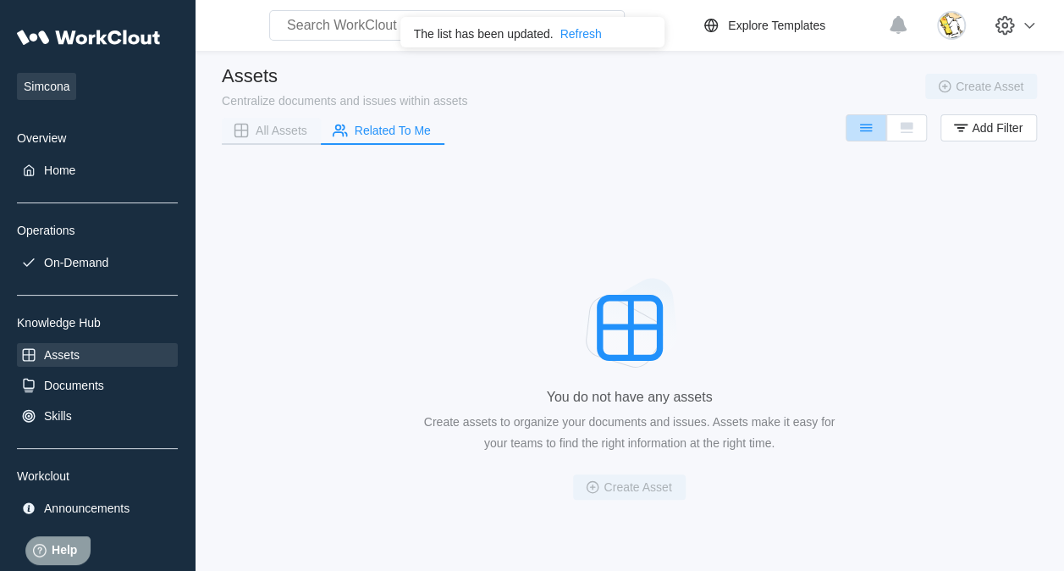
click at [304, 131] on div "All Assets" at bounding box center [282, 130] width 52 height 12
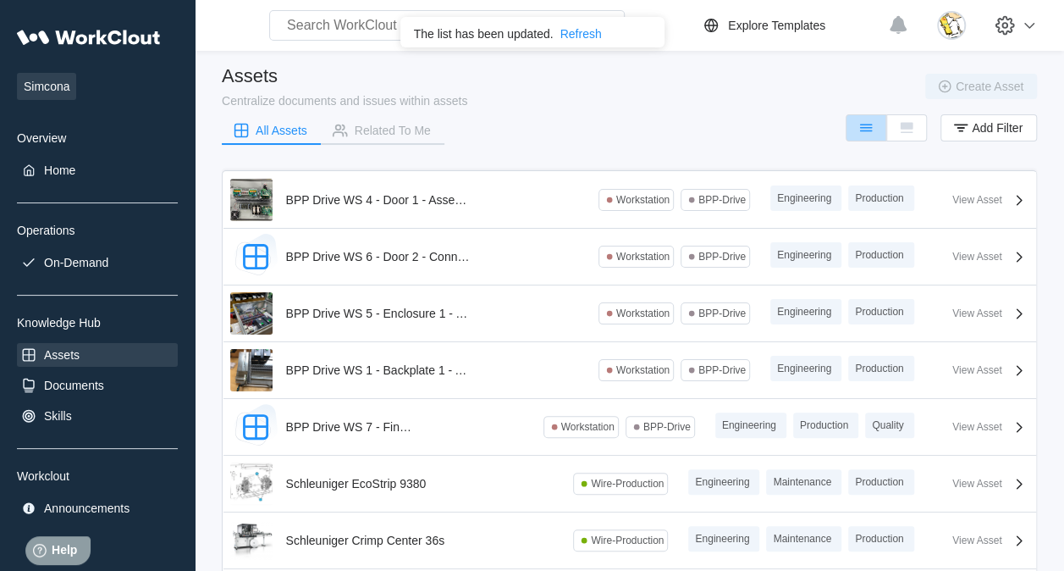
click at [569, 30] on div "Refresh" at bounding box center [581, 34] width 41 height 14
click at [64, 158] on div "Simcona Overview Home Operations On-Demand Knowledge Hub Assets Documents Skill…" at bounding box center [97, 270] width 161 height 500
click at [84, 178] on div "Home" at bounding box center [97, 170] width 161 height 24
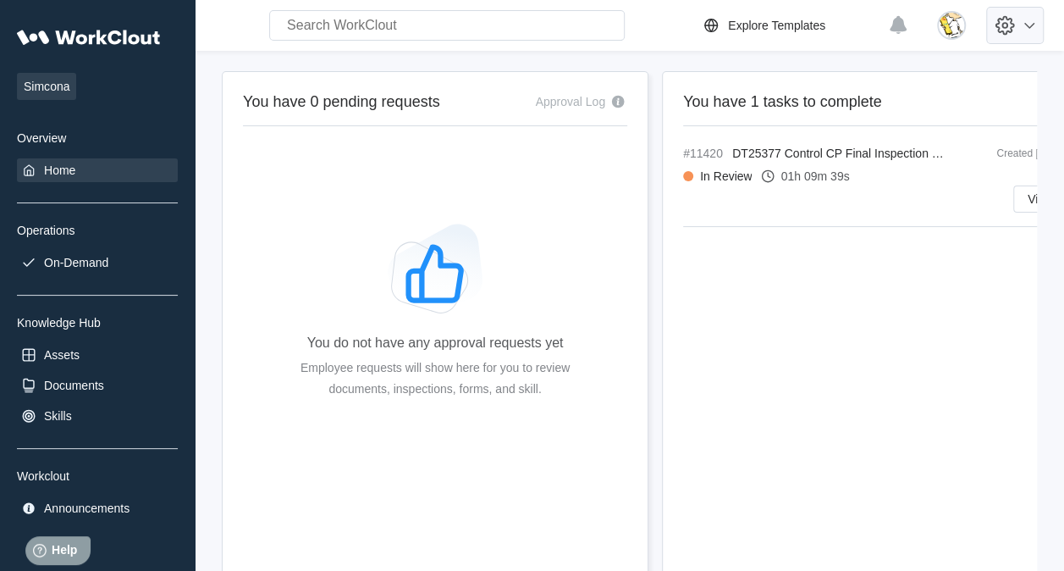
click at [1040, 29] on icon at bounding box center [1030, 25] width 20 height 20
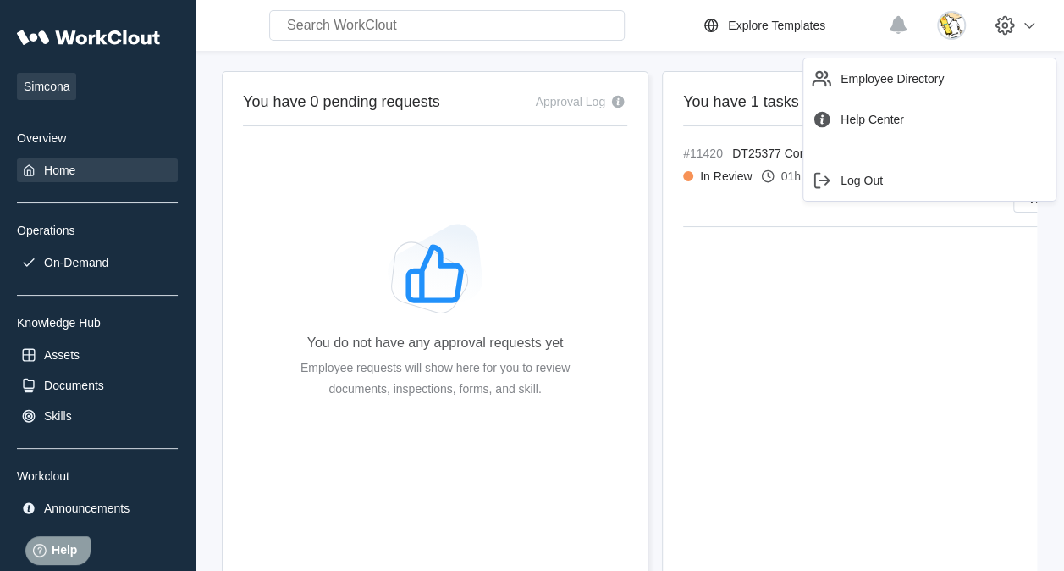
click at [915, 256] on div "You have 1 tasks to complete #11420 DT25377 Control CP Final Inspection - M1595…" at bounding box center [875, 367] width 427 height 593
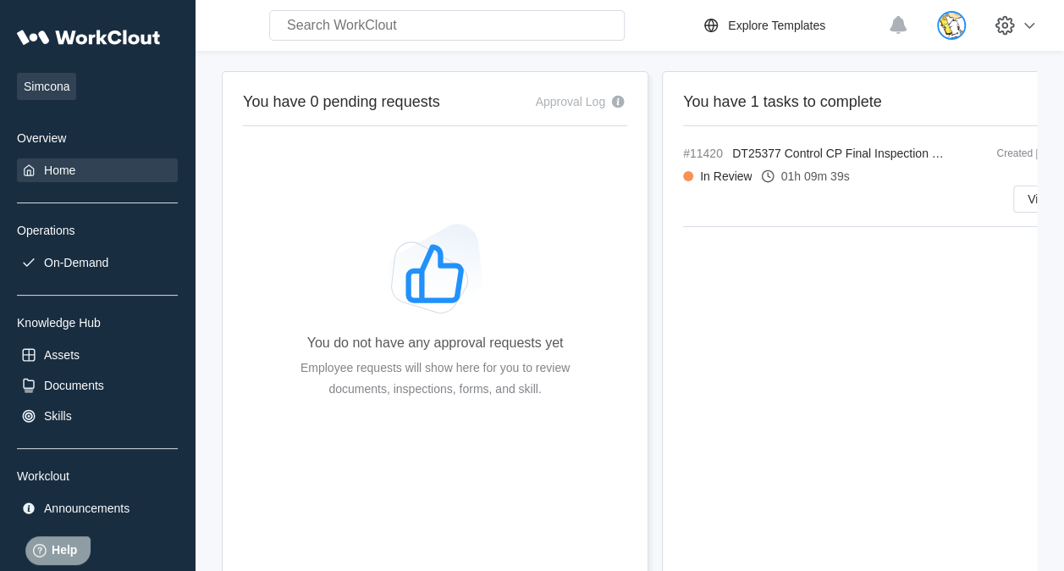
click at [966, 11] on img at bounding box center [951, 25] width 29 height 29
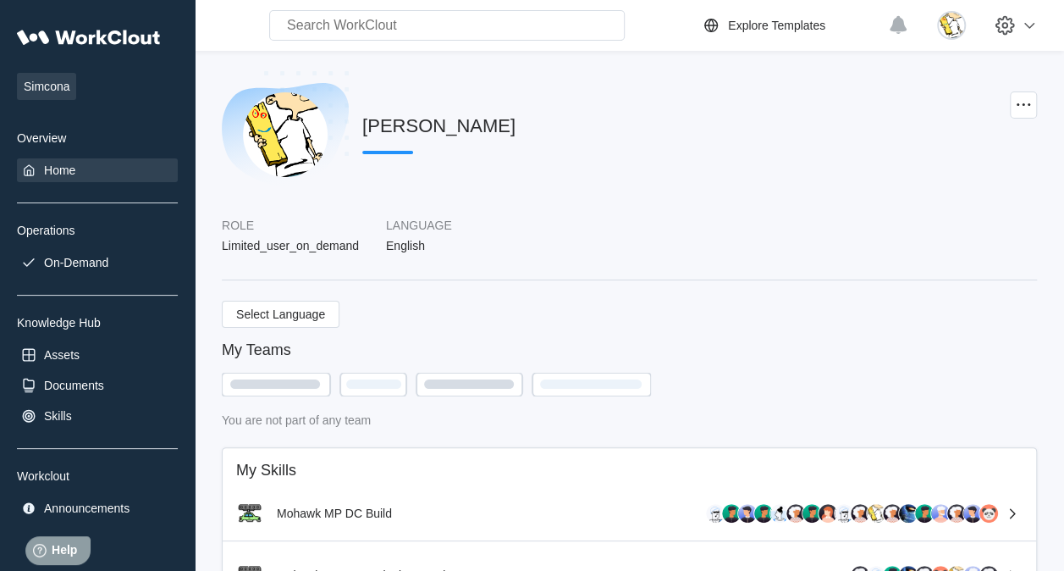
click at [64, 158] on div "Home" at bounding box center [97, 170] width 161 height 24
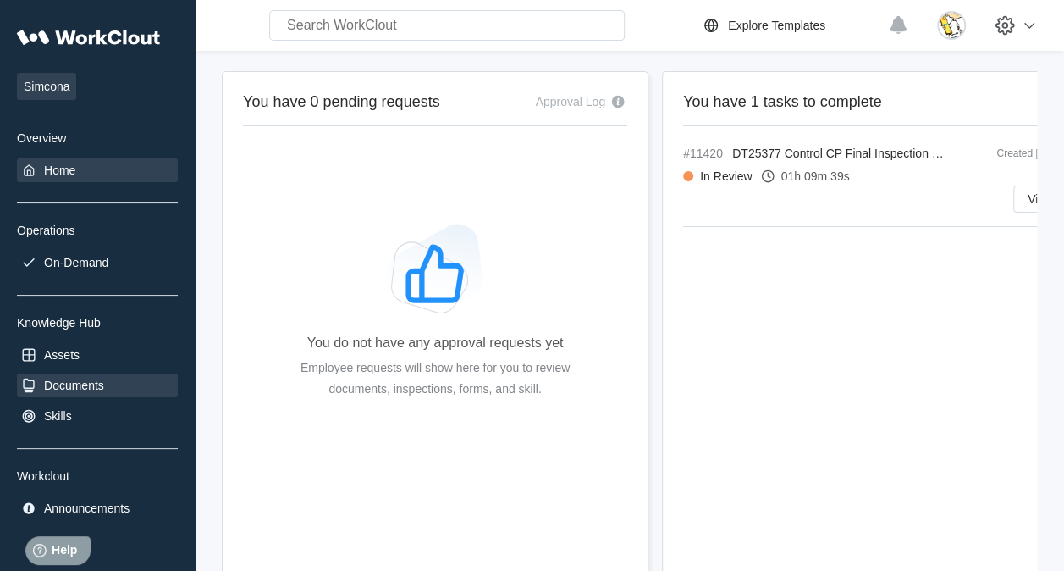
click at [115, 382] on div "Documents" at bounding box center [97, 385] width 161 height 24
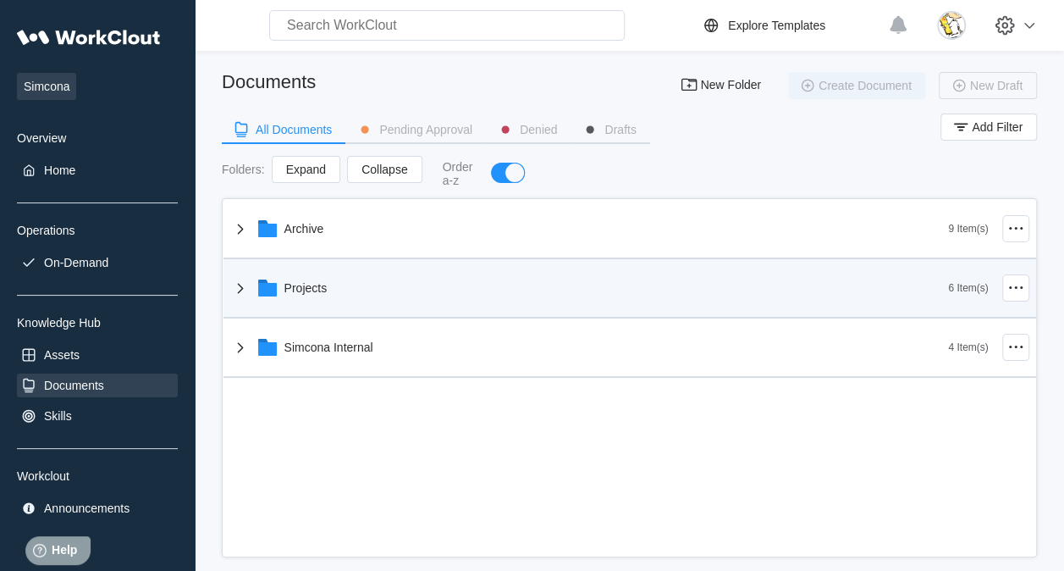
click at [370, 301] on div "Projects" at bounding box center [589, 288] width 719 height 44
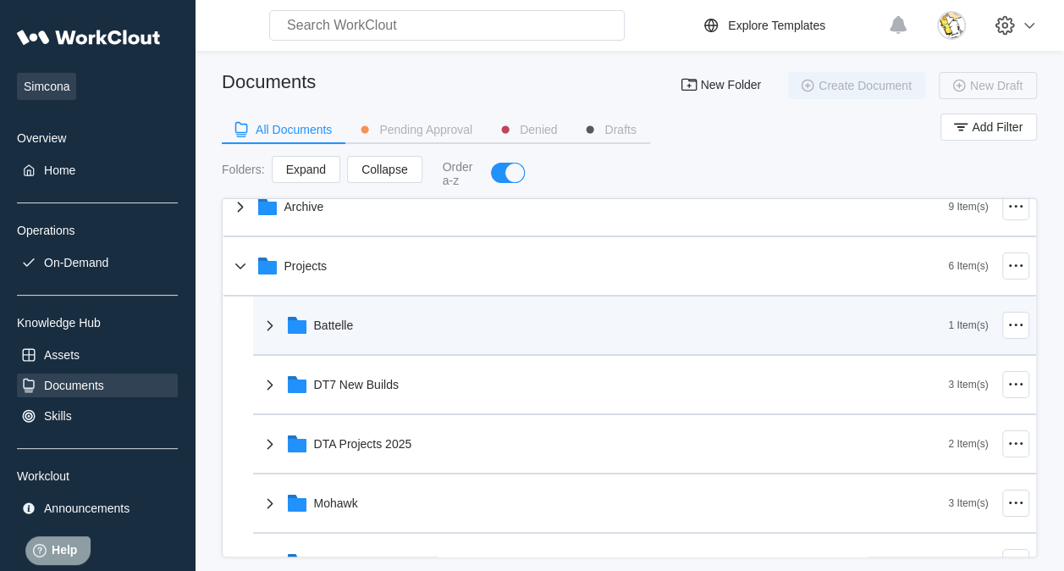
scroll to position [85, 0]
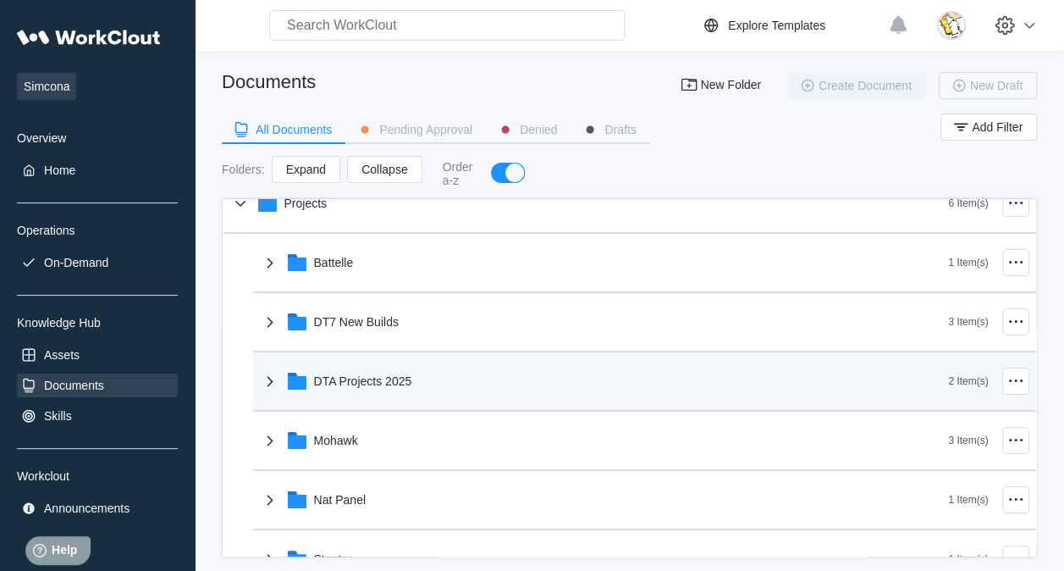
click at [406, 390] on div "DTA Projects 2025" at bounding box center [604, 381] width 689 height 44
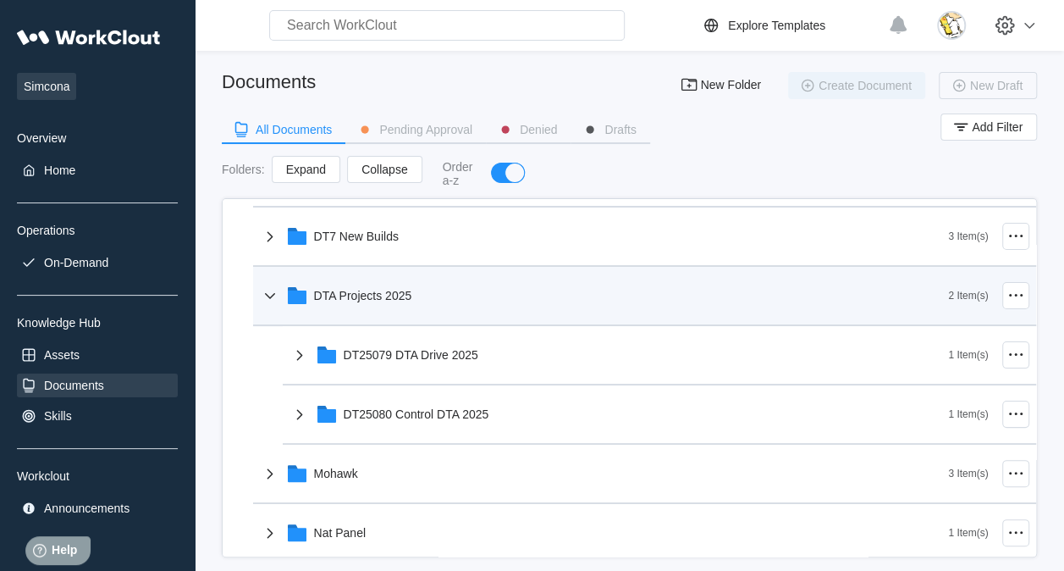
scroll to position [254, 0]
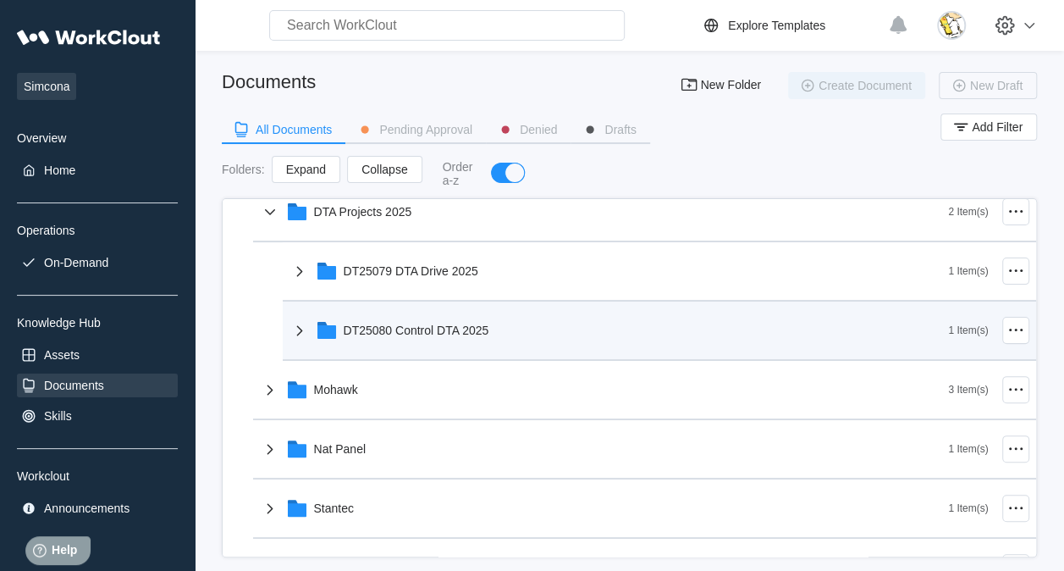
click at [440, 323] on div "DT25080 Control DTA 2025" at bounding box center [417, 330] width 146 height 14
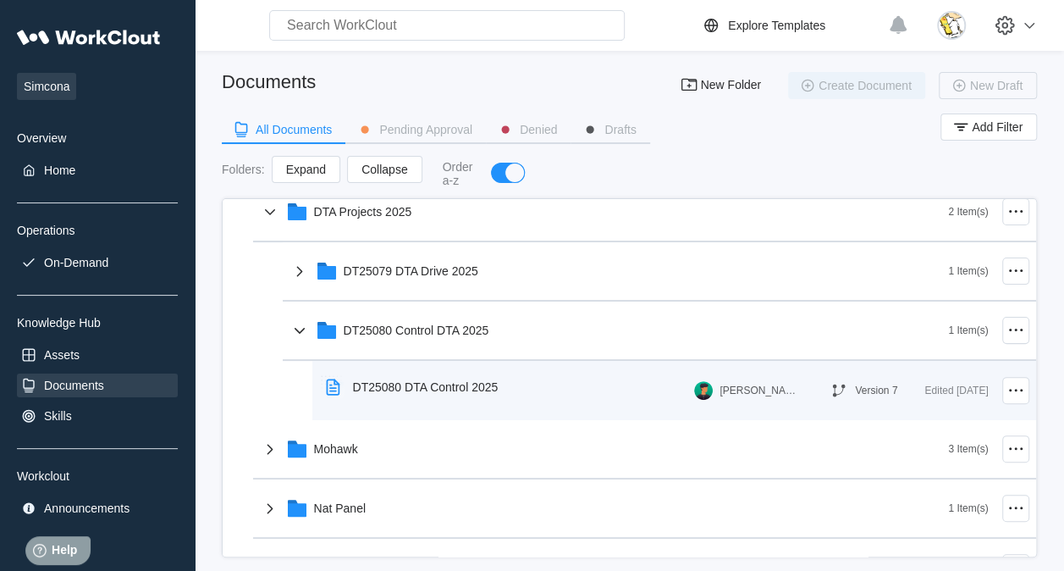
click at [427, 403] on div "DT25080 DTA Control 2025" at bounding box center [415, 387] width 193 height 39
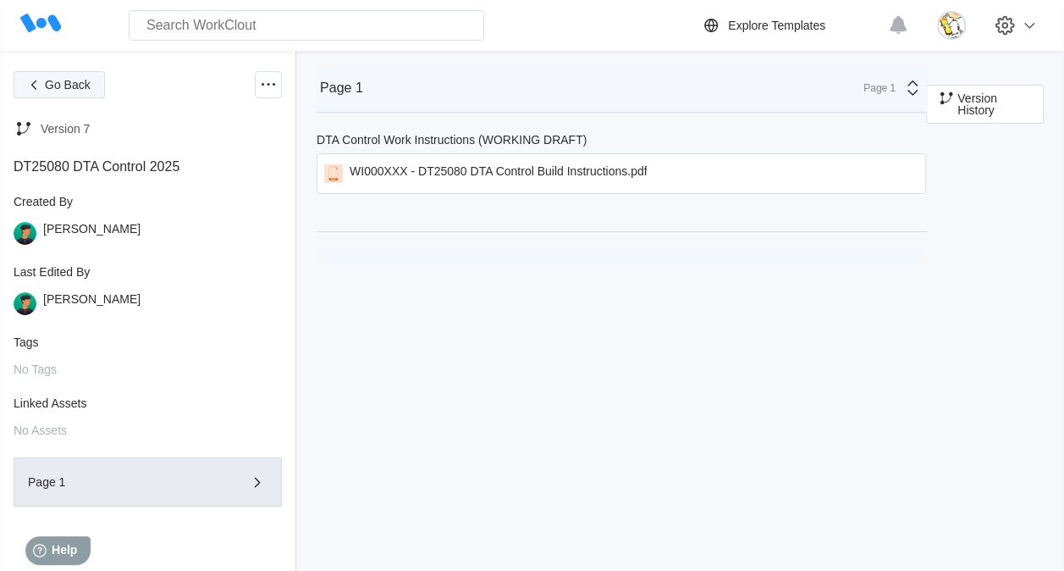
click at [51, 76] on button "Go Back" at bounding box center [59, 84] width 91 height 27
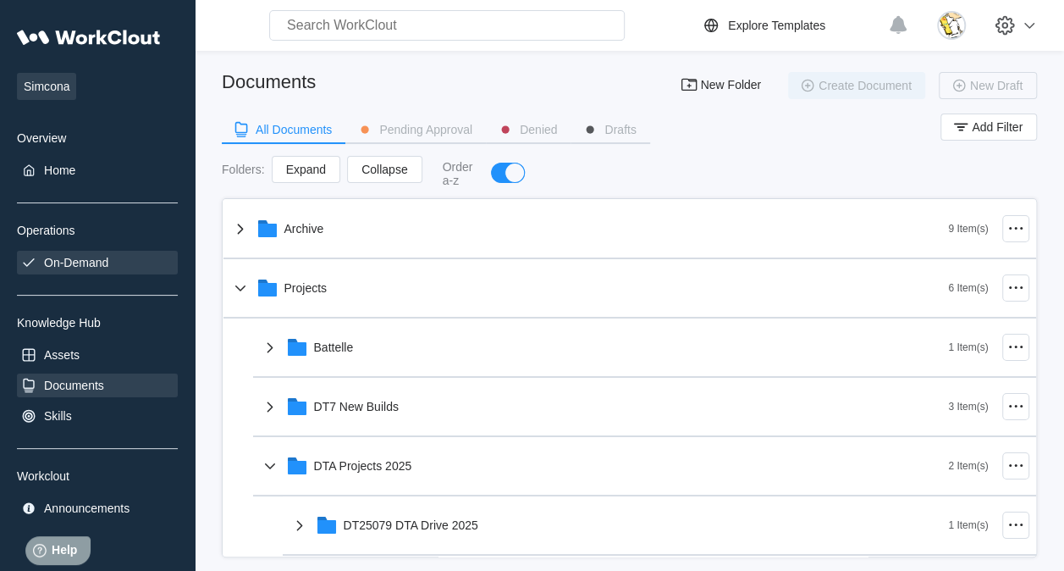
click at [86, 256] on div "On-Demand" at bounding box center [76, 263] width 64 height 14
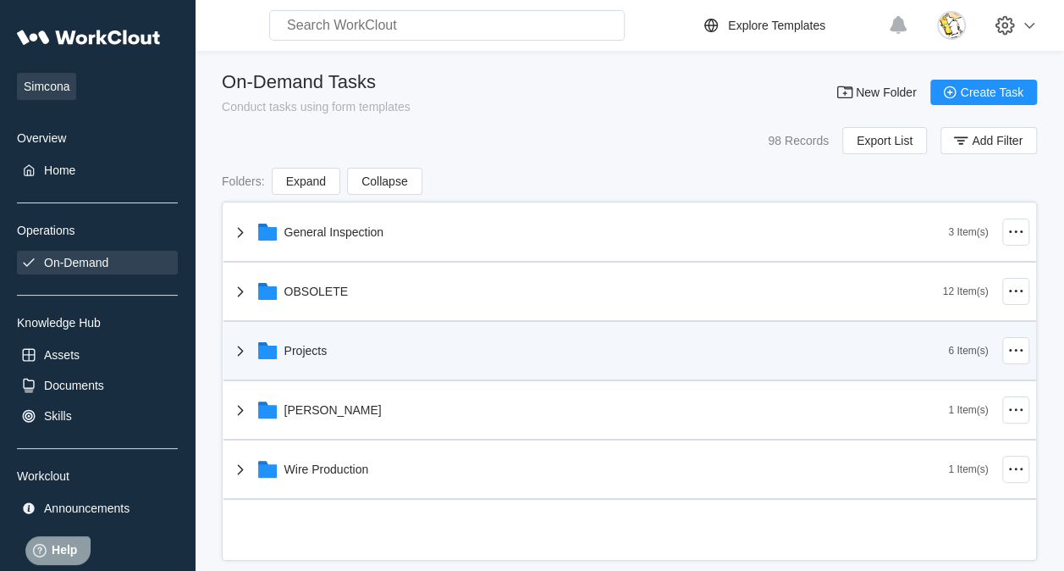
drag, startPoint x: 347, startPoint y: 341, endPoint x: 348, endPoint y: 356, distance: 15.3
click at [347, 343] on div "Projects" at bounding box center [589, 351] width 719 height 44
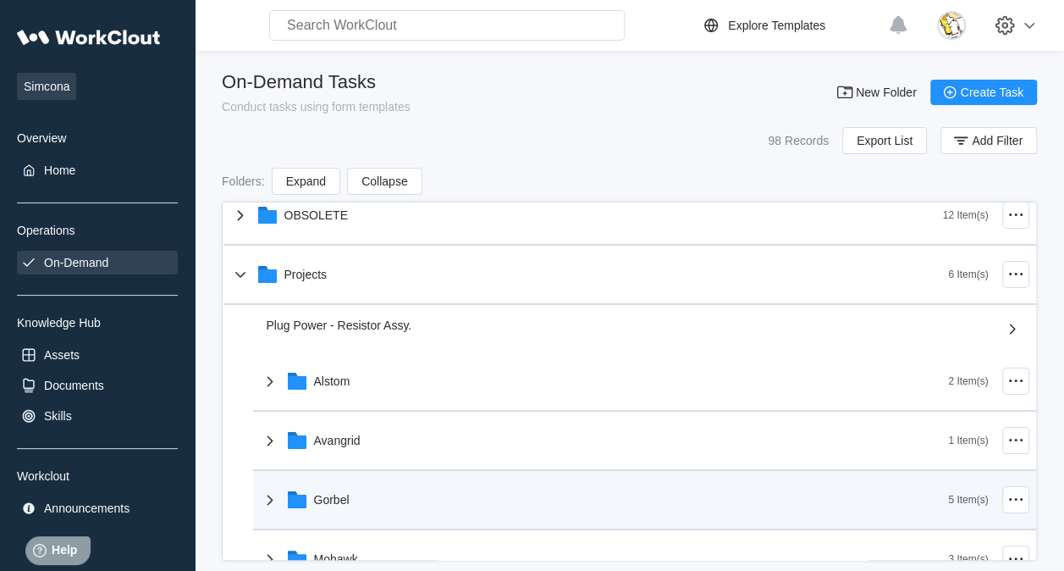
scroll to position [169, 0]
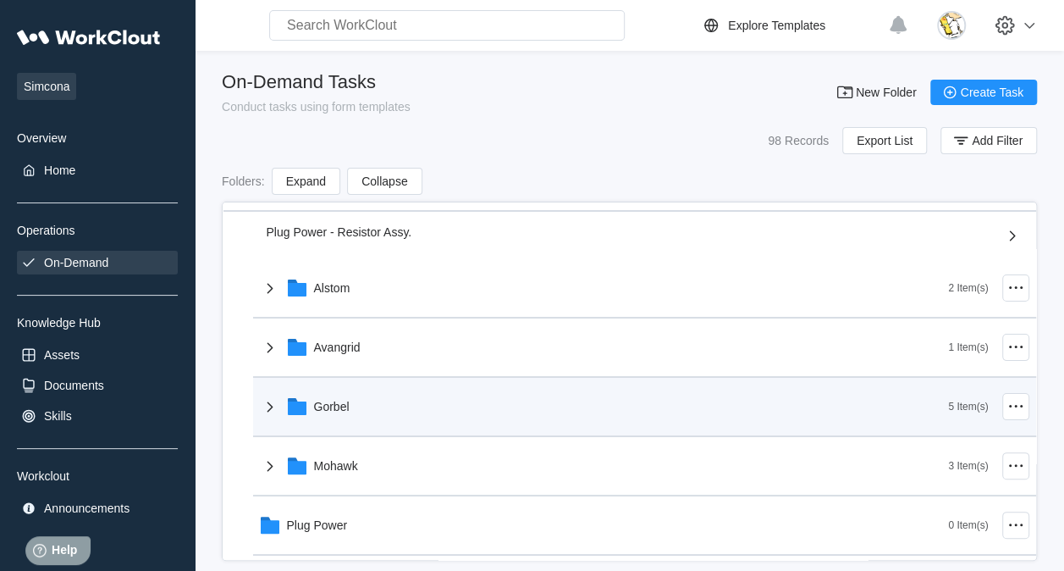
drag, startPoint x: 360, startPoint y: 388, endPoint x: 366, endPoint y: 402, distance: 15.6
click at [361, 389] on div "Gorbel" at bounding box center [604, 406] width 689 height 44
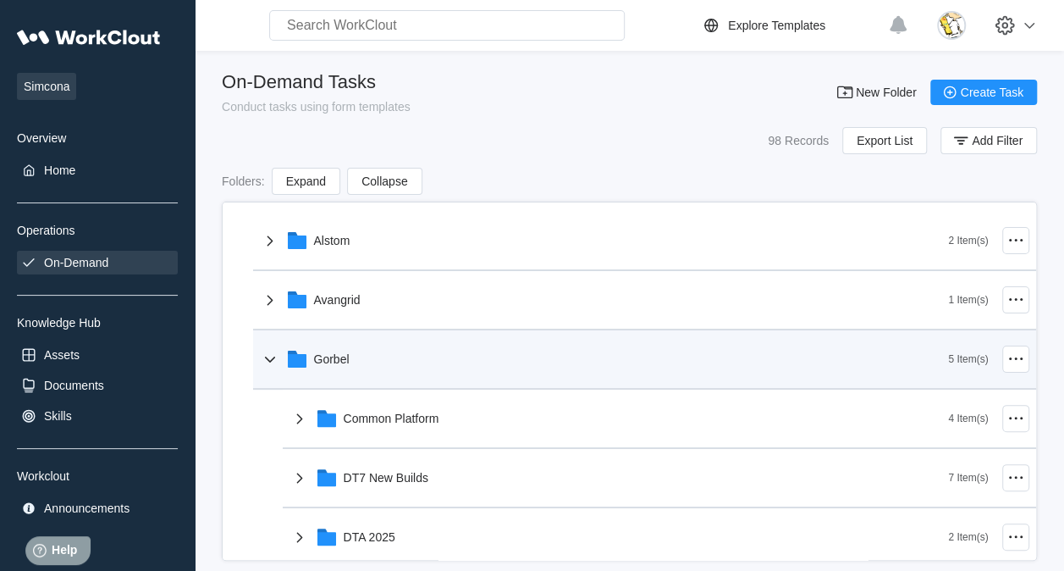
scroll to position [339, 0]
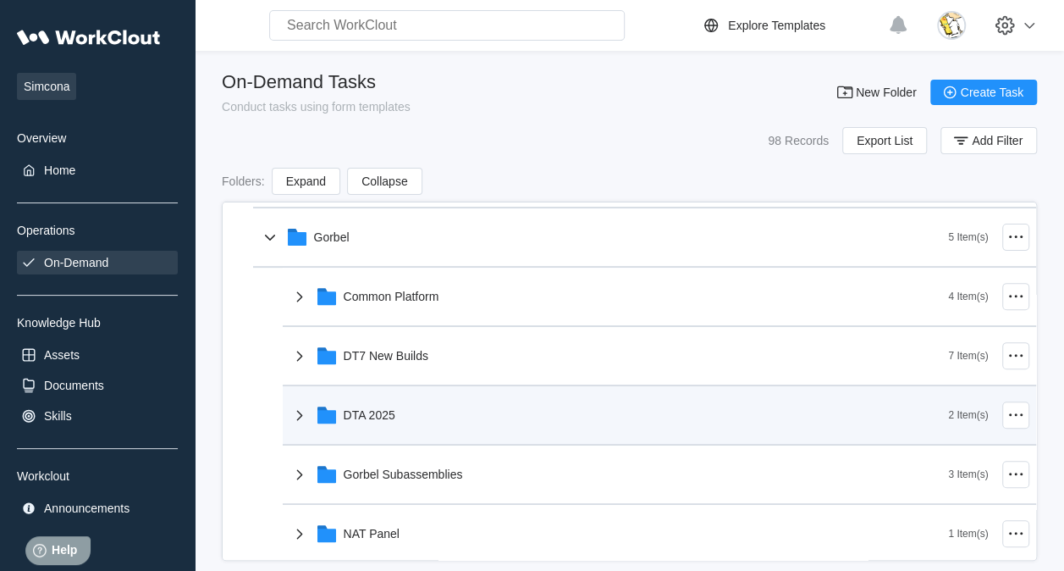
click at [380, 427] on div "DTA 2025" at bounding box center [620, 415] width 660 height 44
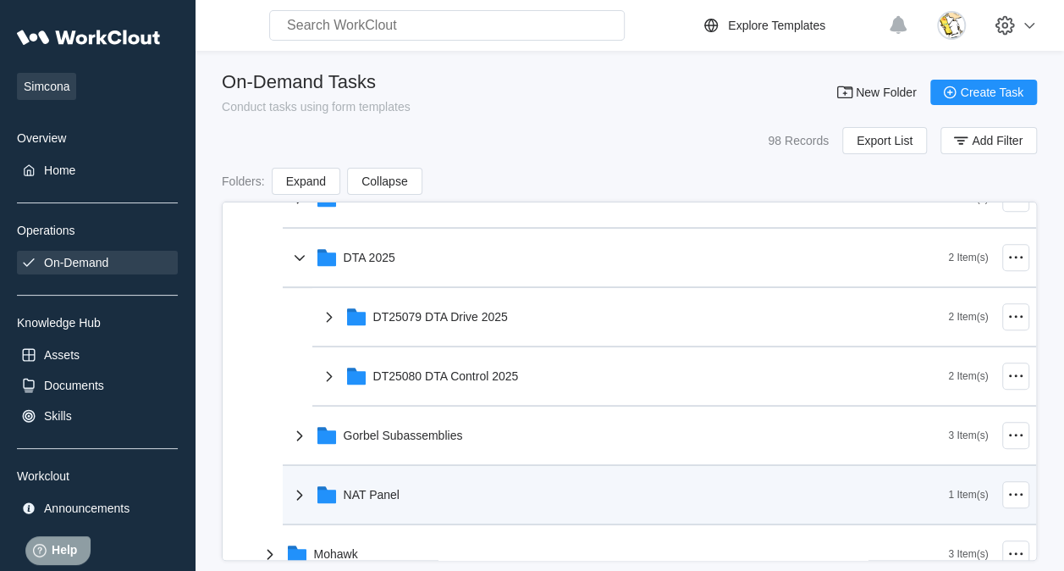
scroll to position [508, 0]
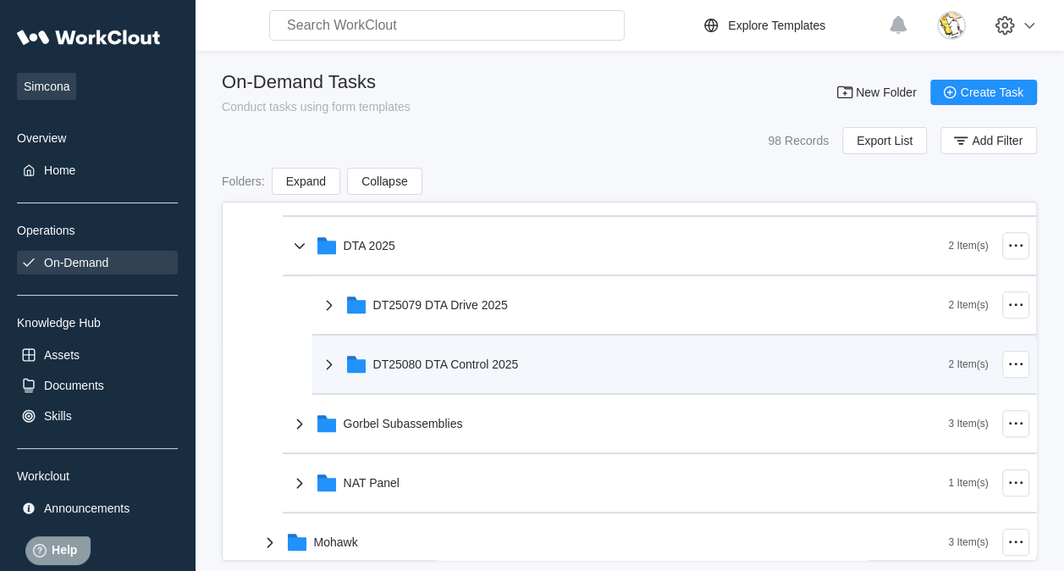
click at [427, 360] on div "DT25080 DTA Control 2025" at bounding box center [446, 364] width 146 height 14
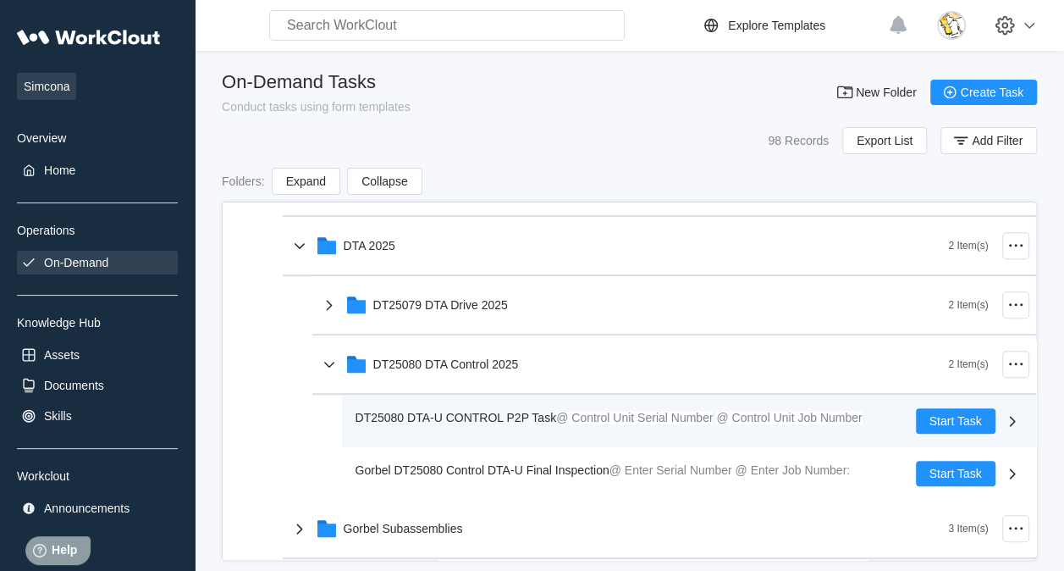
scroll to position [593, 0]
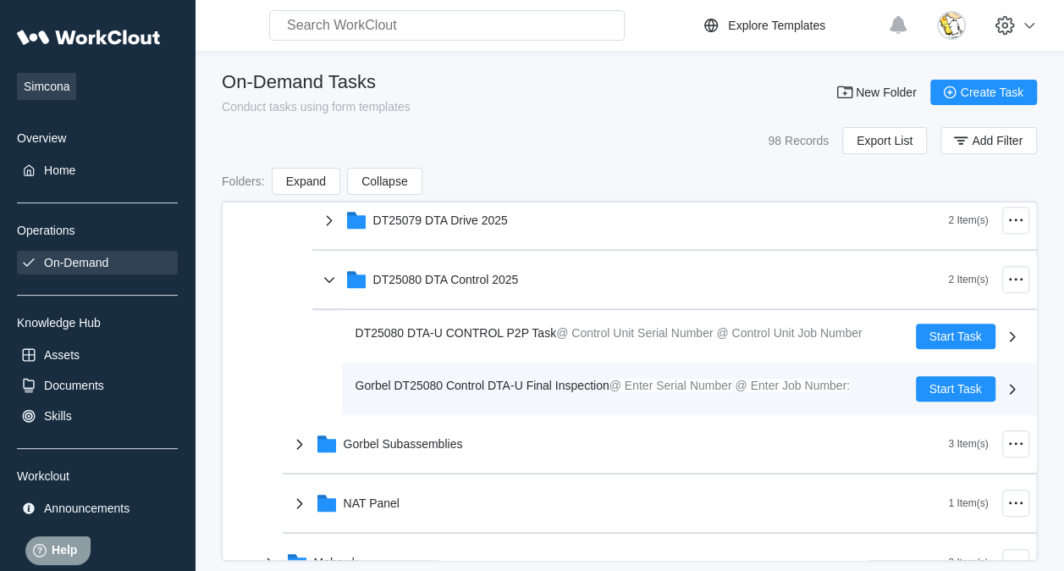
click at [504, 391] on div "Gorbel DT25080 Control DTA-U Final Inspection @ Enter Serial Number @ Enter Job…" at bounding box center [607, 385] width 502 height 19
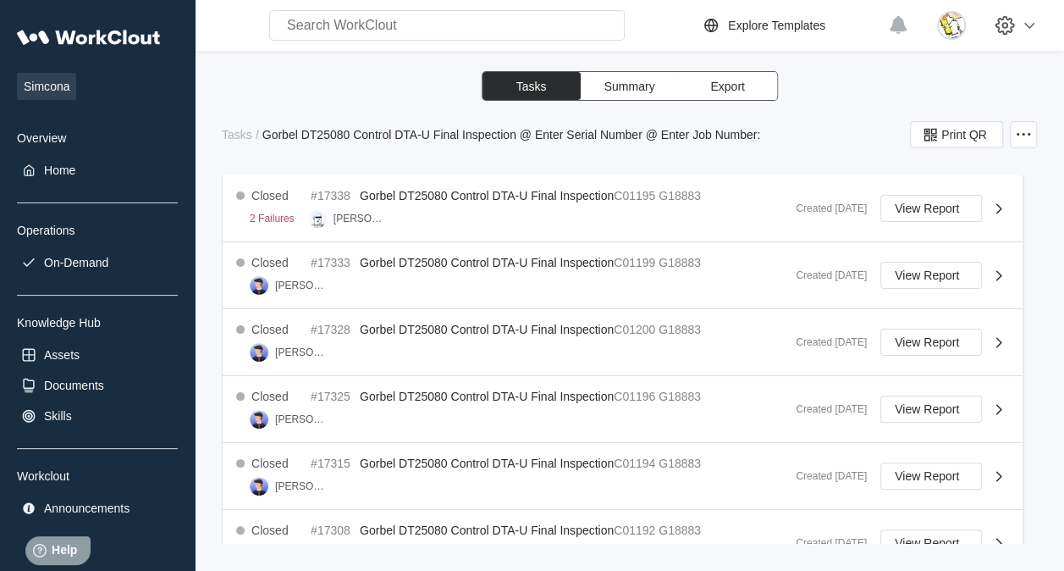
scroll to position [1019, 0]
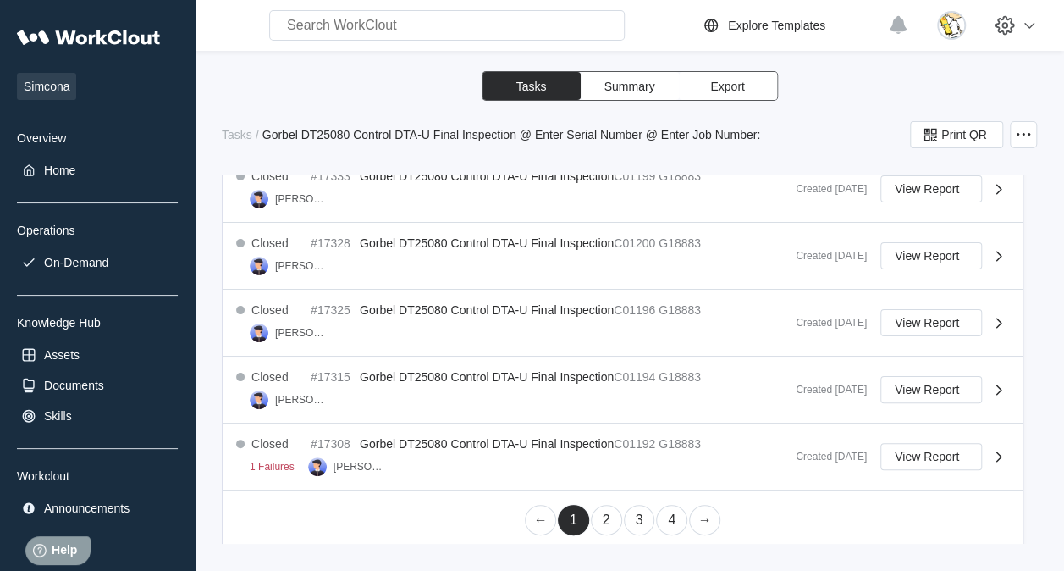
click at [606, 511] on link "2" at bounding box center [606, 520] width 31 height 30
click at [638, 517] on link "3" at bounding box center [639, 520] width 31 height 30
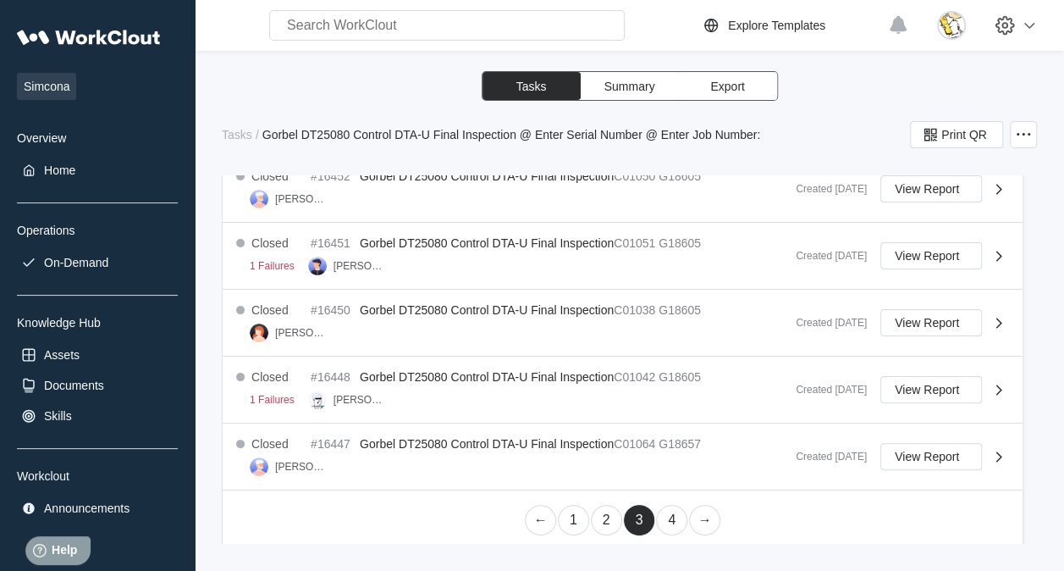
click at [666, 519] on link "4" at bounding box center [671, 520] width 31 height 30
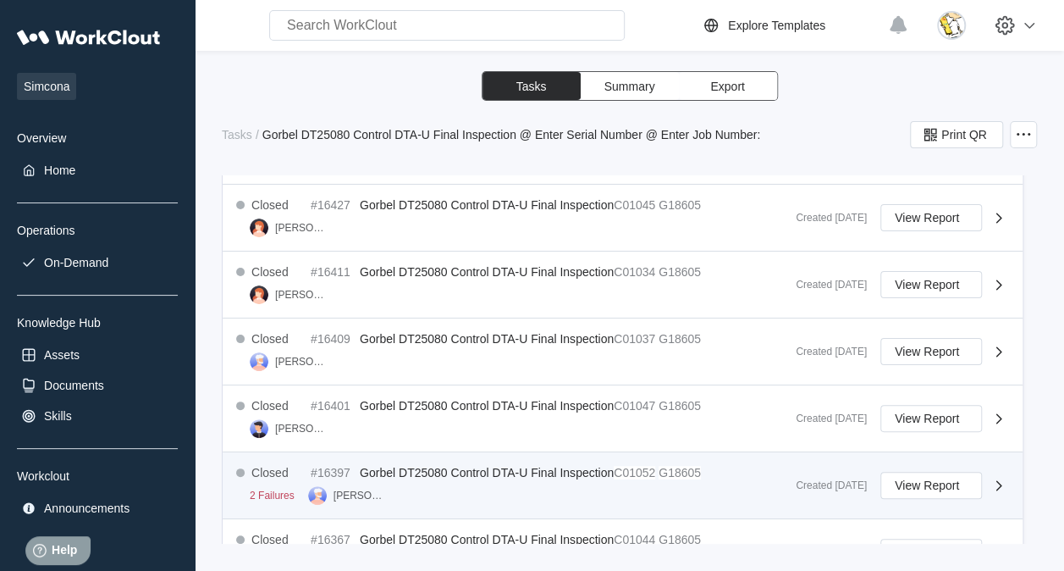
scroll to position [565, 0]
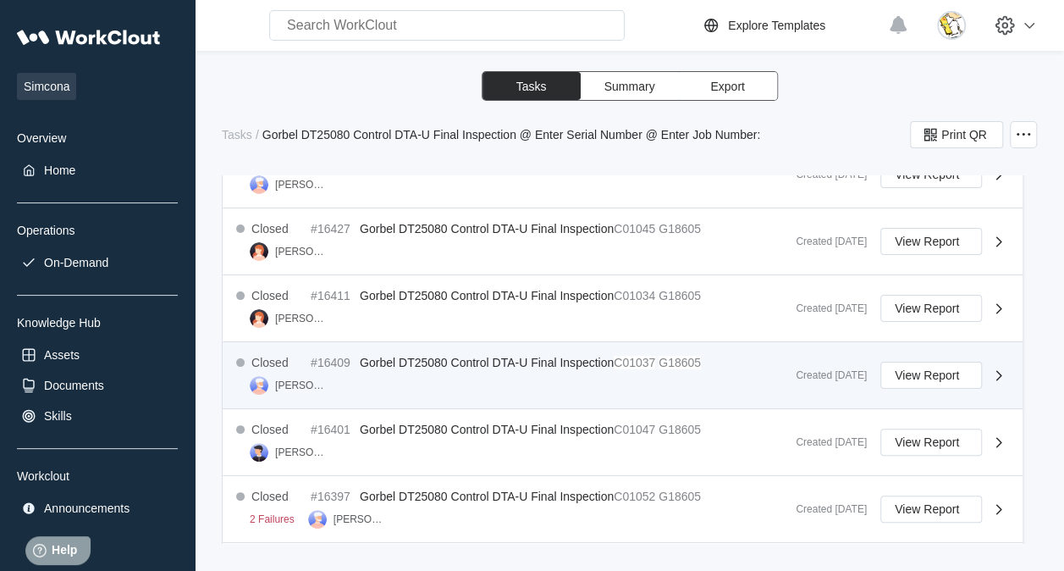
click at [592, 366] on div "Closed #16409 Gorbel DT25080 Control DTA-U Final Inspection C01037 G18605 Jenni…" at bounding box center [509, 375] width 546 height 39
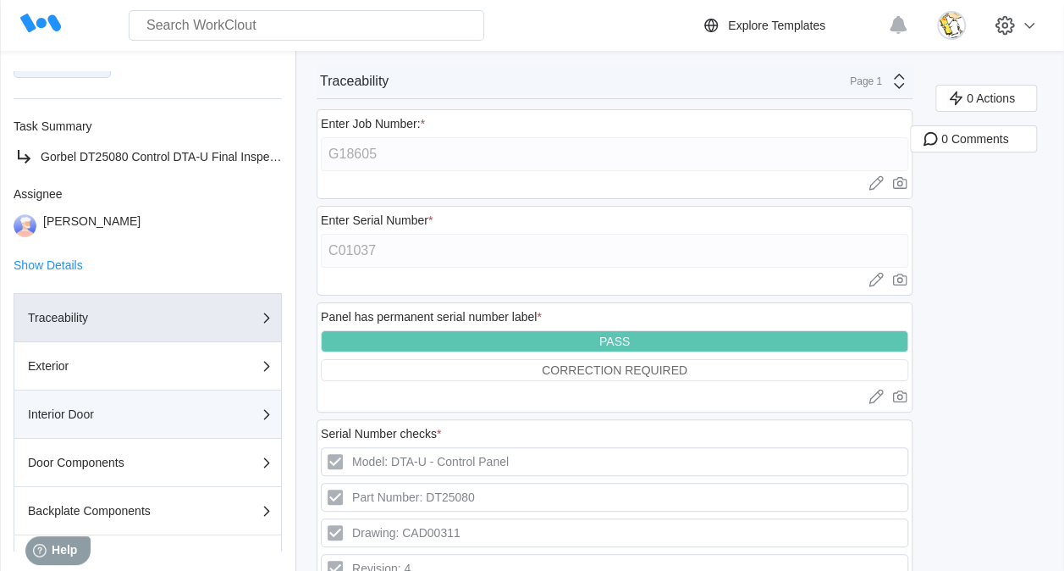
scroll to position [484, 0]
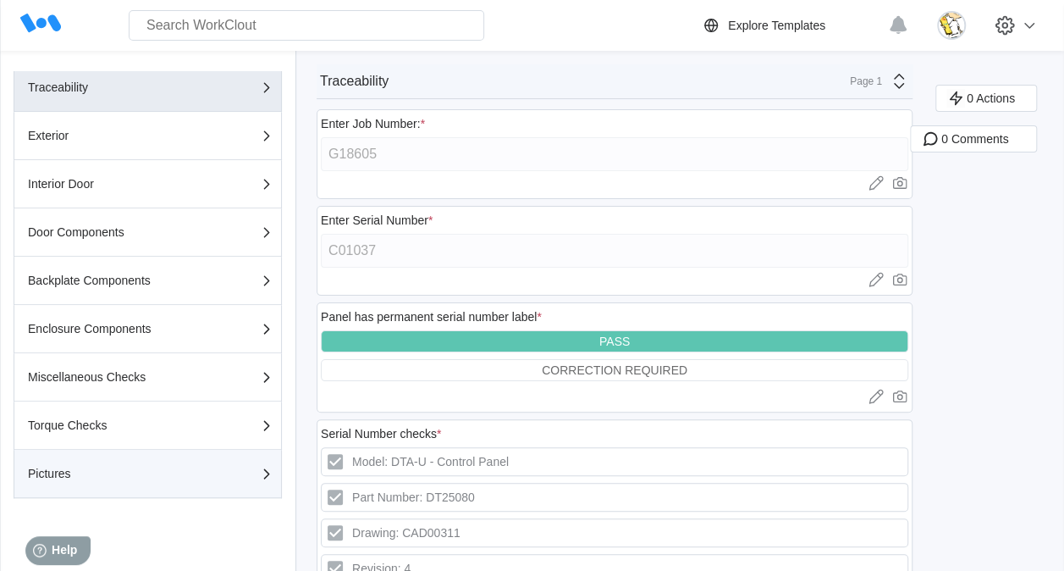
click at [91, 489] on button "Pictures" at bounding box center [148, 474] width 268 height 48
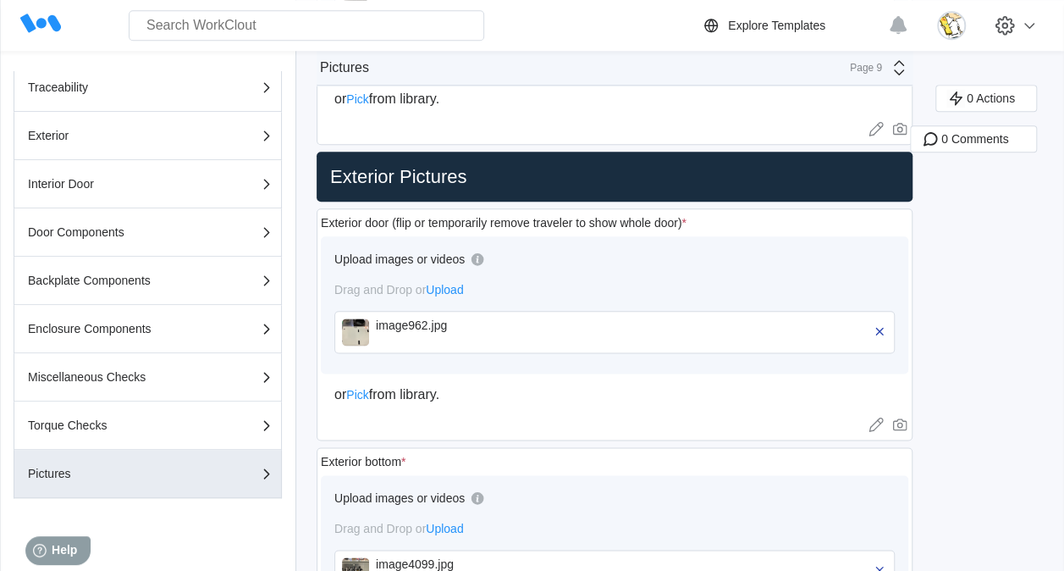
scroll to position [931, 0]
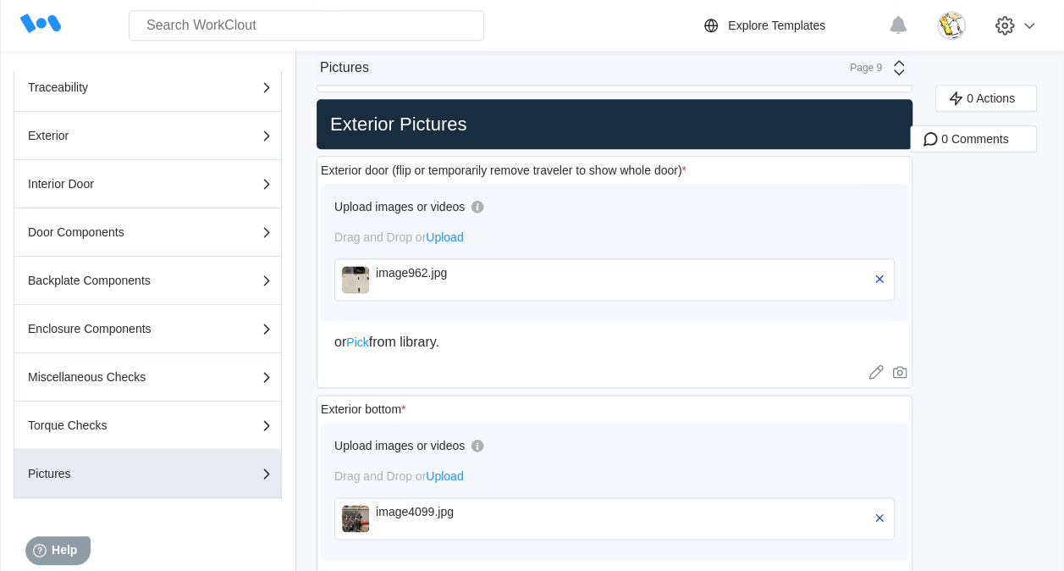
click at [376, 518] on div "image4099.jpg" at bounding box center [473, 518] width 195 height 27
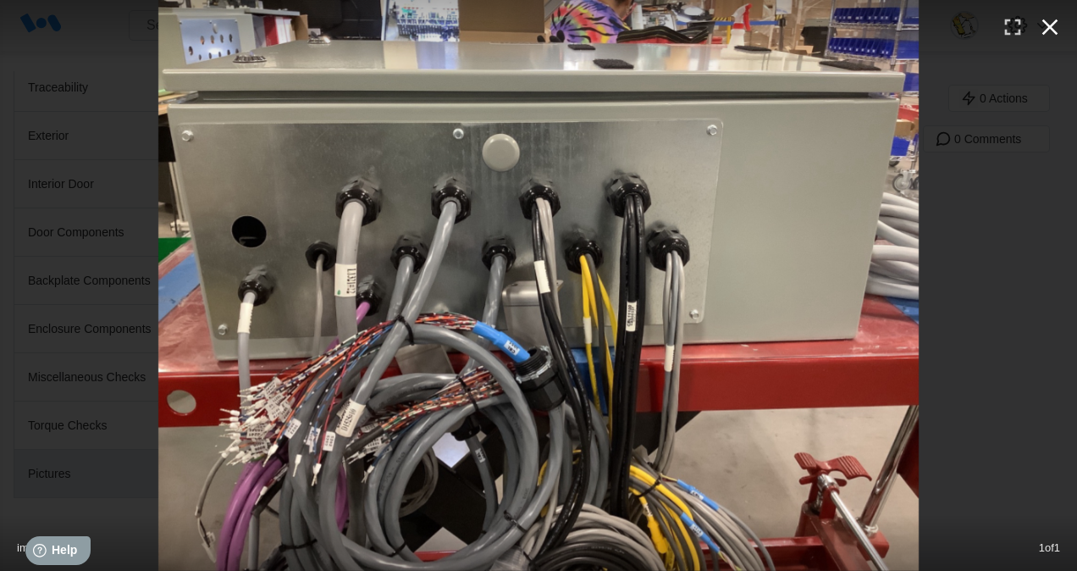
click at [1059, 26] on icon "button" at bounding box center [1049, 27] width 27 height 27
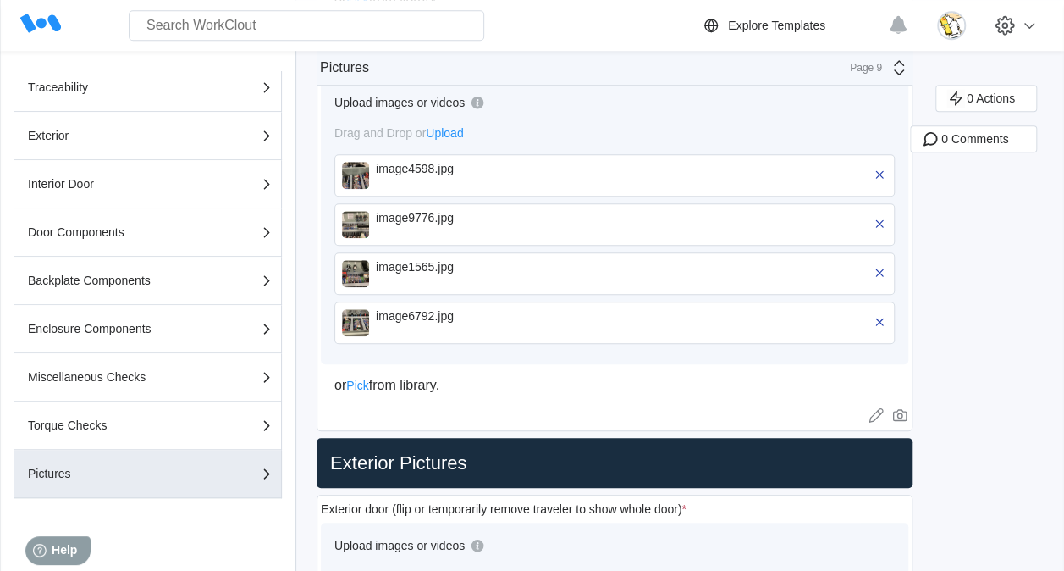
scroll to position [508, 0]
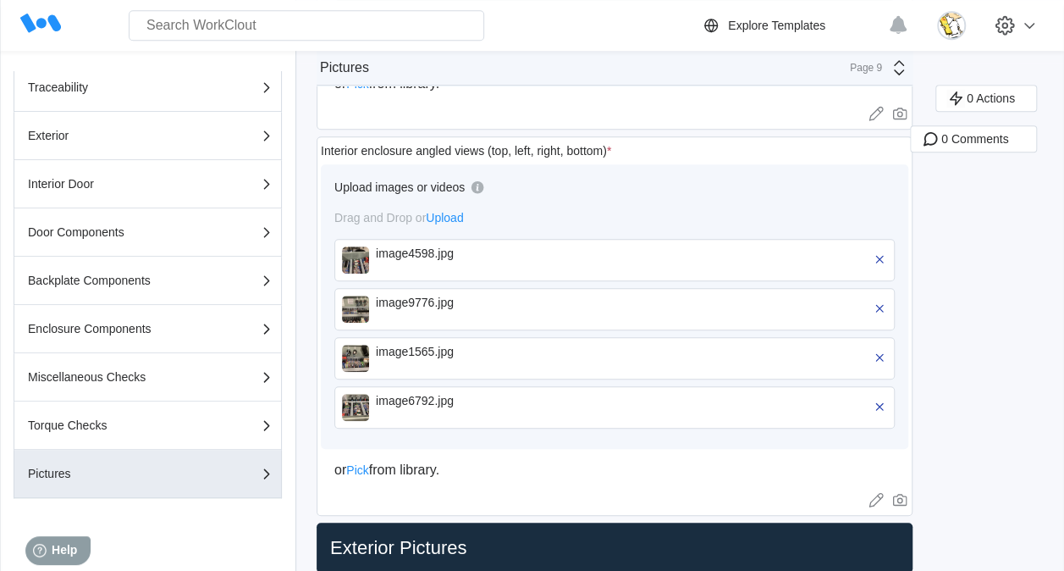
click at [410, 254] on div "image4598.jpg" at bounding box center [473, 253] width 195 height 14
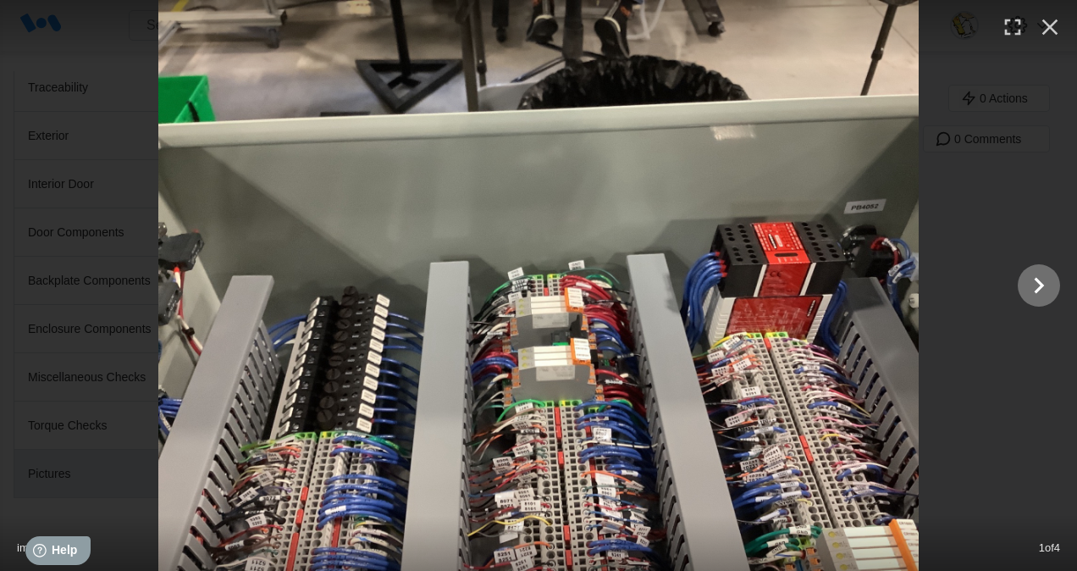
click at [1036, 290] on icon "Show slide 2 of 4" at bounding box center [1040, 285] width 10 height 16
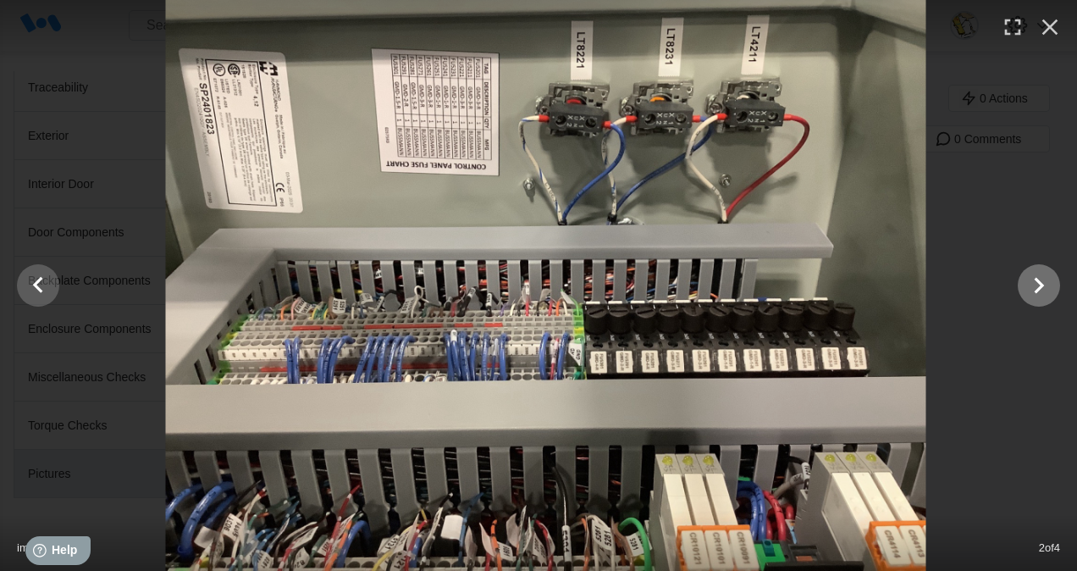
click at [1036, 290] on icon "Show slide 3 of 4" at bounding box center [1040, 285] width 10 height 16
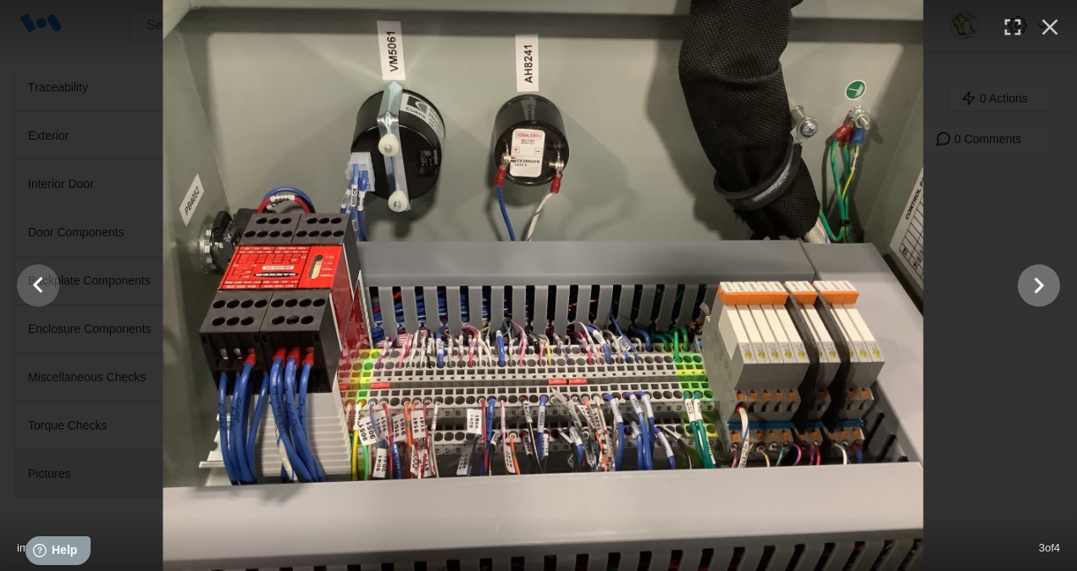
click at [1036, 290] on icon "Show slide 4 of 4" at bounding box center [1040, 285] width 10 height 16
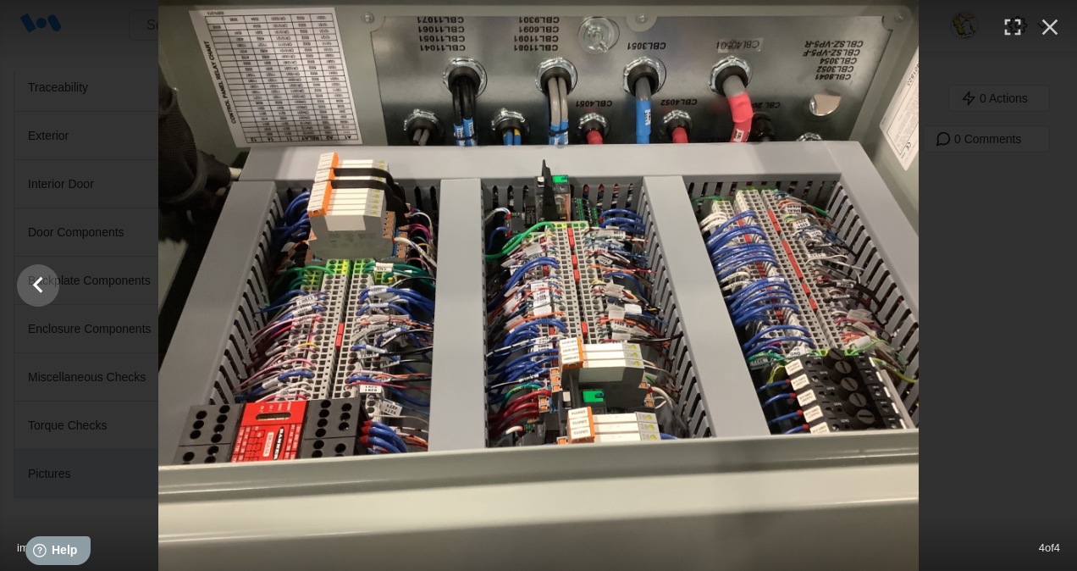
click at [1036, 290] on div at bounding box center [538, 285] width 1077 height 571
click at [33, 279] on icon "Show slide 3 of 4" at bounding box center [38, 285] width 32 height 41
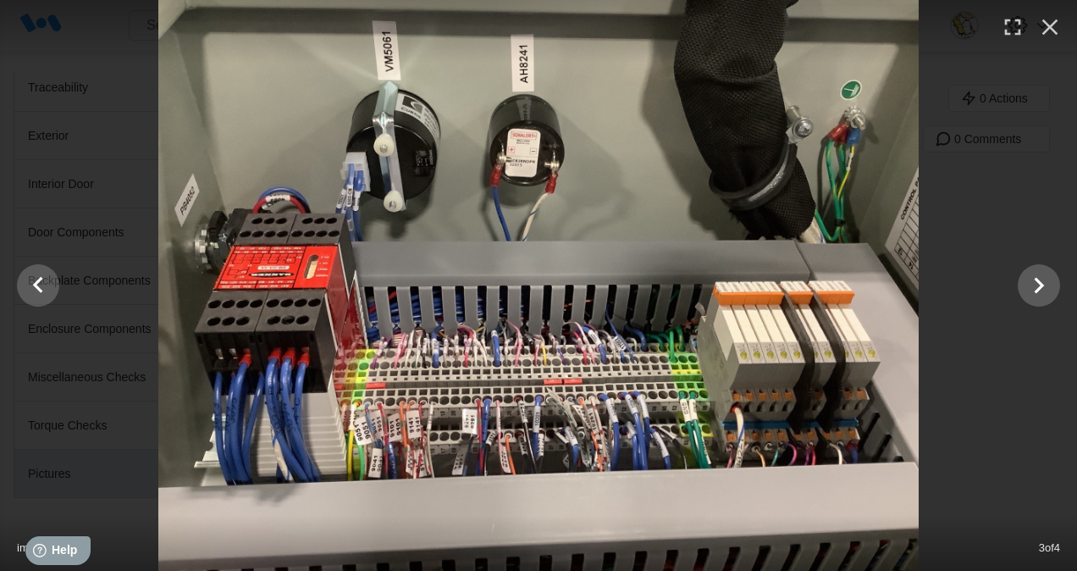
click at [3, 281] on div at bounding box center [538, 285] width 1077 height 571
click at [30, 277] on icon "Show slide 2 of 4" at bounding box center [38, 285] width 32 height 41
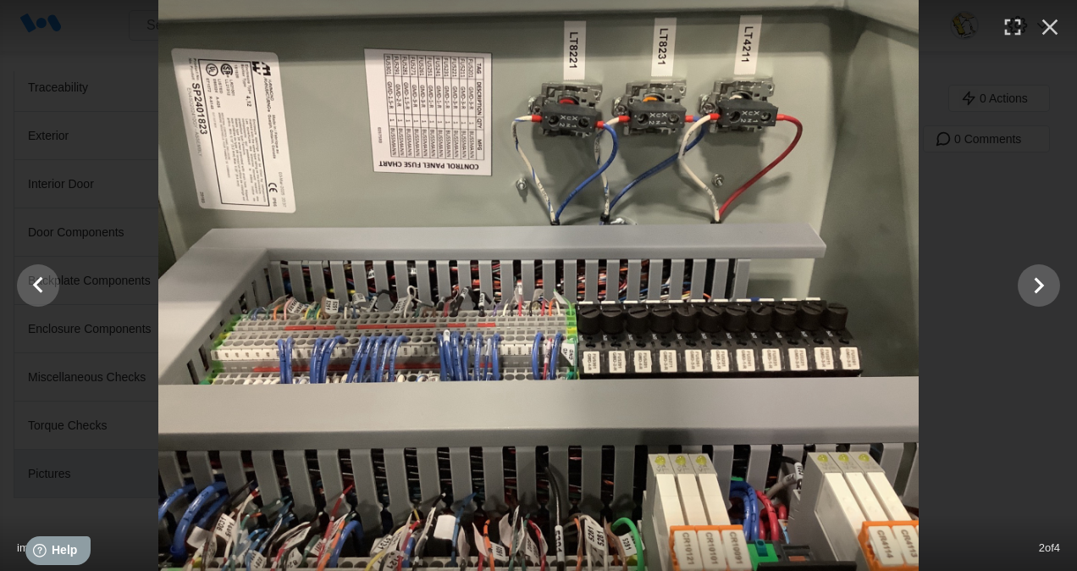
click at [58, 278] on div at bounding box center [538, 285] width 1077 height 571
click at [51, 279] on icon "Show slide 1 of 4" at bounding box center [38, 285] width 32 height 41
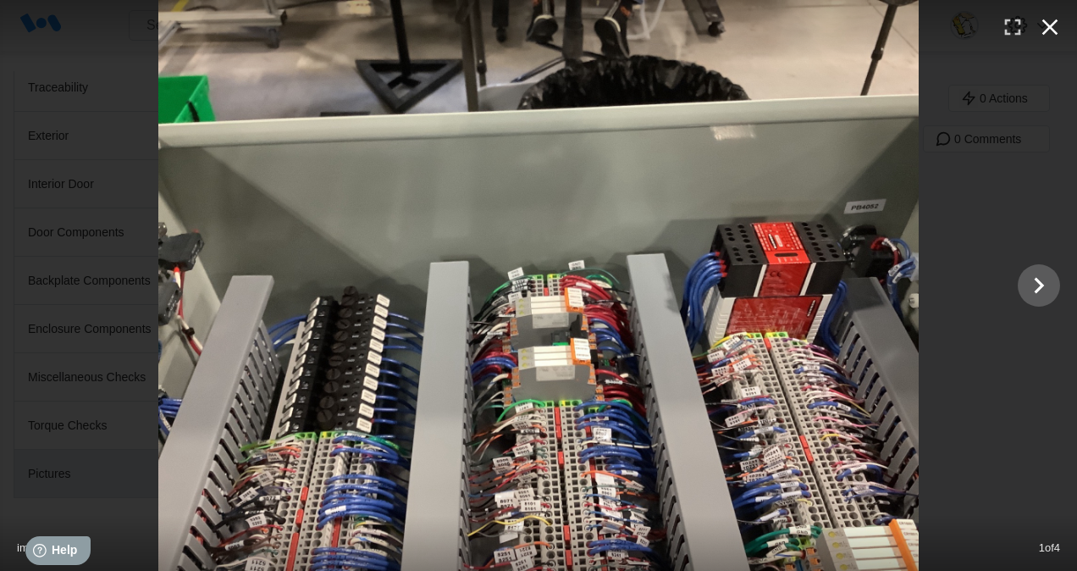
click at [1048, 21] on icon "button" at bounding box center [1049, 27] width 27 height 27
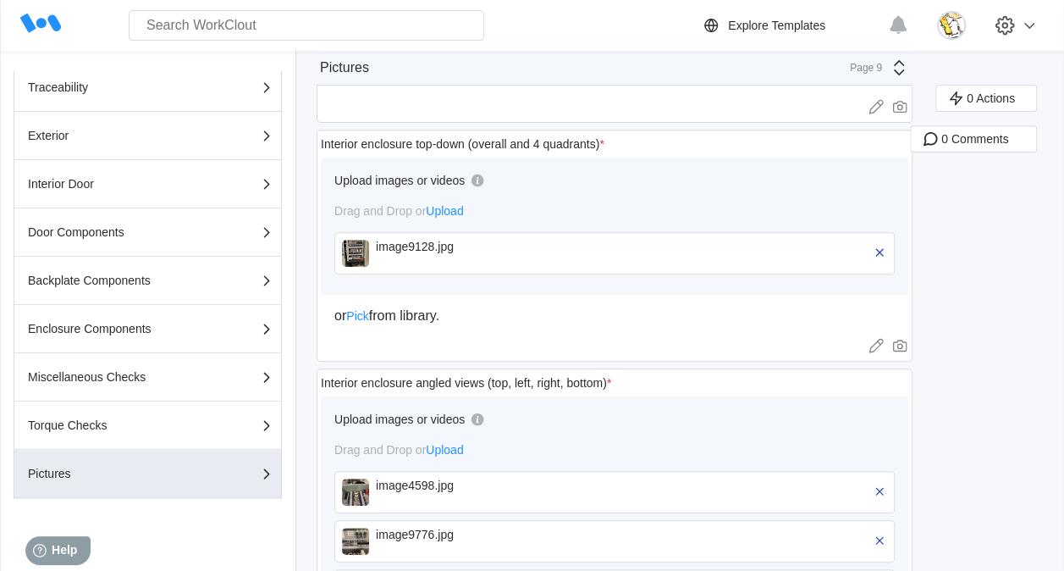
scroll to position [254, 0]
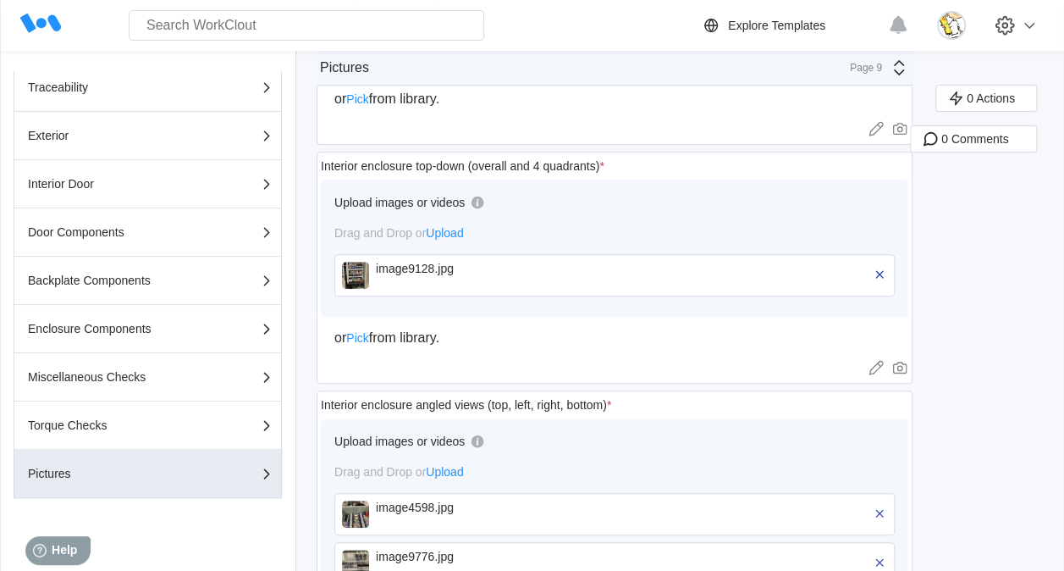
click at [426, 273] on div "image9128.jpg" at bounding box center [473, 269] width 195 height 14
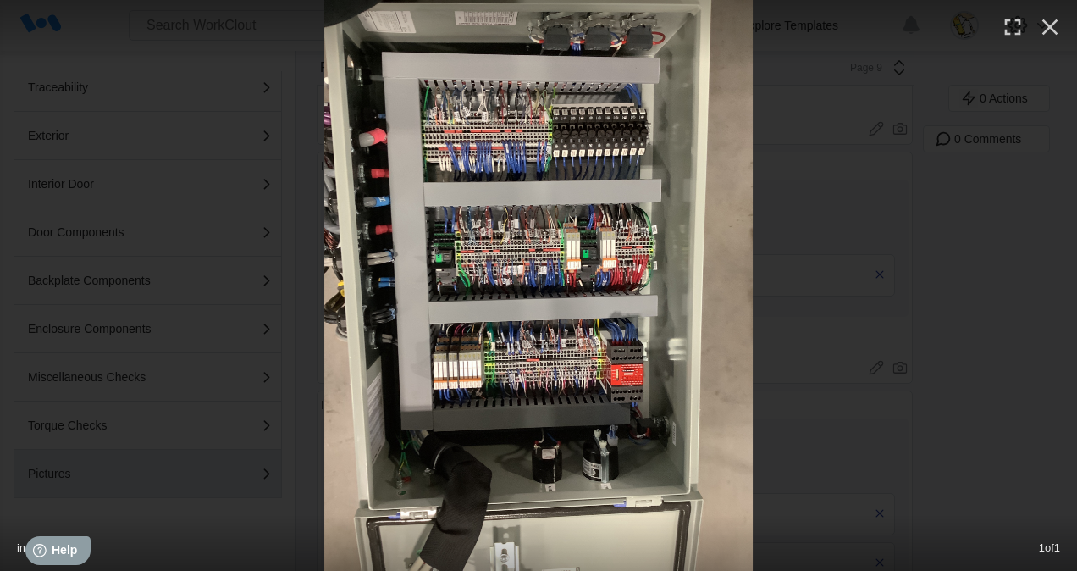
click at [653, 426] on img at bounding box center [538, 285] width 428 height 571
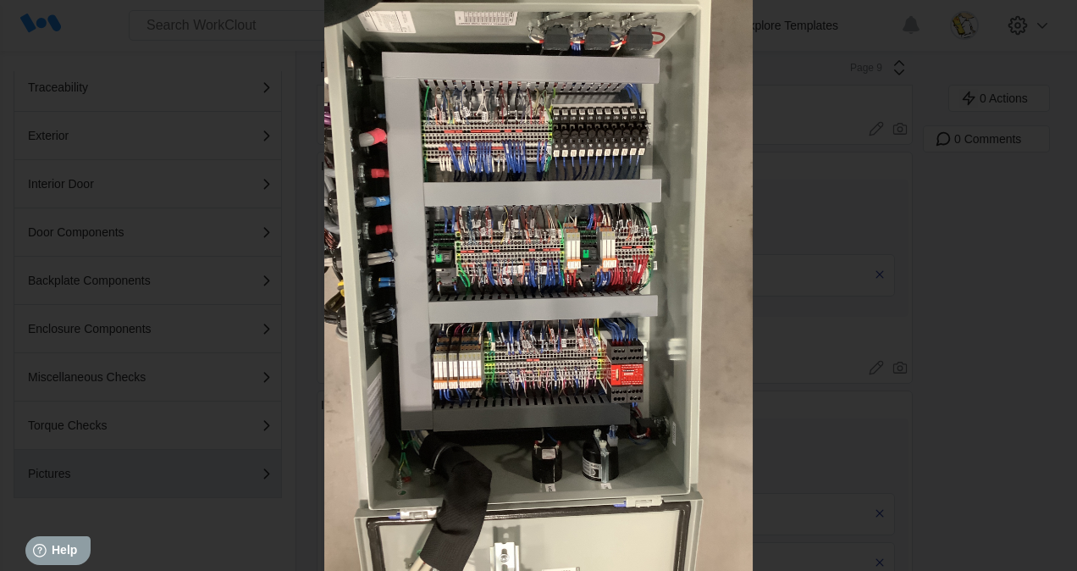
drag, startPoint x: 571, startPoint y: 295, endPoint x: 855, endPoint y: 243, distance: 289.2
click at [830, 238] on div at bounding box center [538, 285] width 1077 height 571
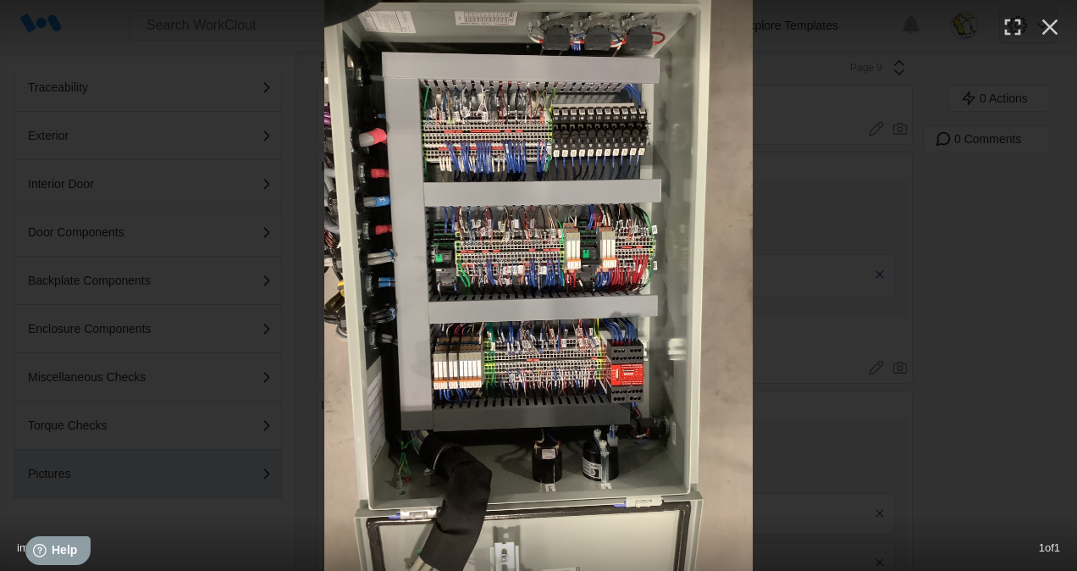
click at [1037, 22] on icon "button" at bounding box center [1049, 27] width 27 height 27
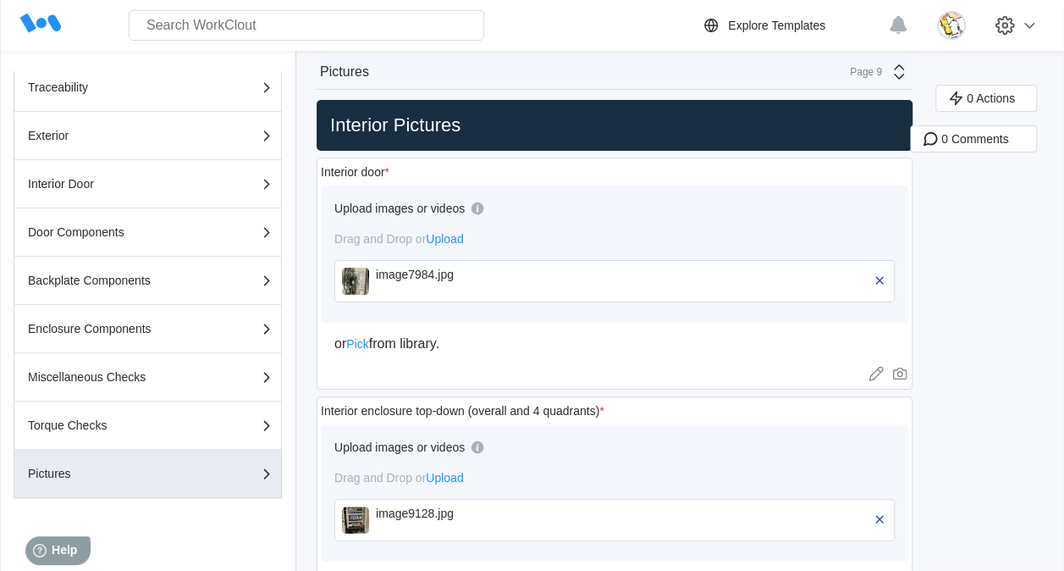
scroll to position [0, 0]
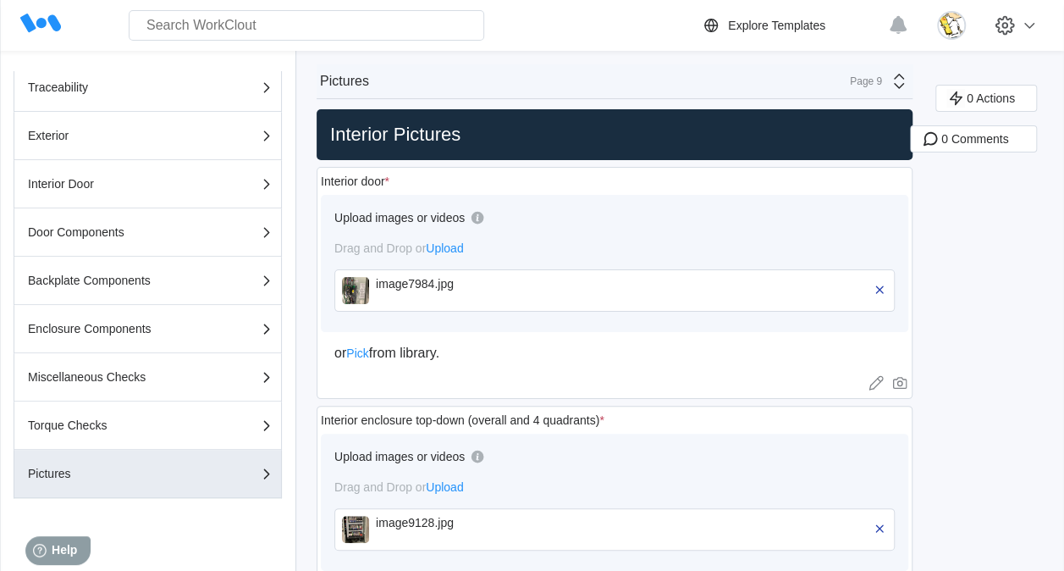
click at [408, 281] on div "image7984.jpg" at bounding box center [473, 284] width 195 height 14
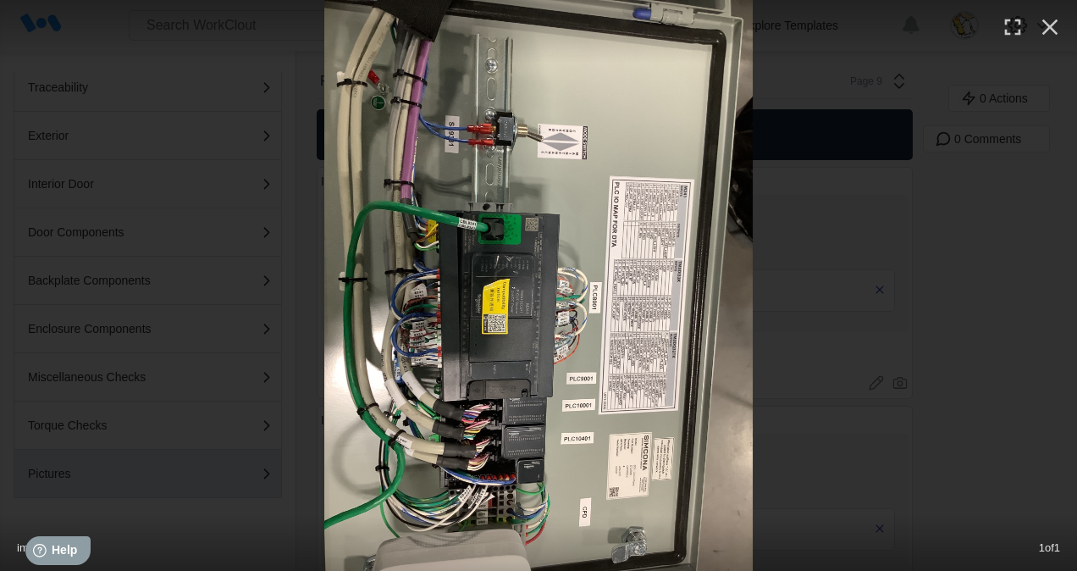
drag, startPoint x: 1049, startPoint y: 30, endPoint x: 552, endPoint y: 194, distance: 523.2
click at [1047, 31] on icon "button" at bounding box center [1049, 27] width 27 height 27
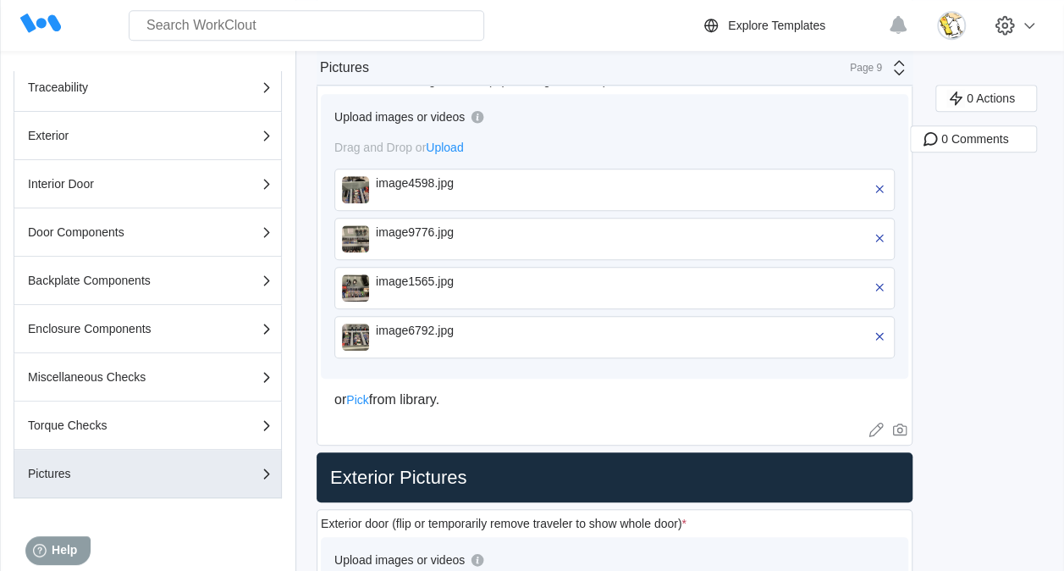
scroll to position [593, 0]
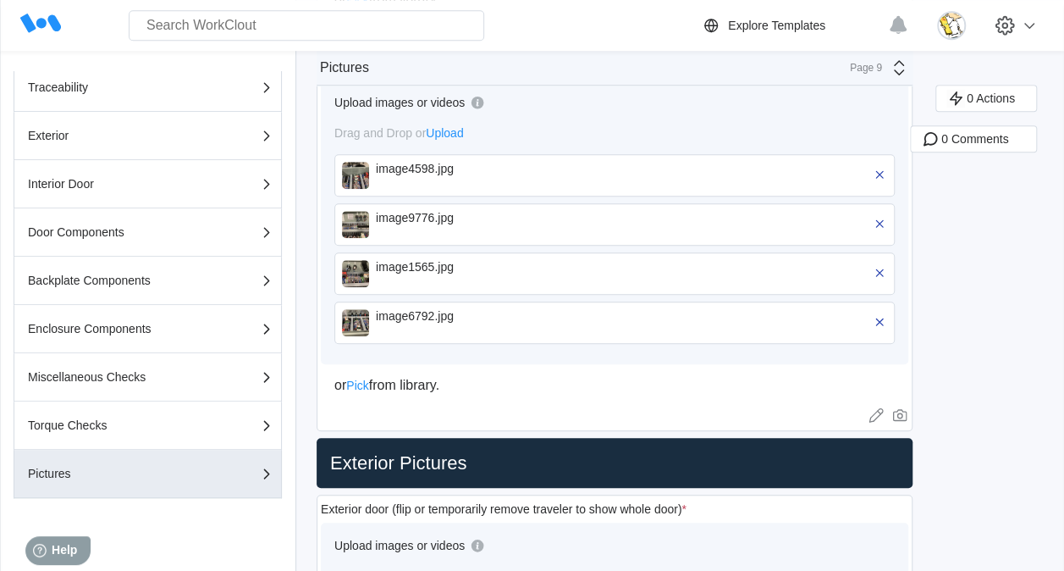
click at [396, 320] on div "image6792.jpg" at bounding box center [473, 322] width 195 height 27
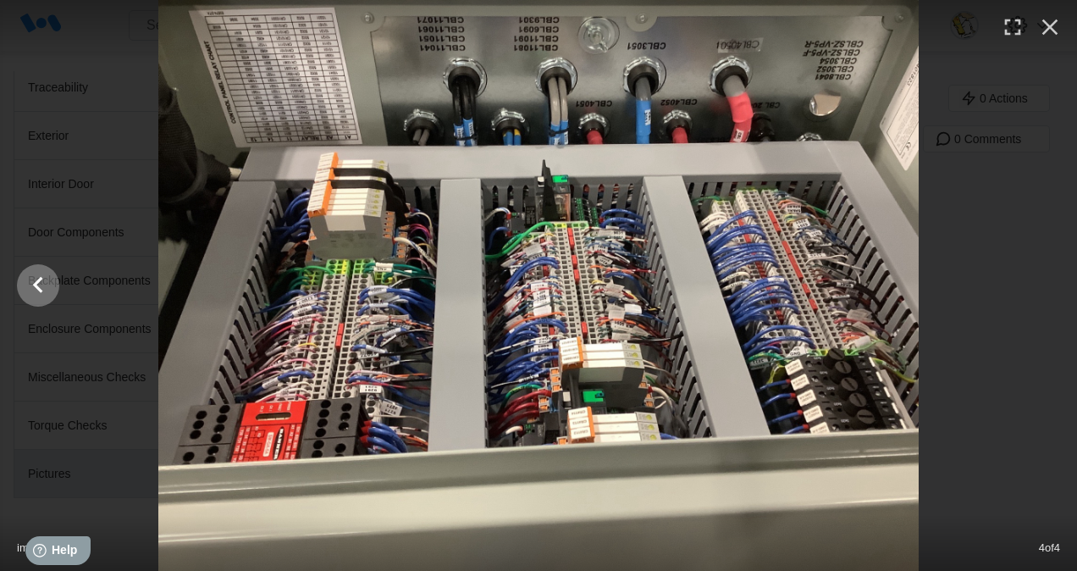
click at [39, 295] on icon "Show slide 3 of 4" at bounding box center [38, 285] width 32 height 41
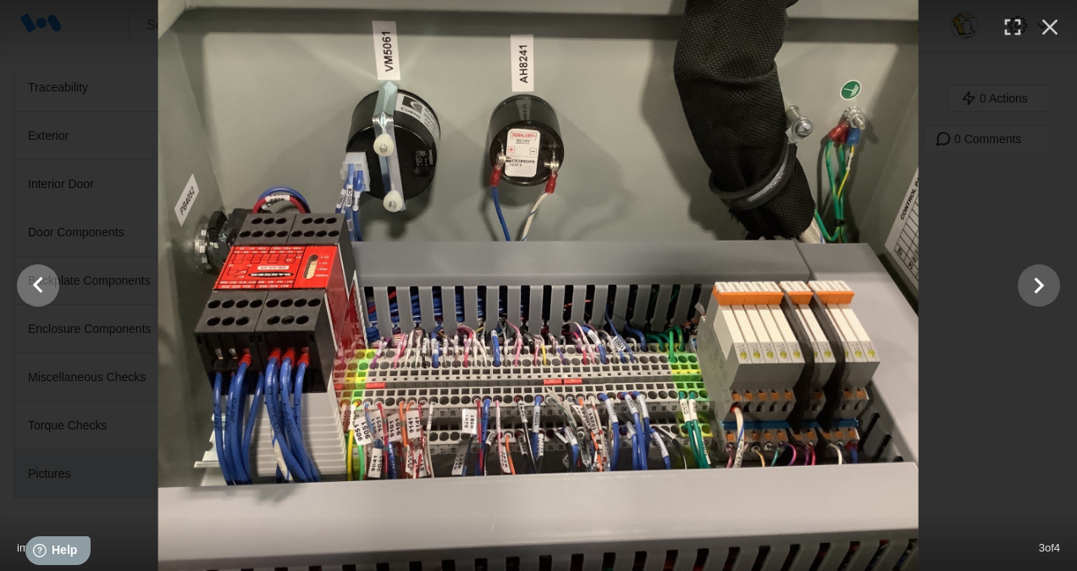
click at [39, 293] on icon "Show slide 2 of 4" at bounding box center [38, 285] width 32 height 41
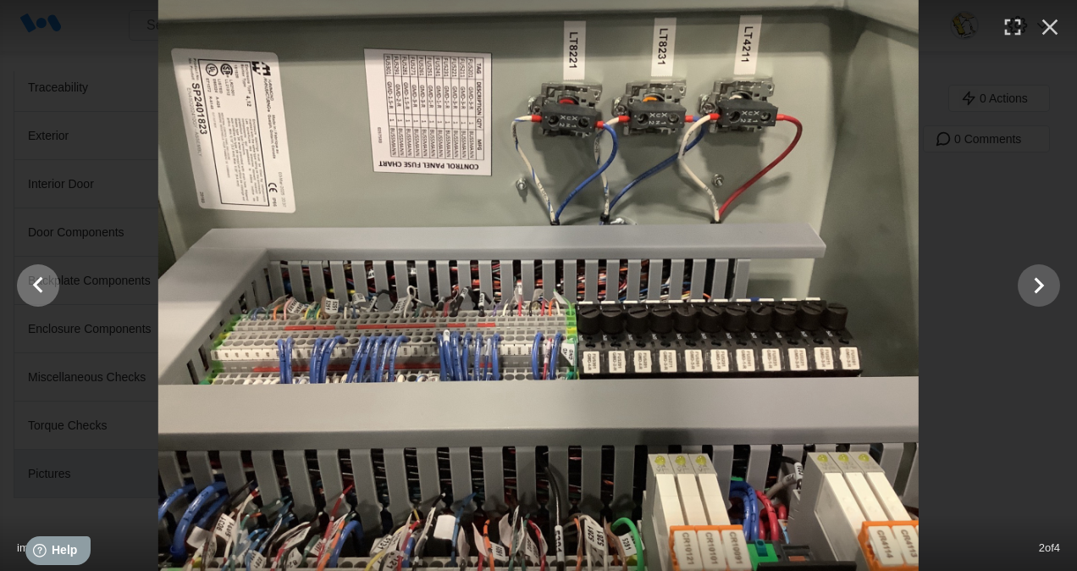
click at [39, 292] on icon "Show slide 1 of 4" at bounding box center [38, 285] width 32 height 41
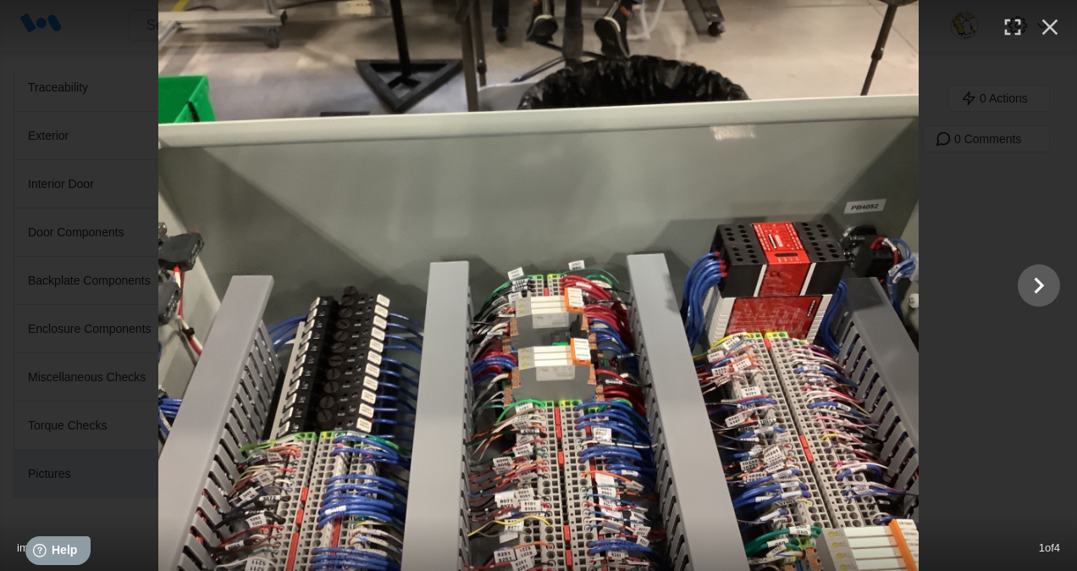
drag, startPoint x: 907, startPoint y: 283, endPoint x: 891, endPoint y: 250, distance: 36.7
click at [891, 250] on img at bounding box center [538, 285] width 761 height 571
click at [1043, 29] on icon "button" at bounding box center [1049, 27] width 27 height 27
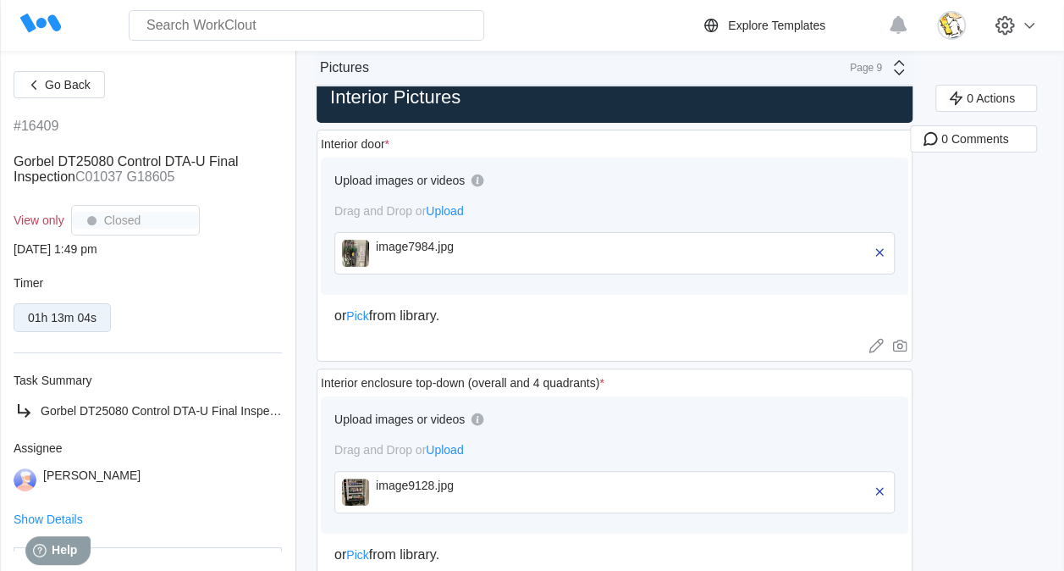
scroll to position [0, 0]
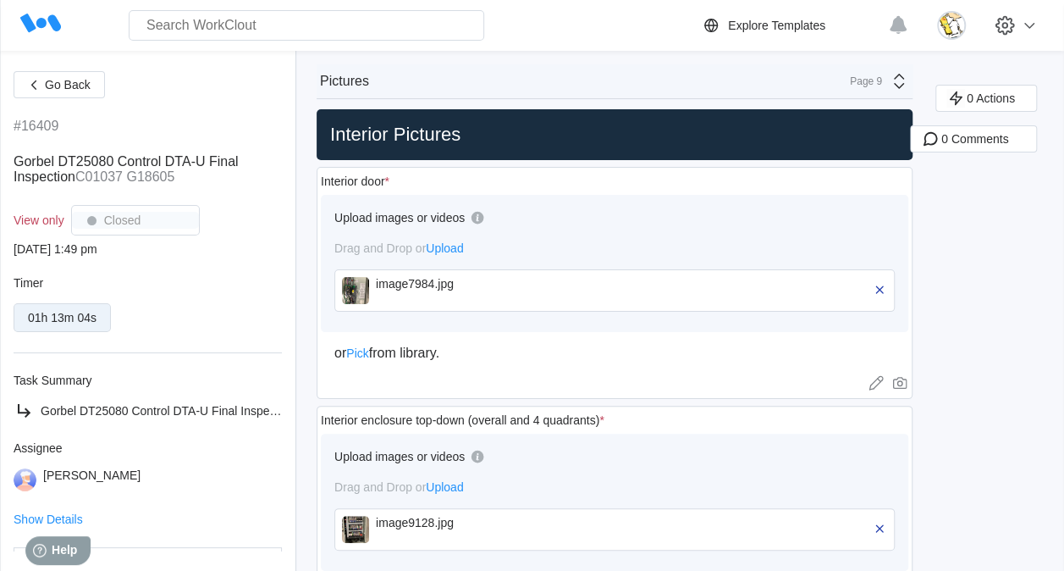
click at [492, 228] on div "Upload images or videos" at bounding box center [614, 224] width 561 height 32
click at [45, 89] on span "Go Back" at bounding box center [68, 85] width 46 height 12
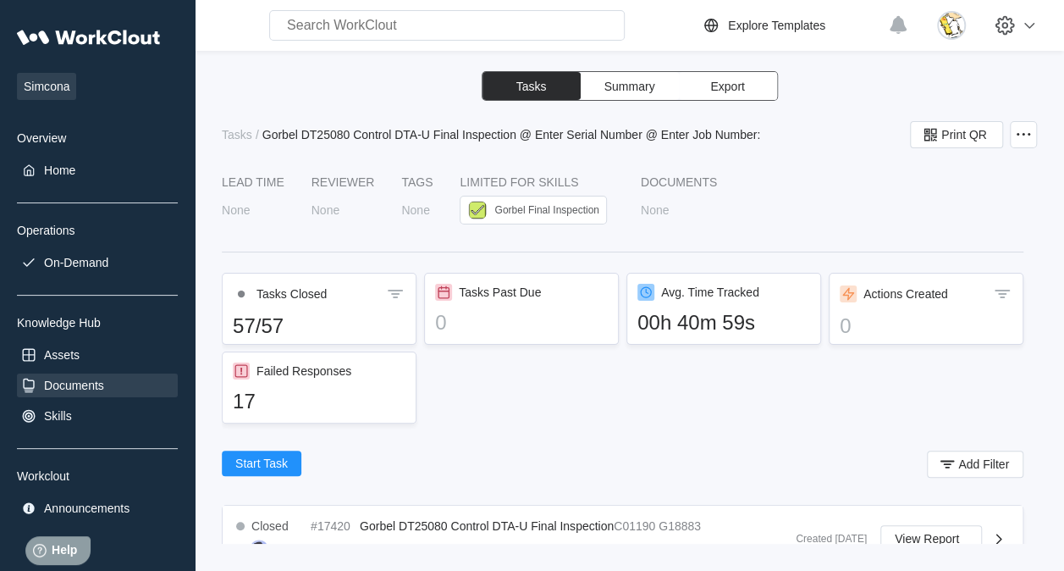
click at [93, 374] on div "Documents" at bounding box center [97, 385] width 161 height 24
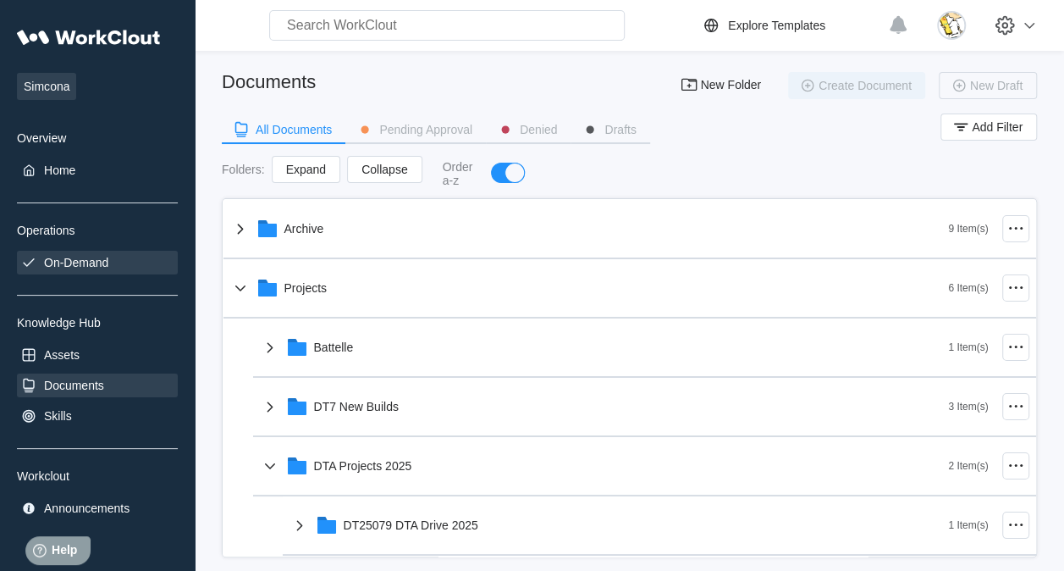
click at [109, 258] on div "On-Demand" at bounding box center [97, 263] width 161 height 24
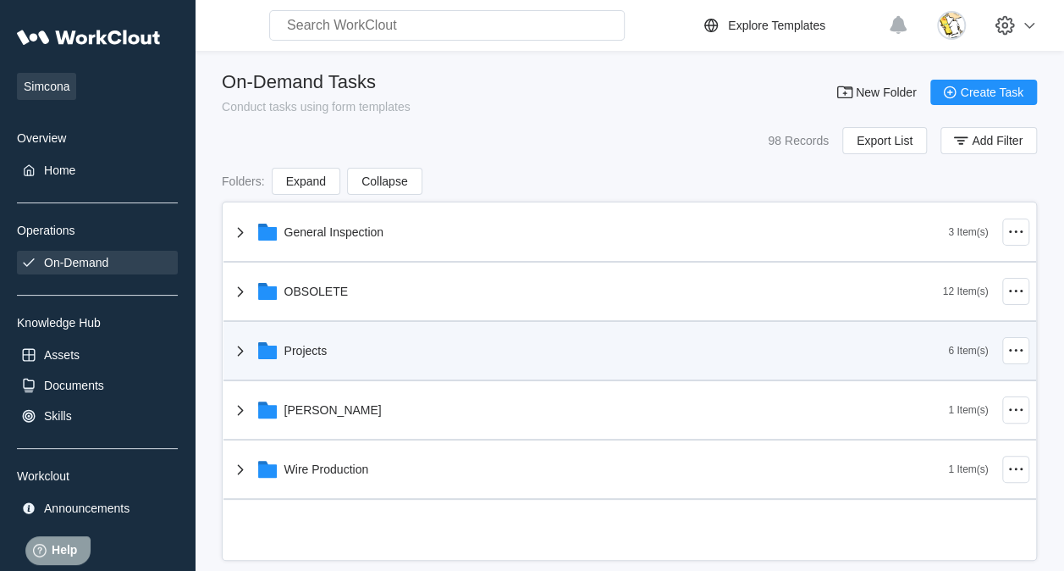
click at [384, 358] on div "Projects" at bounding box center [589, 351] width 719 height 44
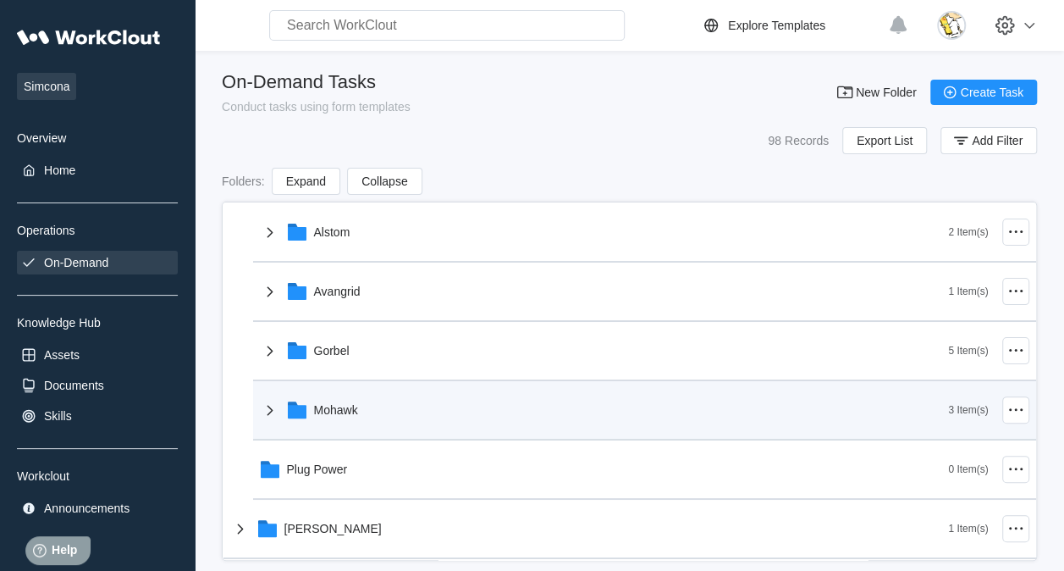
scroll to position [198, 0]
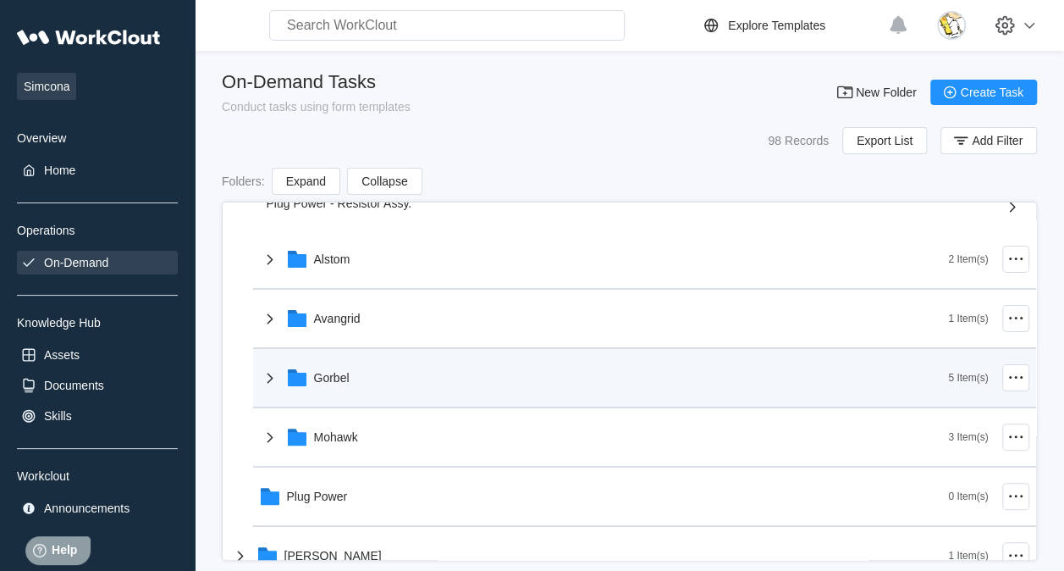
click at [383, 381] on div "Gorbel" at bounding box center [604, 378] width 689 height 44
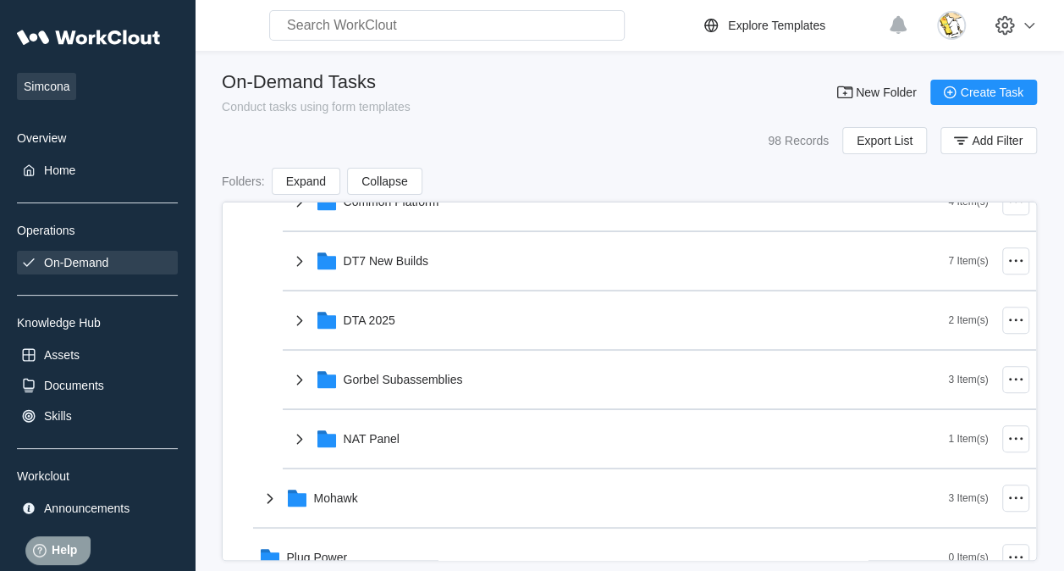
scroll to position [452, 0]
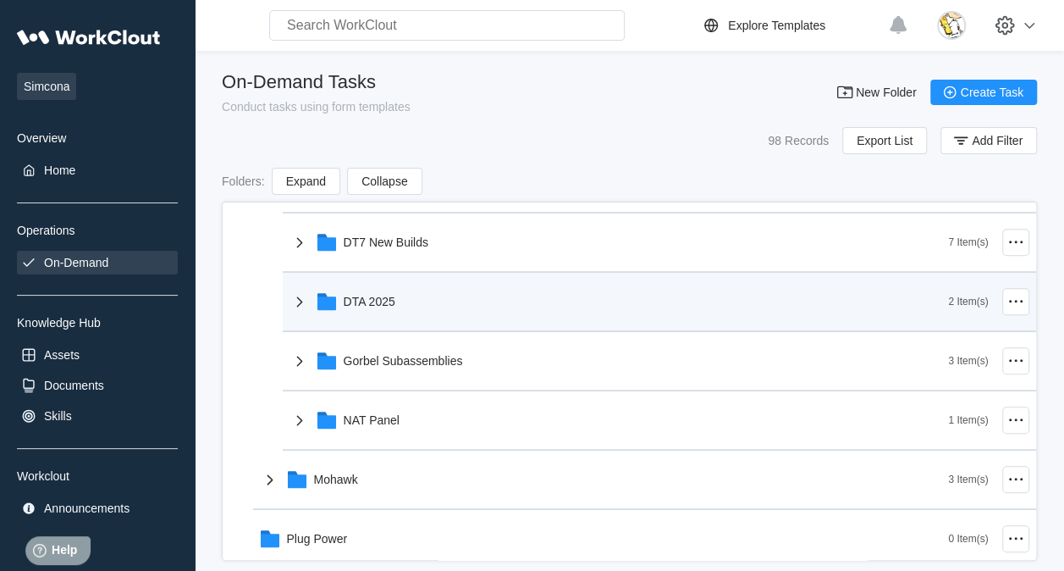
click at [422, 304] on div "DTA 2025" at bounding box center [620, 301] width 660 height 44
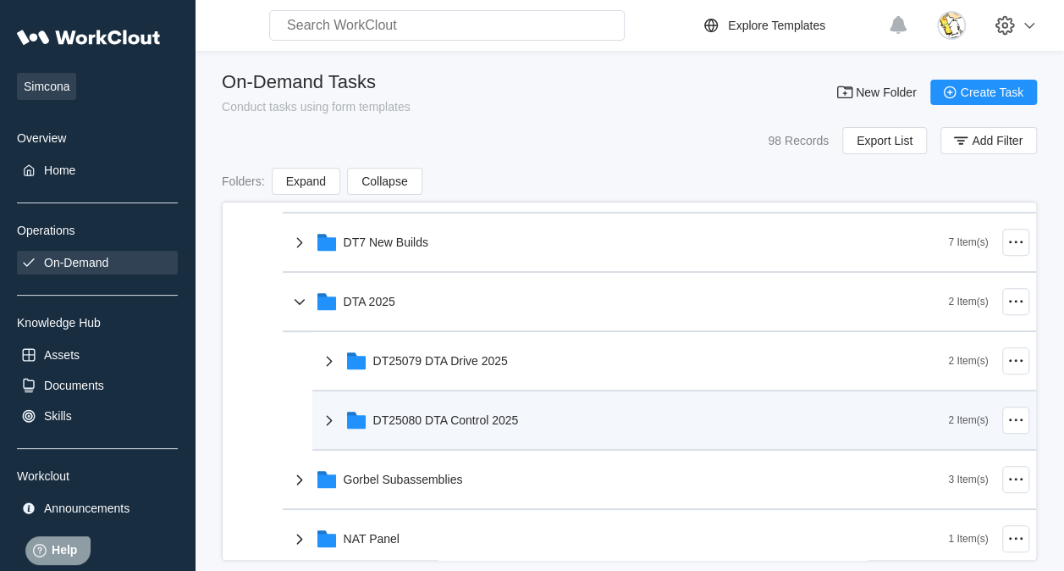
click at [496, 420] on div "DT25080 DTA Control 2025" at bounding box center [446, 420] width 146 height 14
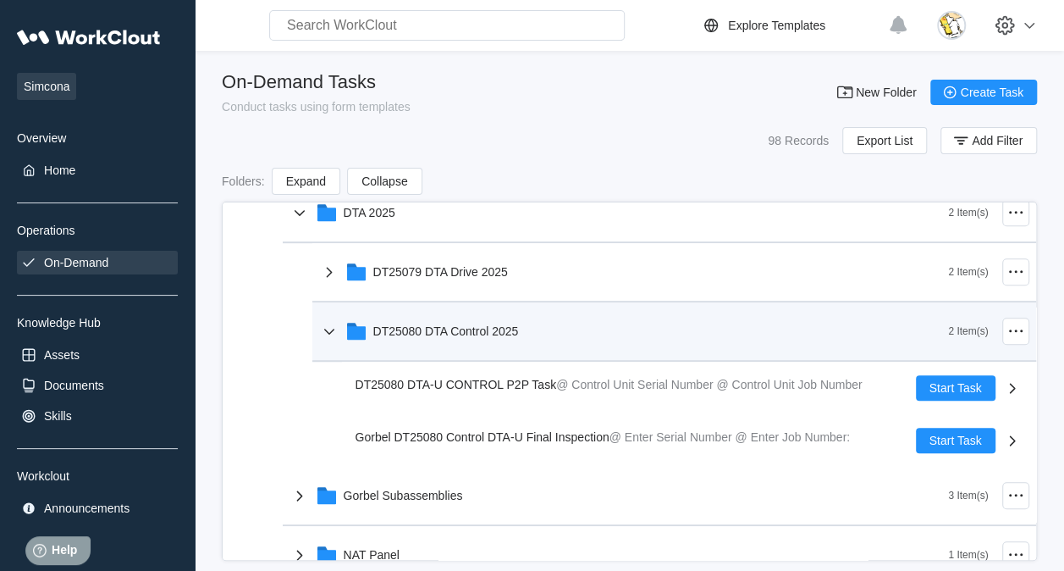
scroll to position [706, 0]
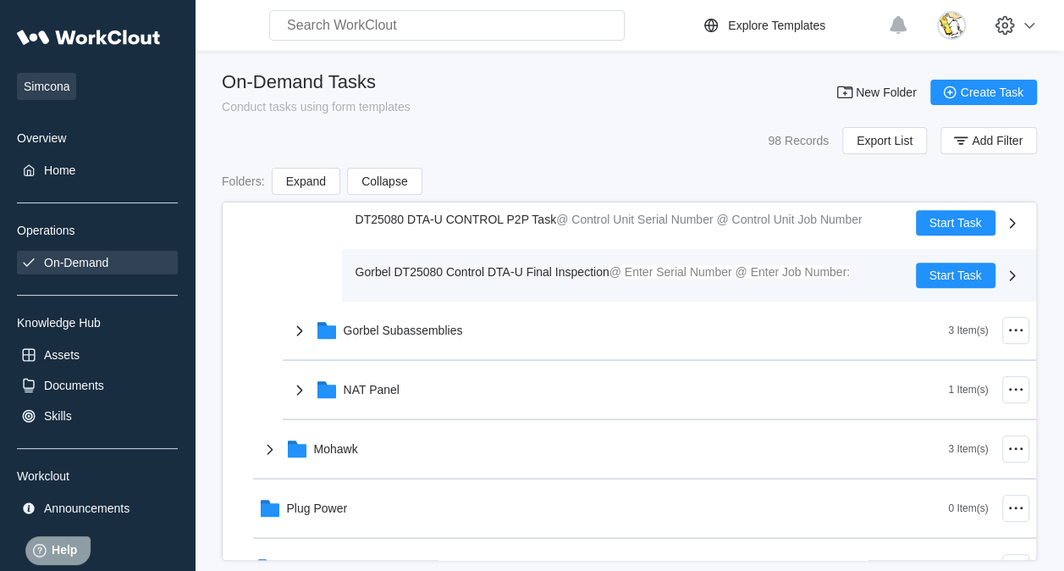
click at [756, 271] on mark "@ Enter Job Number:" at bounding box center [792, 272] width 115 height 14
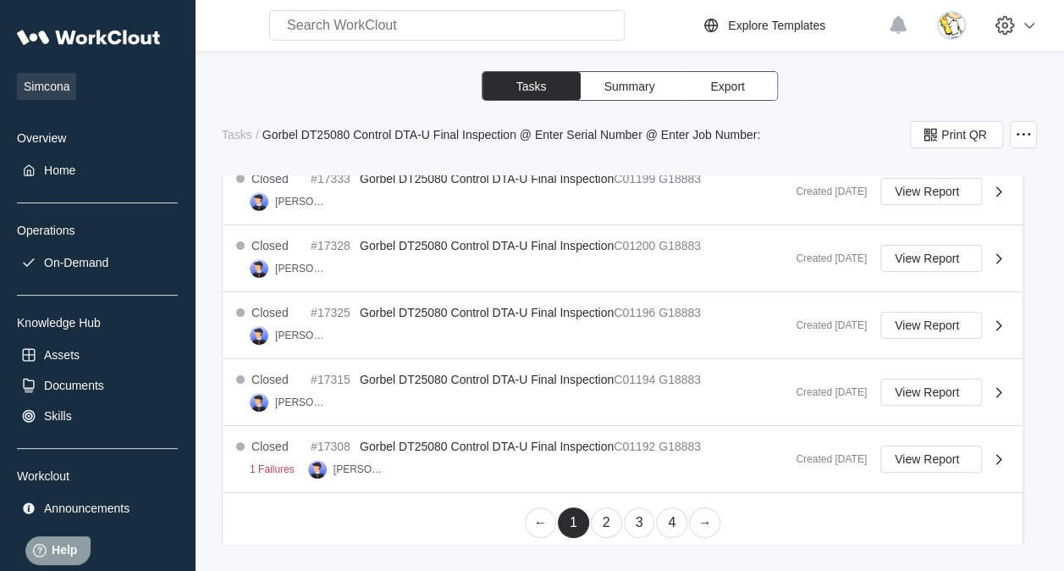
click at [605, 516] on link "2" at bounding box center [606, 522] width 31 height 30
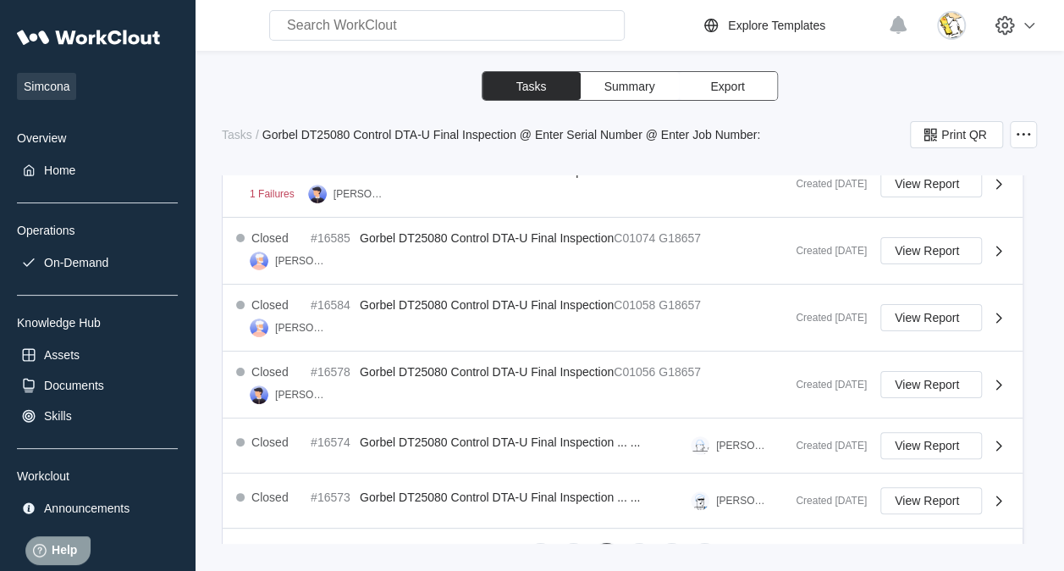
scroll to position [1016, 0]
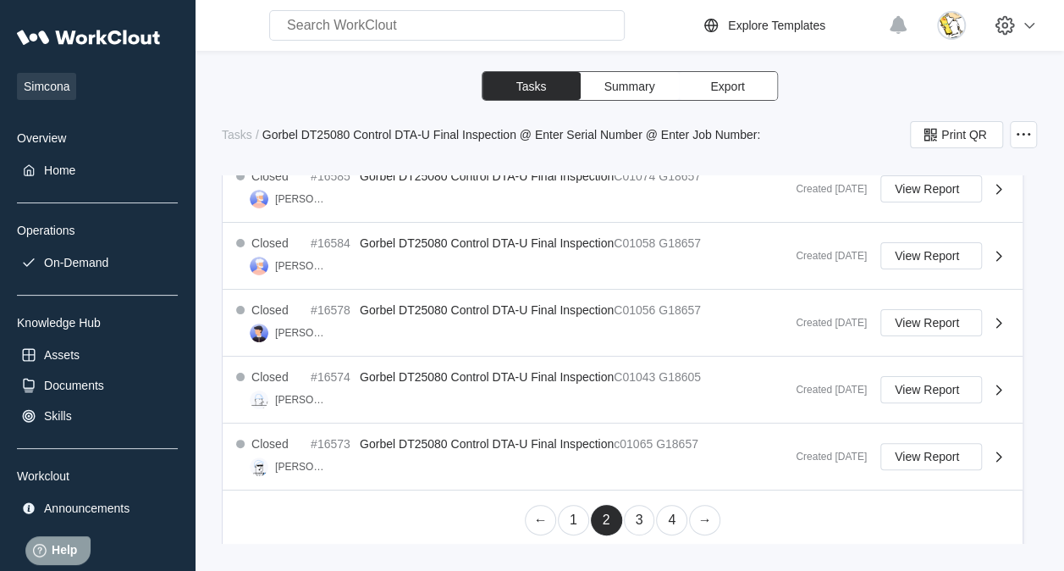
click at [640, 517] on link "3" at bounding box center [639, 520] width 31 height 30
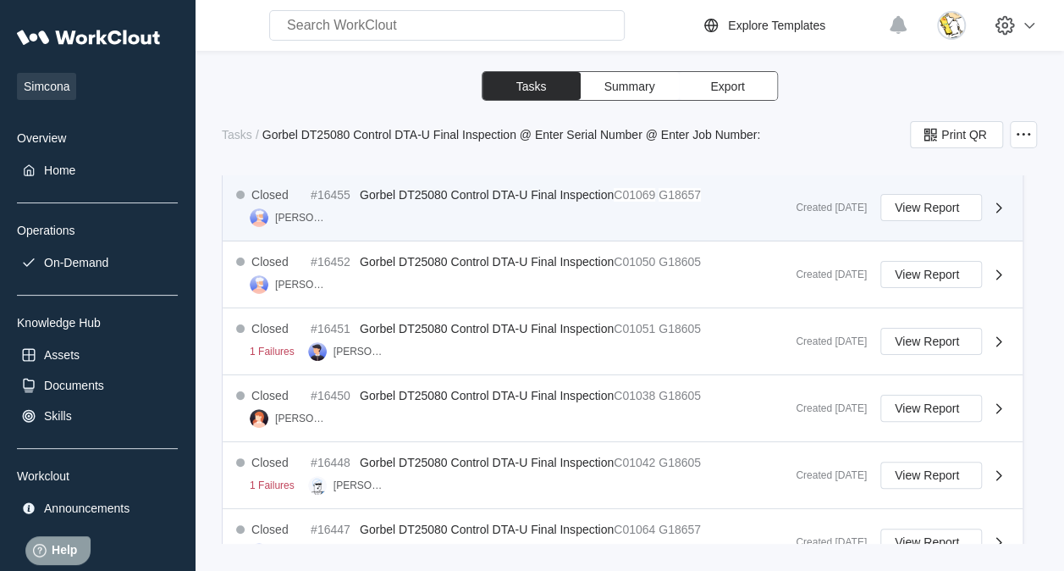
scroll to position [1019, 0]
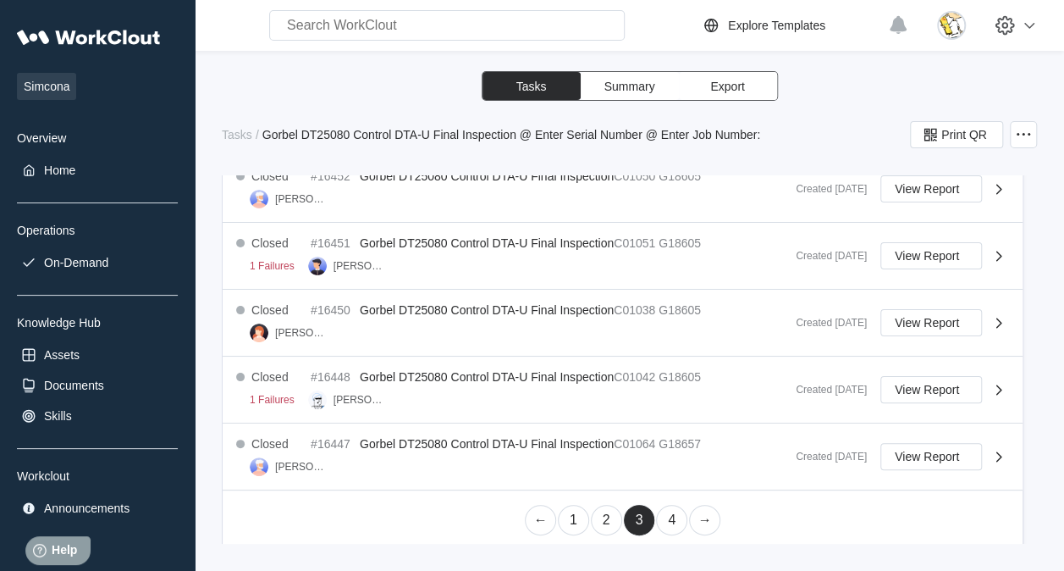
click at [666, 512] on link "4" at bounding box center [671, 520] width 31 height 30
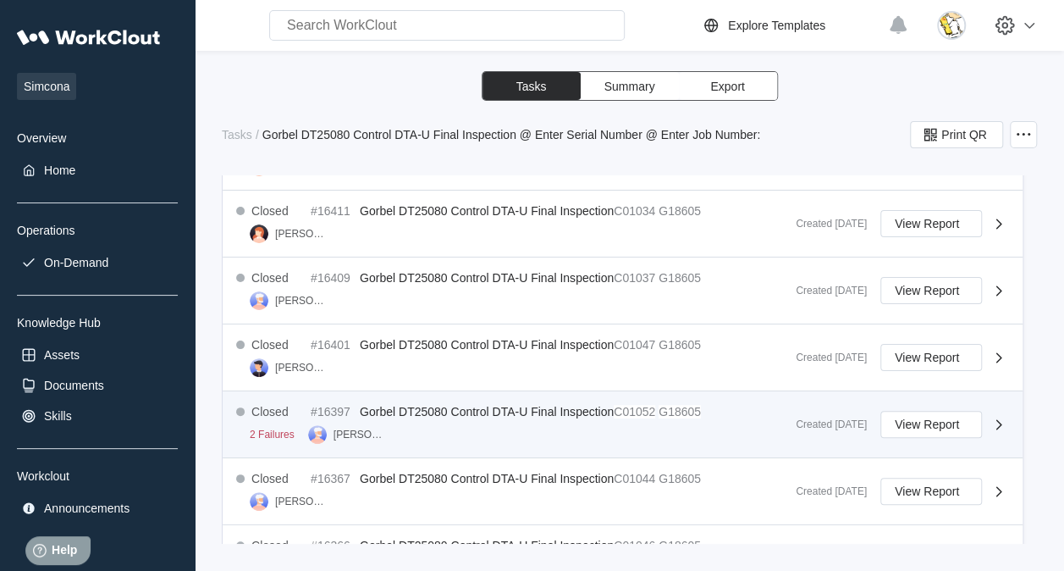
scroll to position [565, 0]
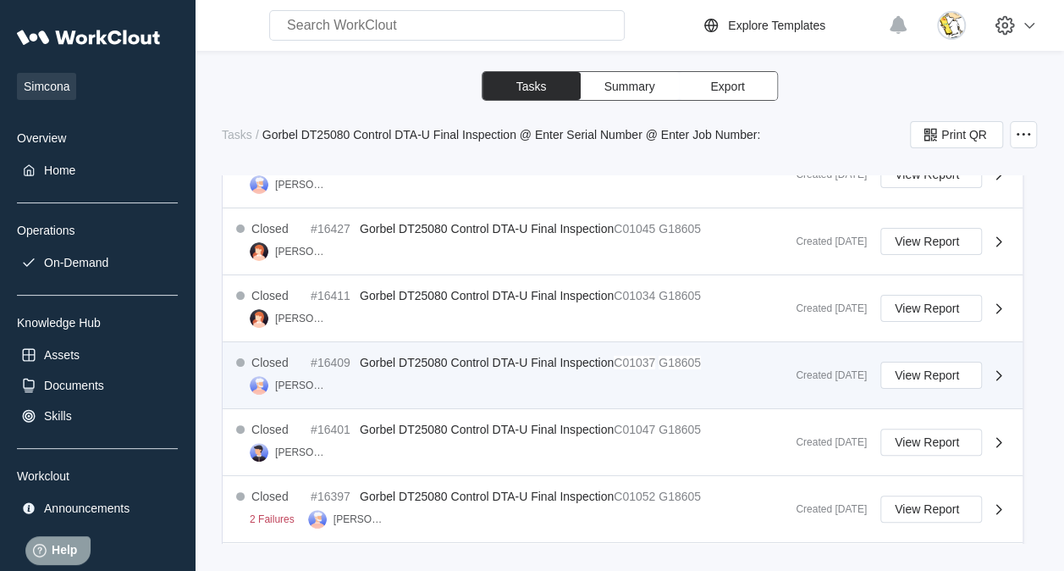
click at [724, 356] on div "Closed #16409 Gorbel DT25080 Control DTA-U Final Inspection C01037 G18605 Jenni…" at bounding box center [509, 375] width 546 height 39
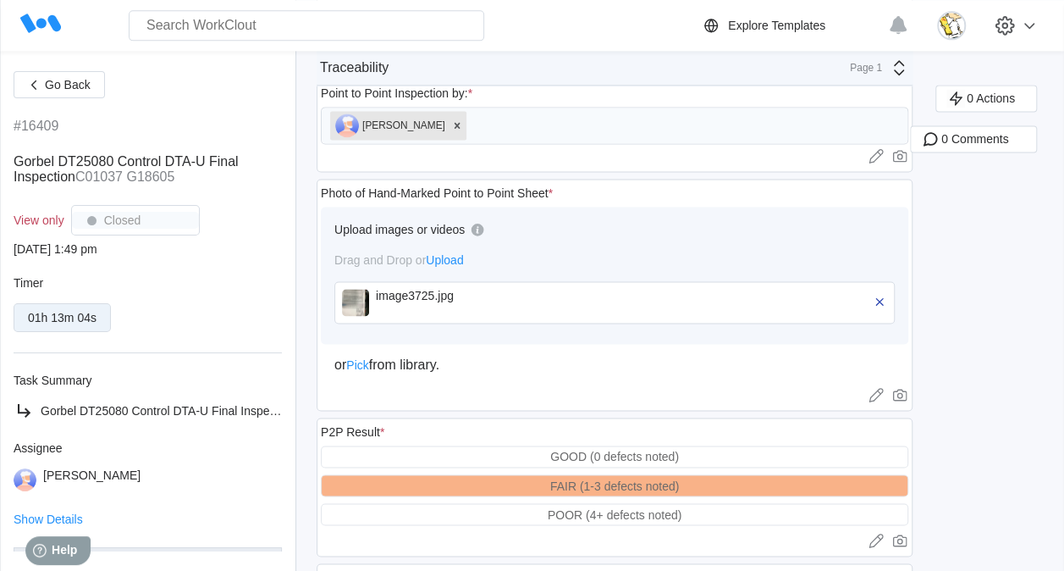
scroll to position [1119, 0]
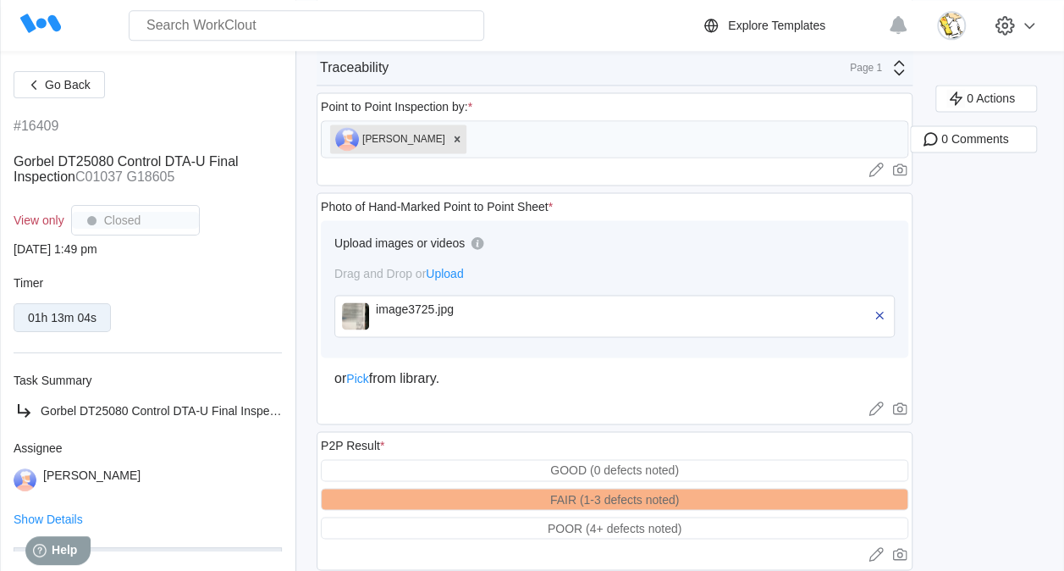
click at [413, 304] on div "image3725.jpg" at bounding box center [473, 315] width 195 height 27
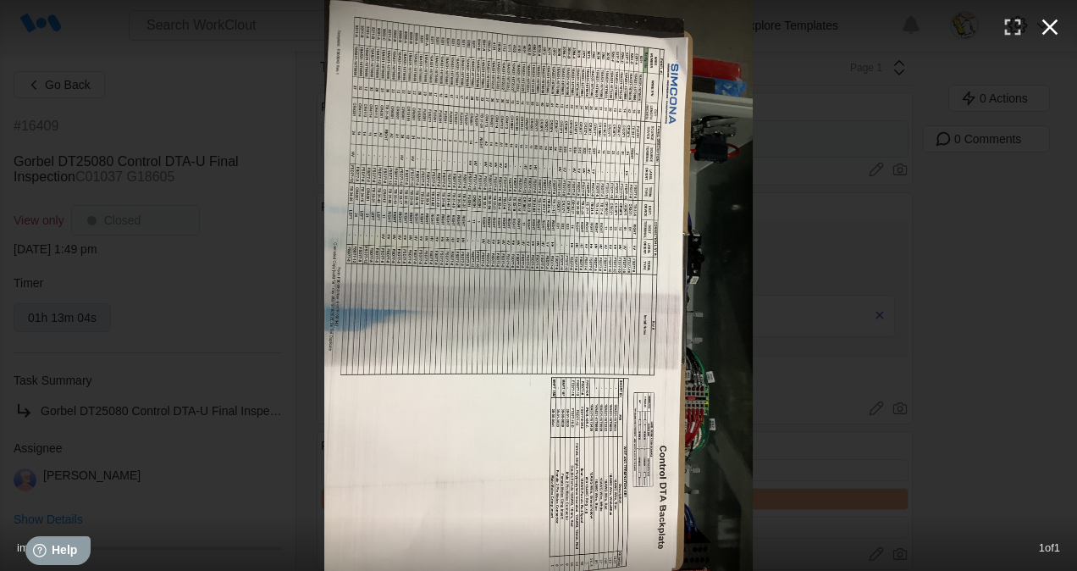
click at [1043, 39] on icon "button" at bounding box center [1049, 27] width 27 height 27
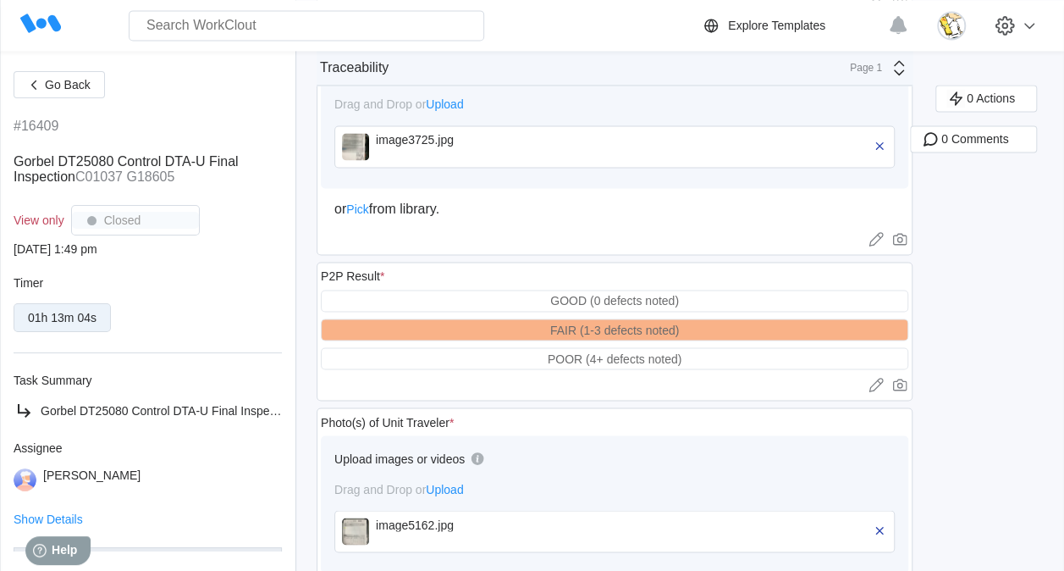
scroll to position [1373, 0]
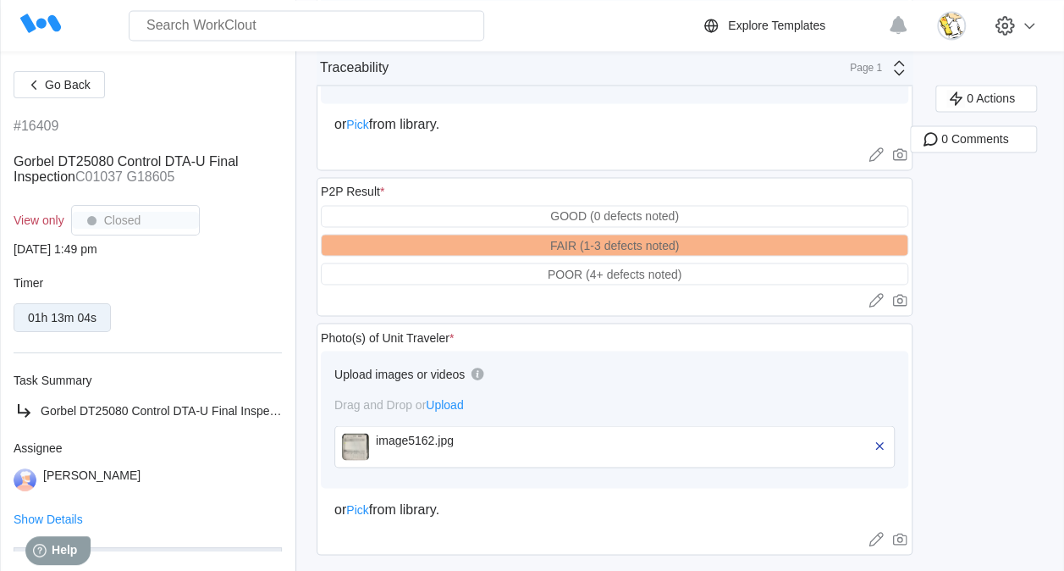
click at [447, 434] on div "image5162.jpg" at bounding box center [473, 446] width 195 height 27
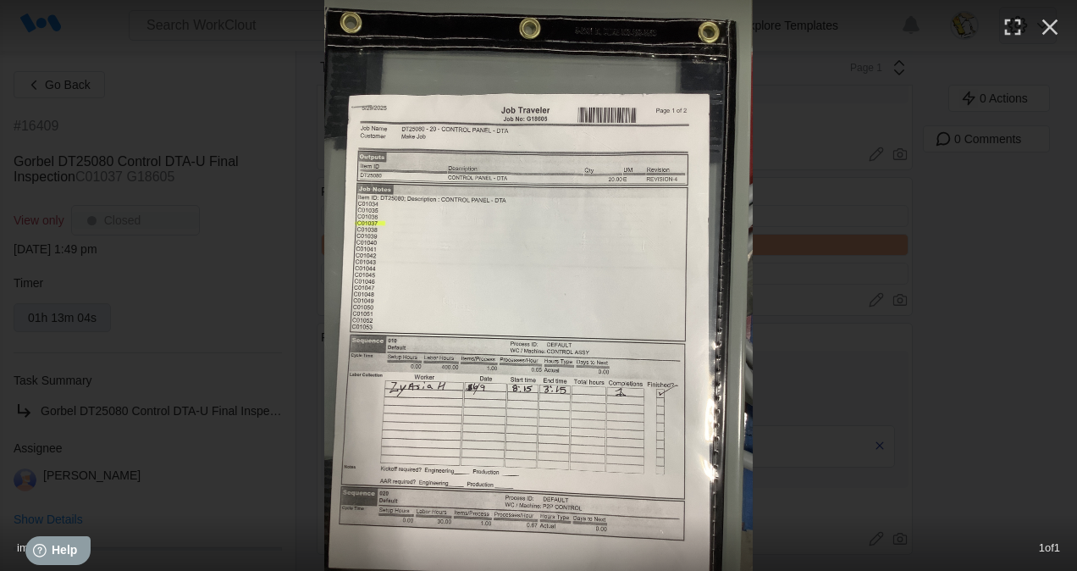
drag, startPoint x: 1048, startPoint y: 25, endPoint x: 1018, endPoint y: 39, distance: 33.4
click at [1048, 25] on icon "button" at bounding box center [1050, 27] width 16 height 16
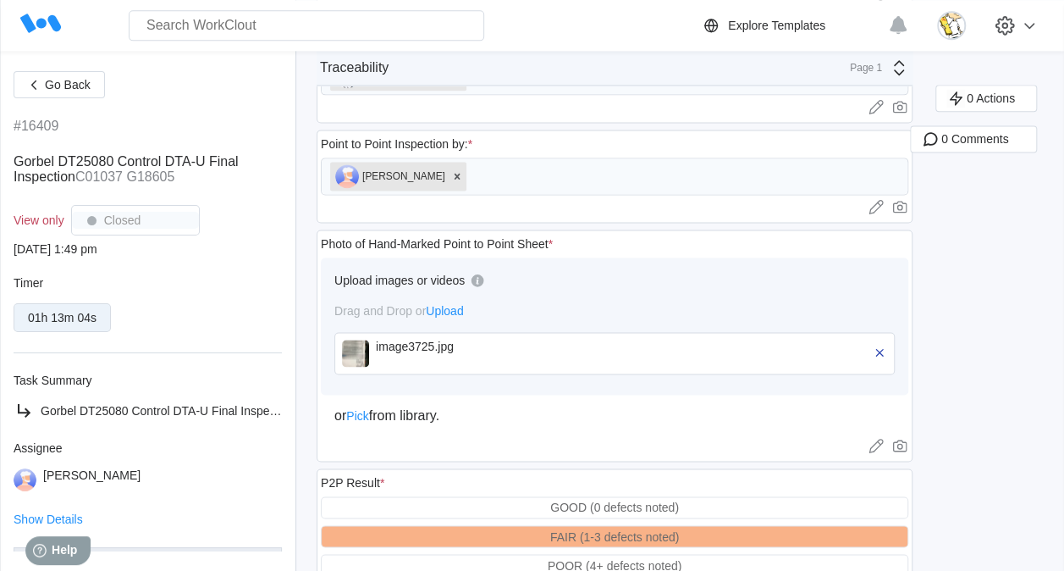
scroll to position [1035, 0]
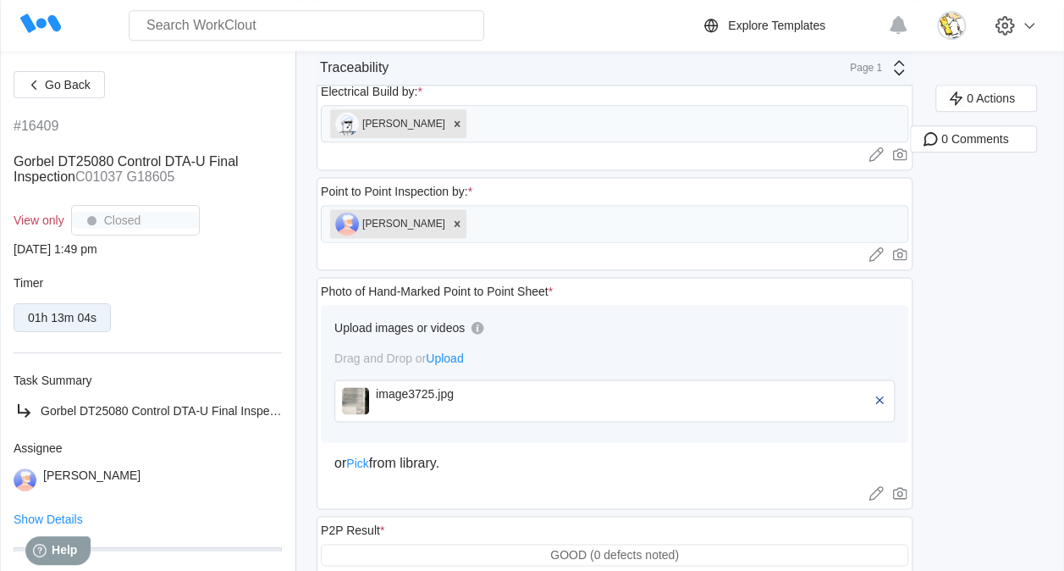
click at [413, 387] on div "image3725.jpg" at bounding box center [473, 394] width 195 height 14
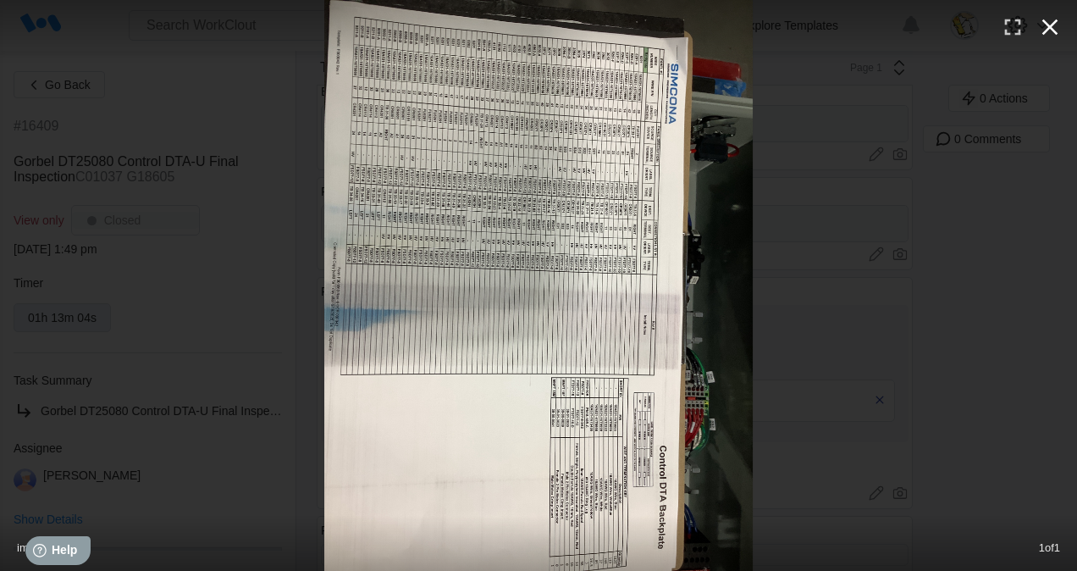
click at [1053, 33] on icon "button" at bounding box center [1049, 27] width 27 height 27
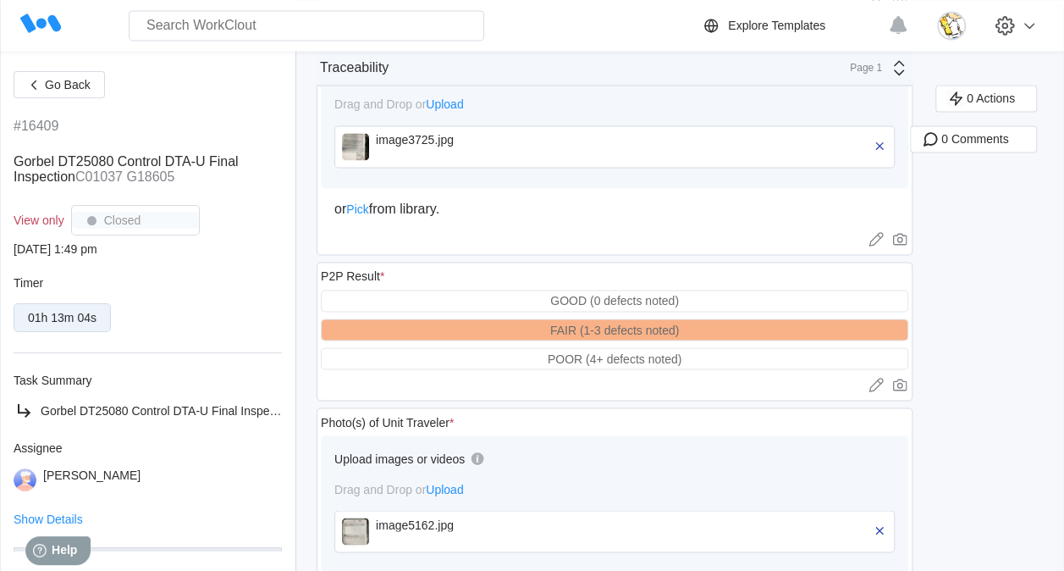
scroll to position [1373, 0]
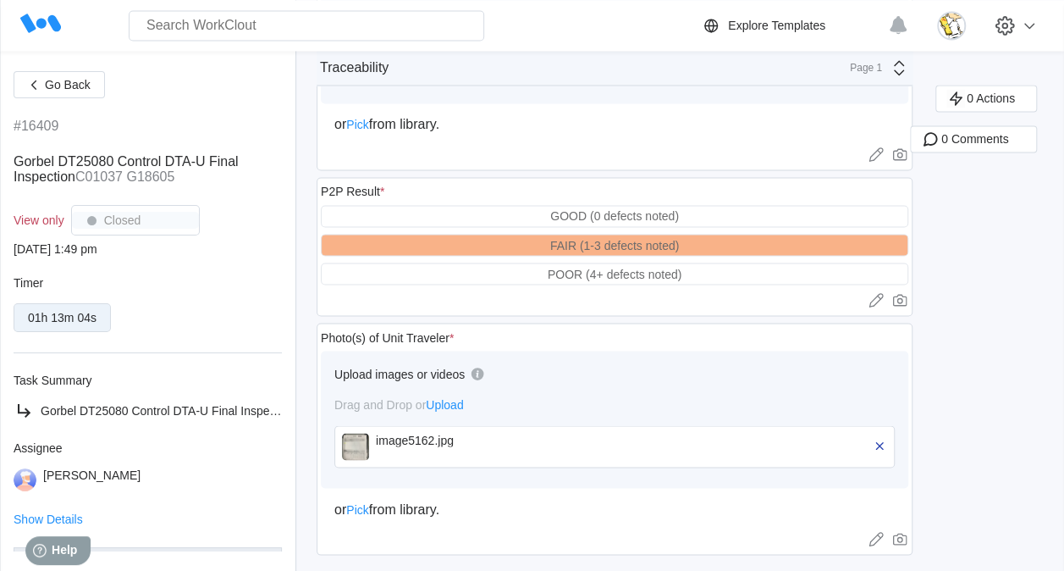
click at [405, 433] on div "image5162.jpg" at bounding box center [473, 440] width 195 height 14
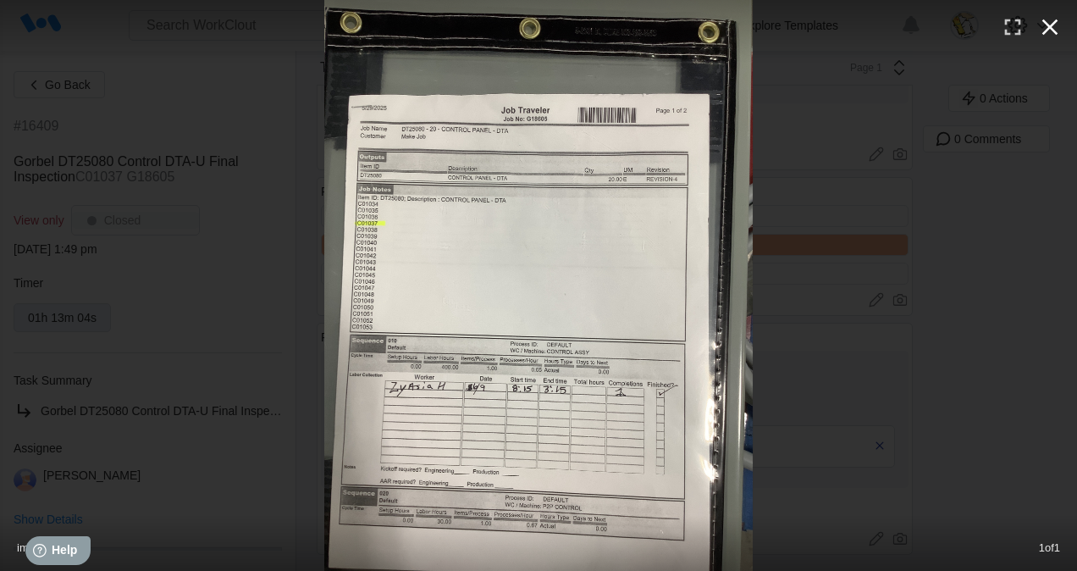
drag, startPoint x: 1057, startPoint y: 20, endPoint x: 998, endPoint y: 63, distance: 72.8
click at [1057, 20] on icon "button" at bounding box center [1050, 27] width 16 height 16
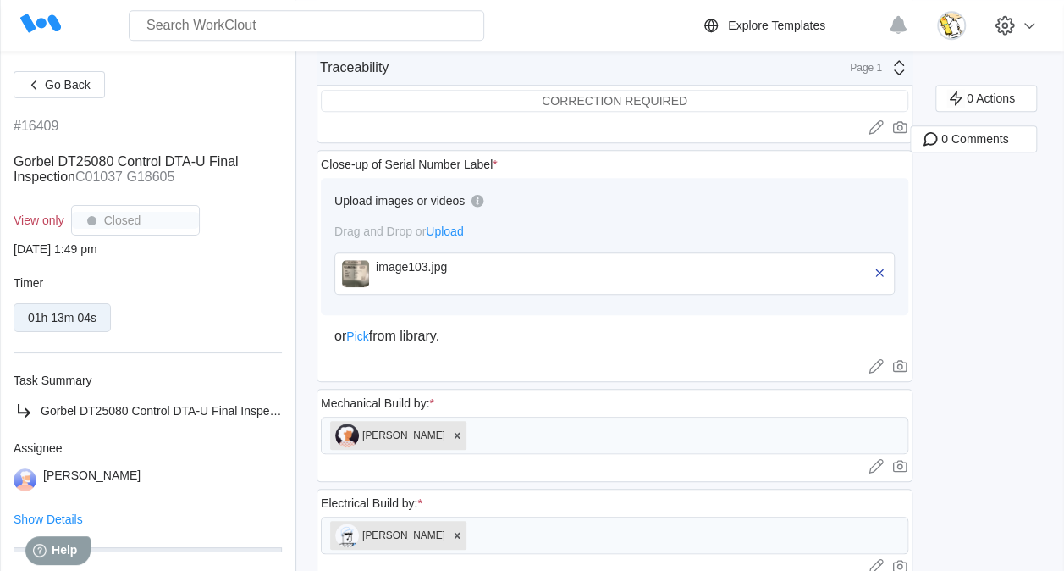
scroll to position [611, 0]
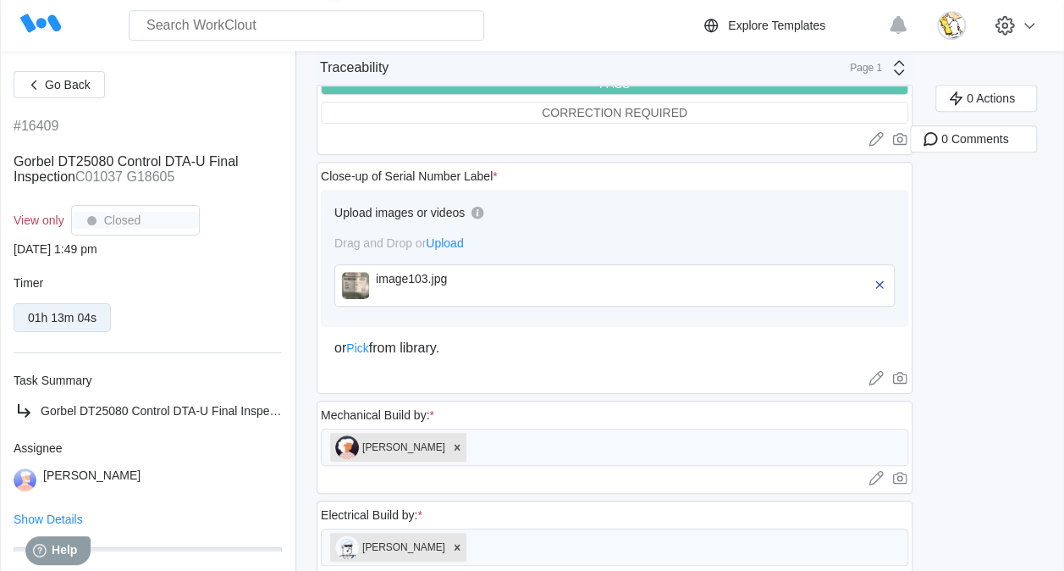
click at [376, 274] on div "image103.jpg" at bounding box center [473, 279] width 195 height 14
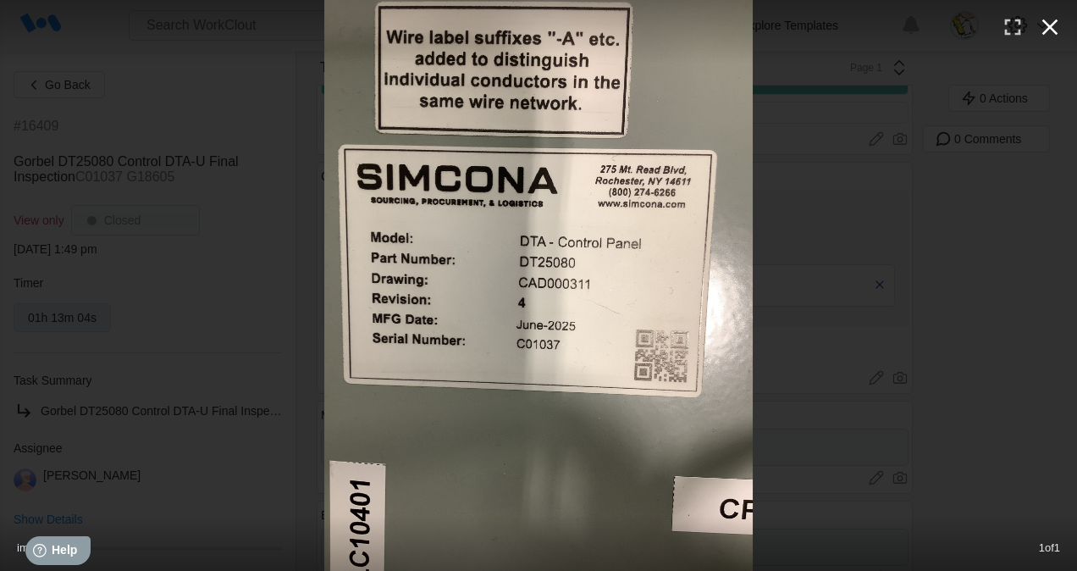
click at [1064, 22] on button "button" at bounding box center [1049, 26] width 37 height 37
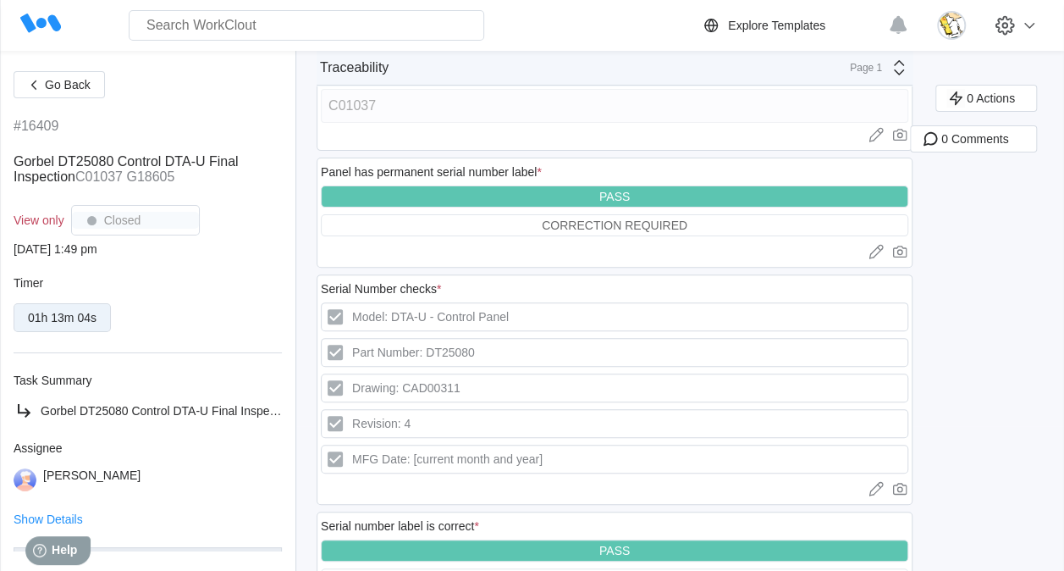
scroll to position [0, 0]
